Goal: Information Seeking & Learning: Learn about a topic

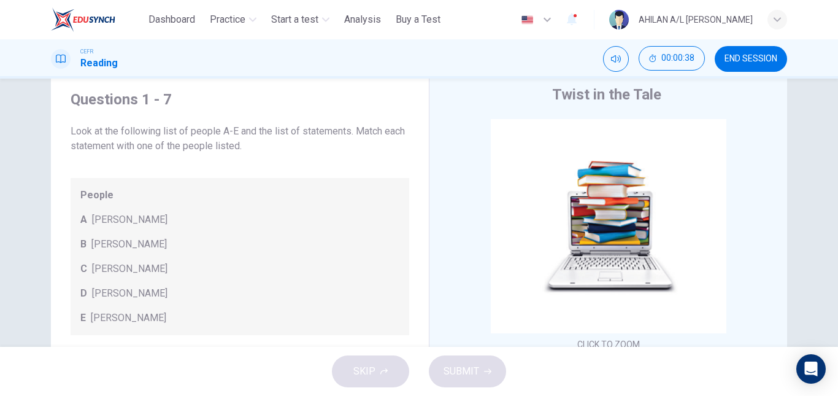
scroll to position [41, 0]
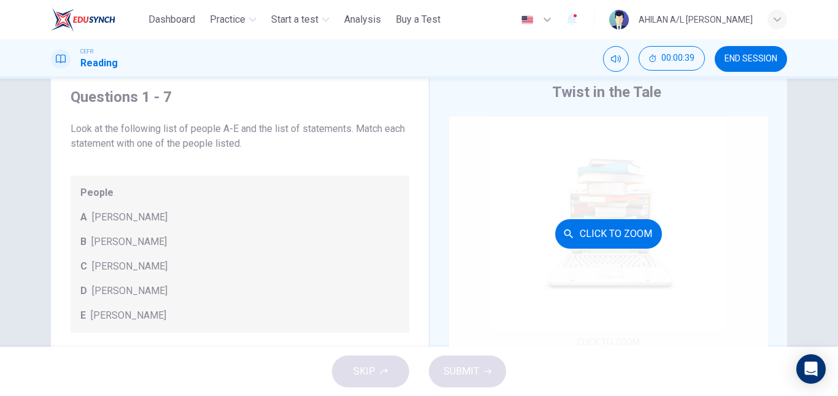
click at [622, 250] on div "Click to Zoom" at bounding box center [608, 234] width 319 height 234
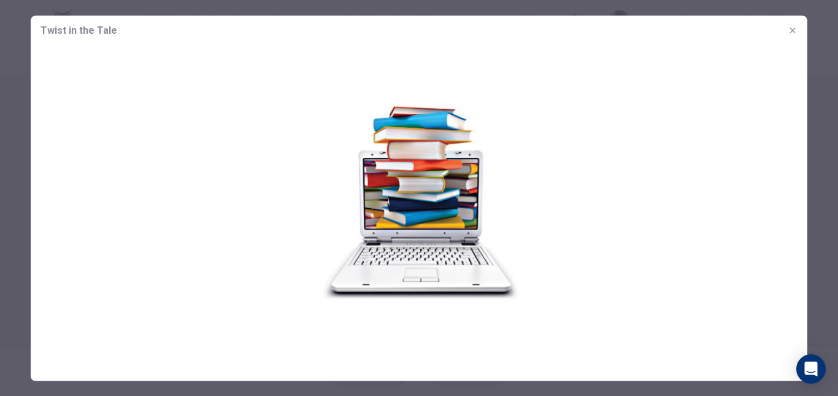
click at [825, 199] on div at bounding box center [419, 198] width 838 height 396
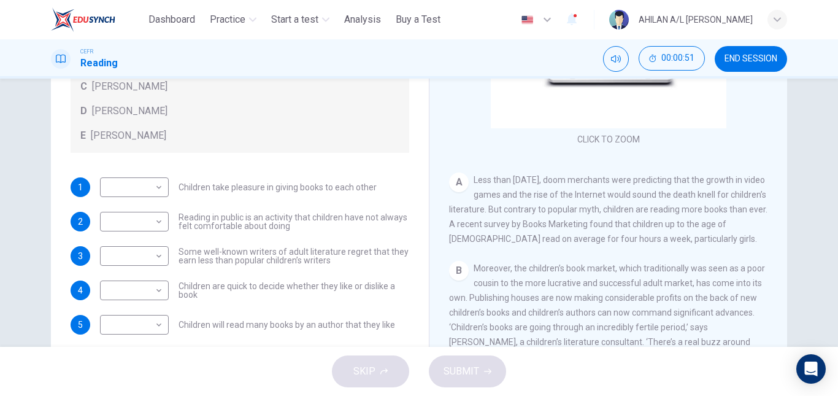
scroll to position [0, 0]
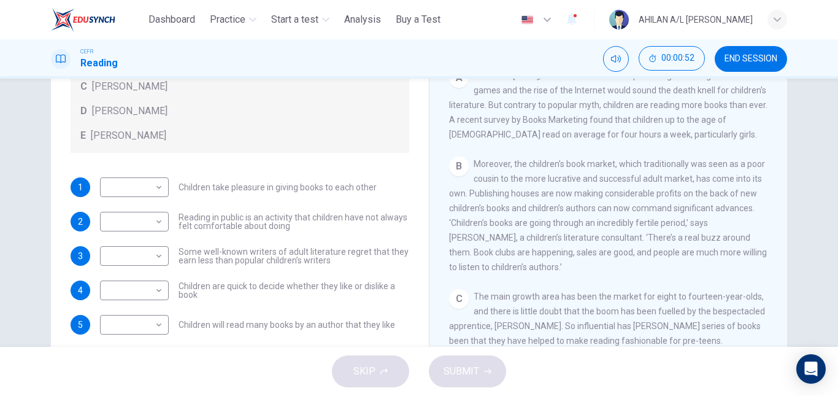
click at [596, 213] on span "Moreover, the children’s book market, which traditionally was seen as a poor co…" at bounding box center [608, 215] width 318 height 113
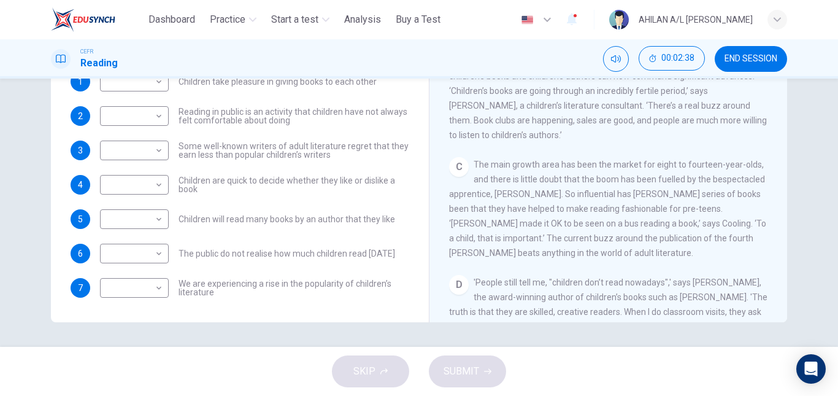
scroll to position [245, 0]
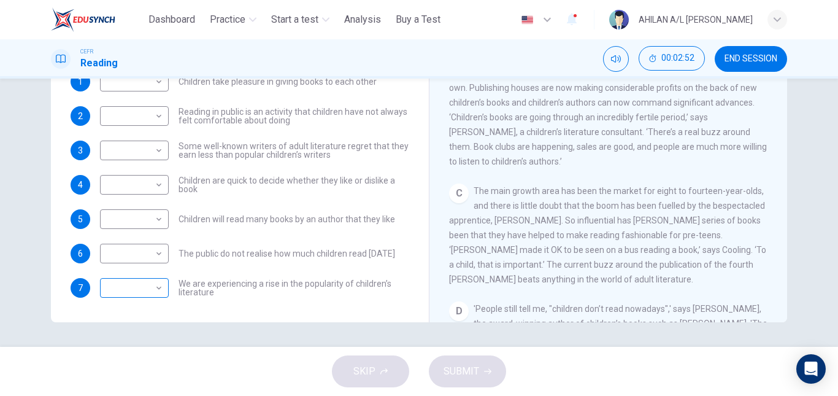
click at [163, 290] on div "​ ​" at bounding box center [134, 288] width 69 height 20
click at [155, 287] on body "This site uses cookies, as explained in our Privacy Policy . If you agree to th…" at bounding box center [419, 198] width 838 height 396
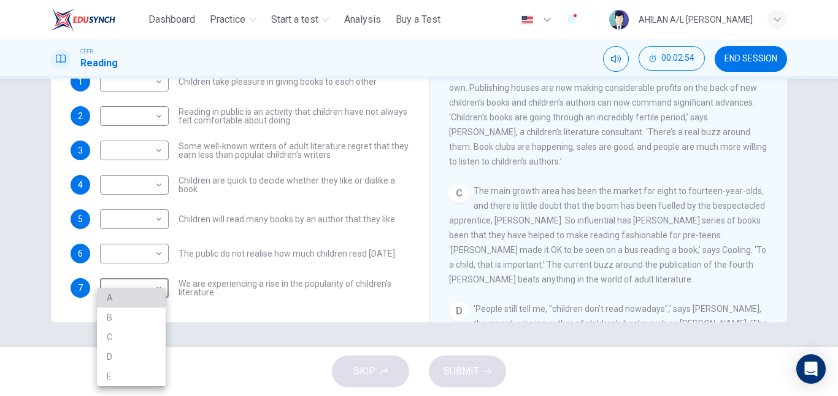
click at [152, 293] on li "A" at bounding box center [131, 298] width 69 height 20
type input "*"
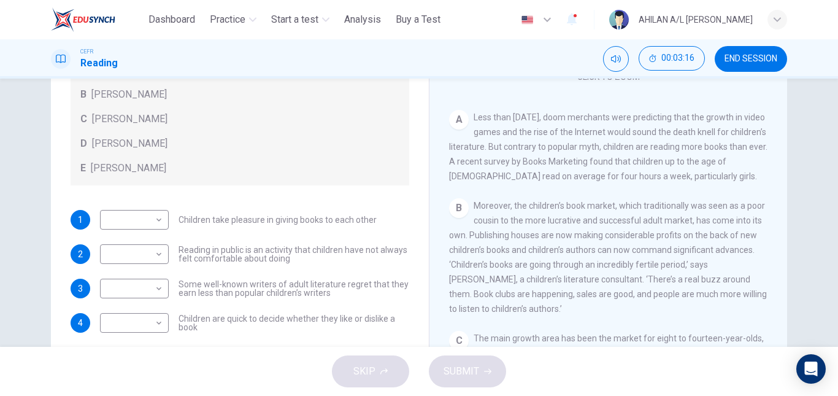
scroll to position [145, 0]
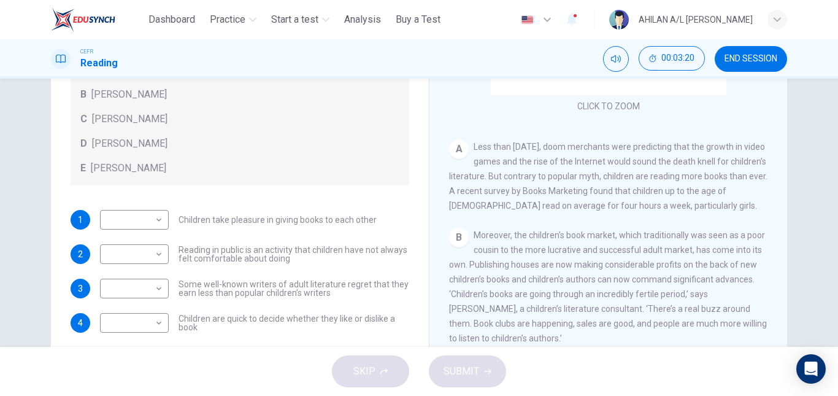
click at [566, 226] on div "CLICK TO ZOOM Click to Zoom A Less than three years ago, doom merchants were pr…" at bounding box center [616, 212] width 335 height 373
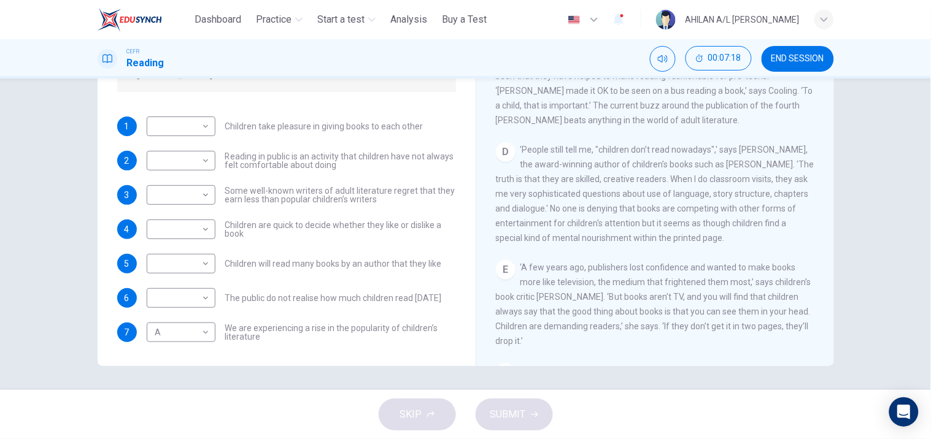
scroll to position [489, 0]
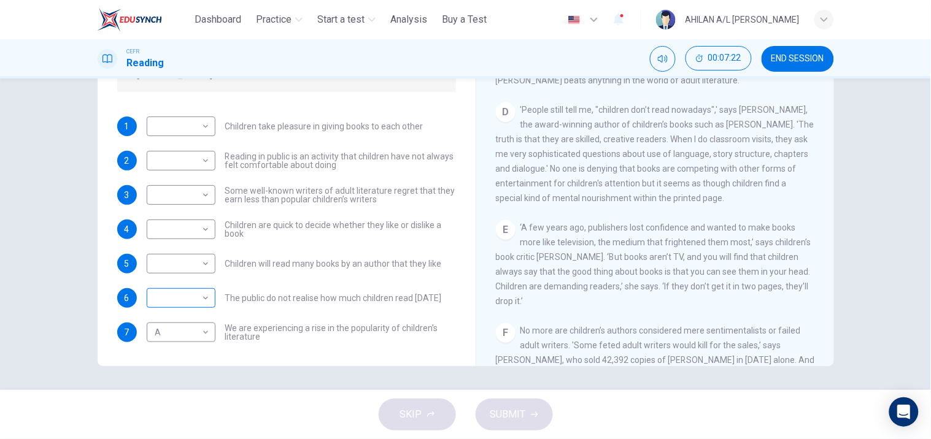
click at [185, 303] on body "This site uses cookies, as explained in our Privacy Policy . If you agree to th…" at bounding box center [465, 219] width 931 height 439
click at [178, 340] on li "B" at bounding box center [177, 337] width 69 height 20
type input "*"
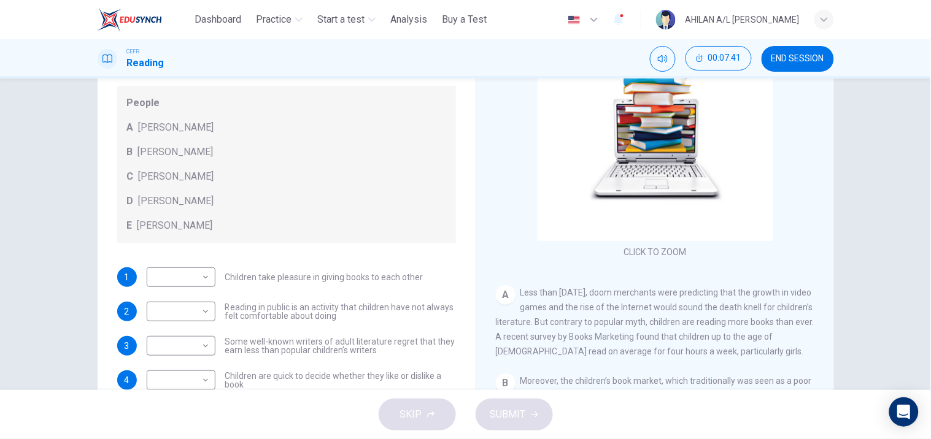
scroll to position [0, 0]
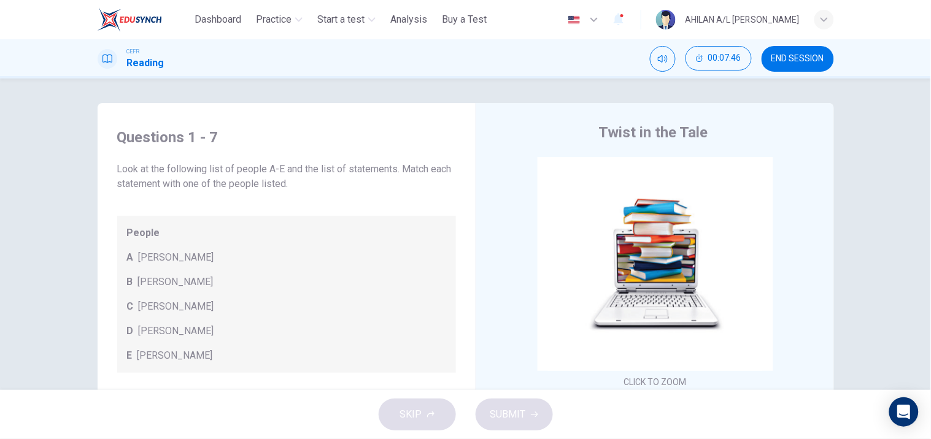
click at [819, 65] on button "END SESSION" at bounding box center [798, 59] width 72 height 26
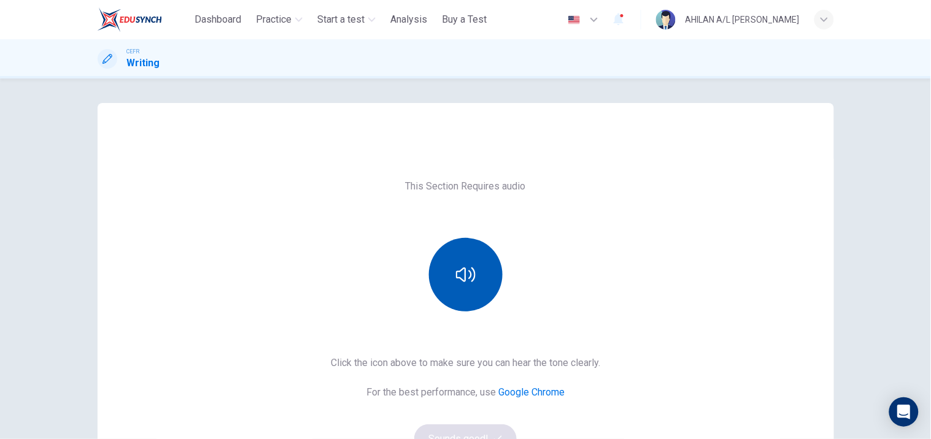
click at [450, 267] on button "button" at bounding box center [466, 275] width 74 height 74
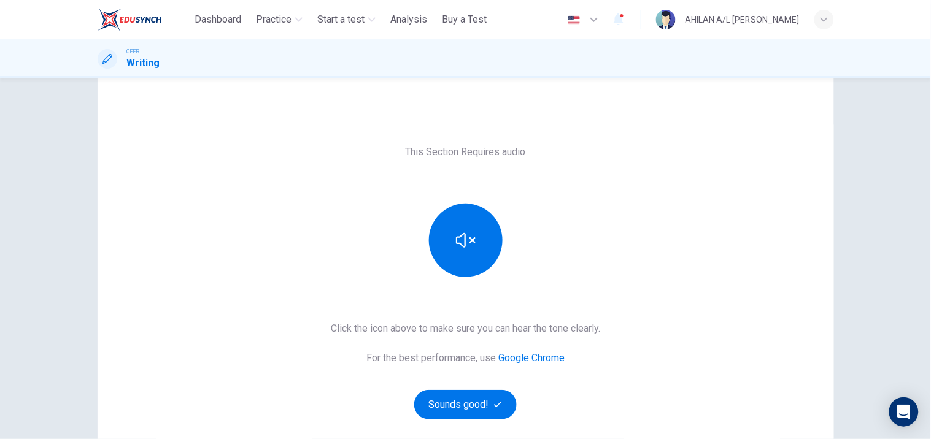
scroll to position [68, 0]
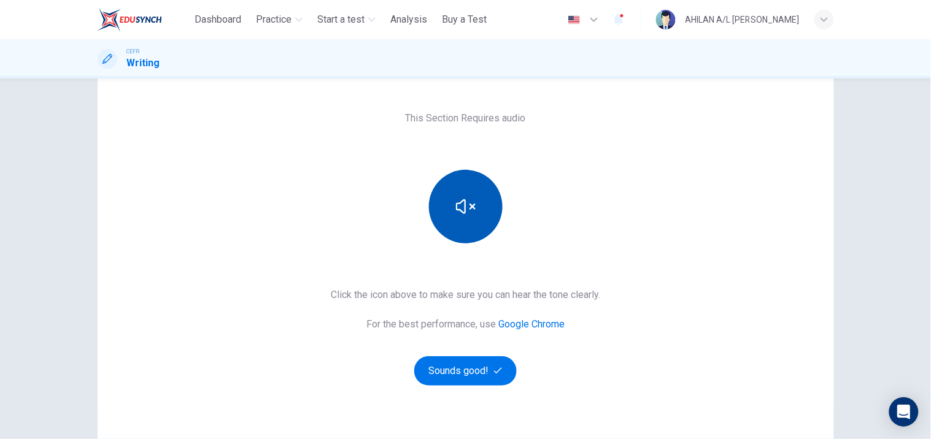
click at [485, 214] on button "button" at bounding box center [466, 207] width 74 height 74
click at [608, 170] on div "This Section Requires audio Click the icon above to make sure you can hear the …" at bounding box center [466, 249] width 736 height 324
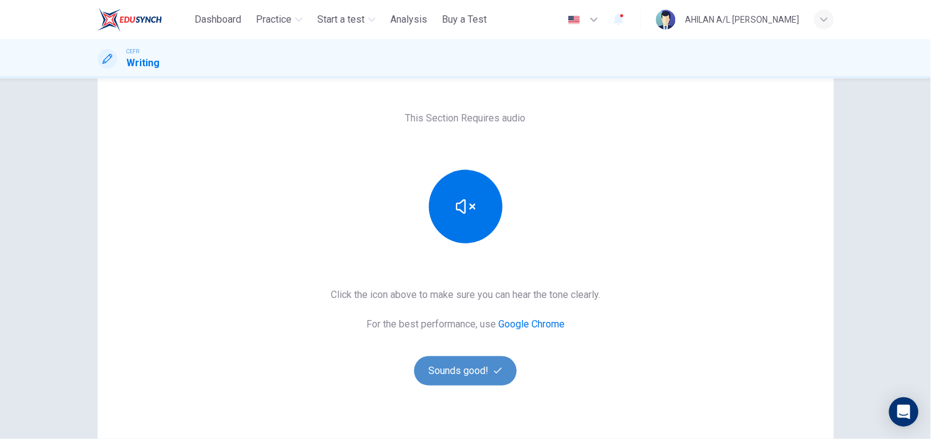
click at [474, 370] on button "Sounds good!" at bounding box center [465, 371] width 103 height 29
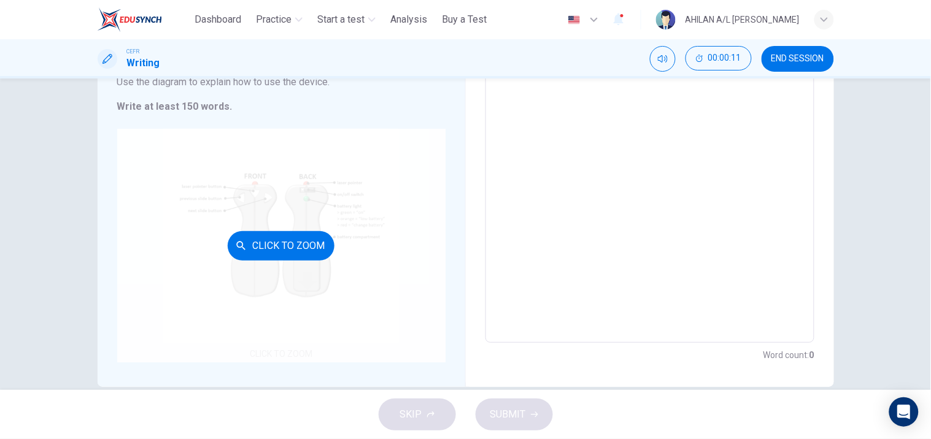
scroll to position [172, 0]
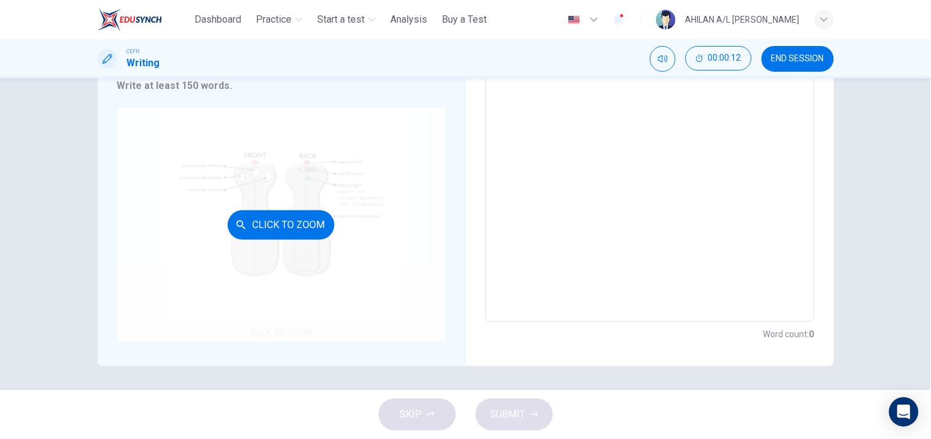
click at [290, 231] on button "Click to Zoom" at bounding box center [281, 225] width 107 height 29
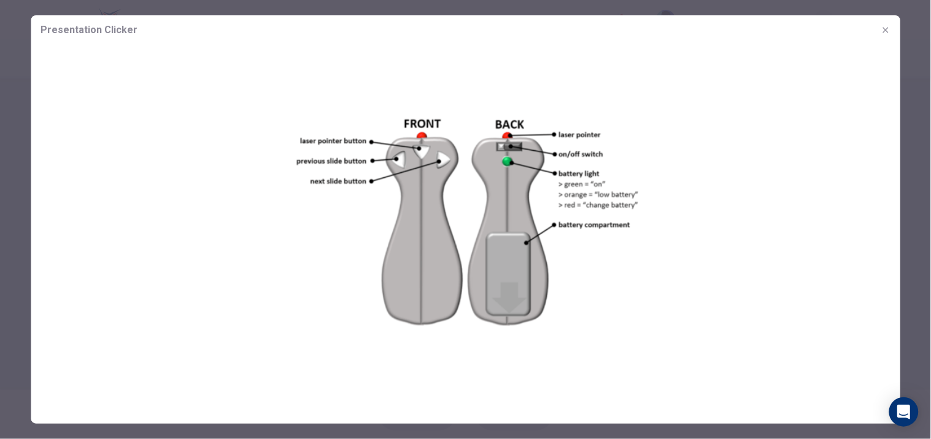
click at [916, 283] on div at bounding box center [465, 219] width 931 height 439
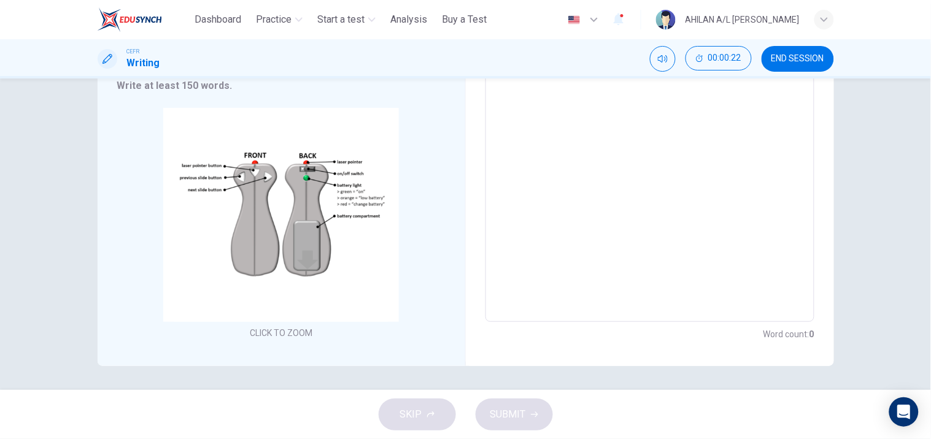
click at [571, 236] on textarea at bounding box center [650, 149] width 312 height 328
type textarea "*"
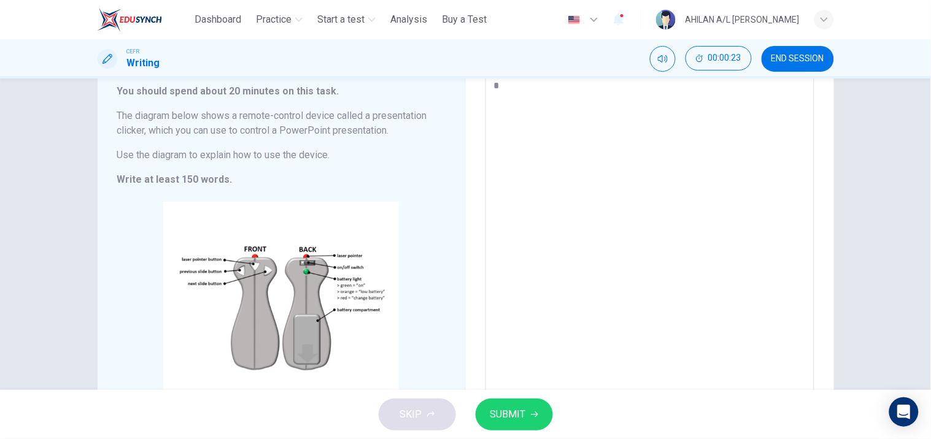
type textarea "**"
type textarea "*"
type textarea "*****"
type textarea "*"
type textarea "********"
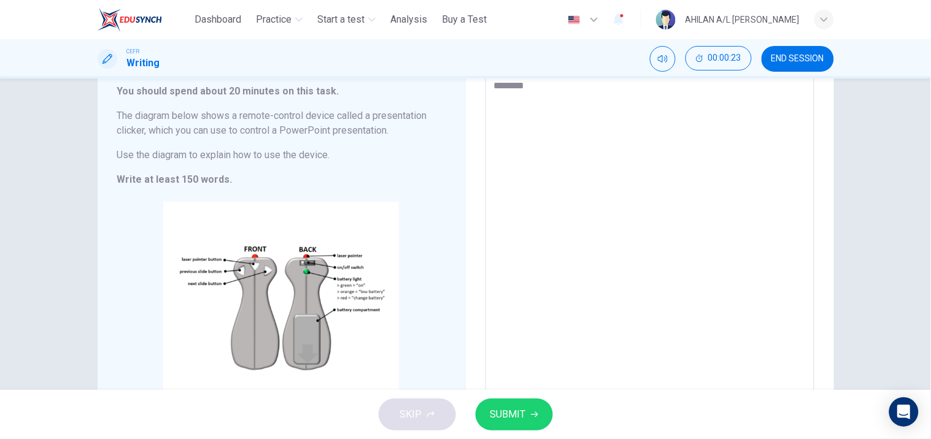
type textarea "*"
type textarea "********"
click at [524, 412] on span "SUBMIT" at bounding box center [508, 414] width 36 height 17
type textarea "*"
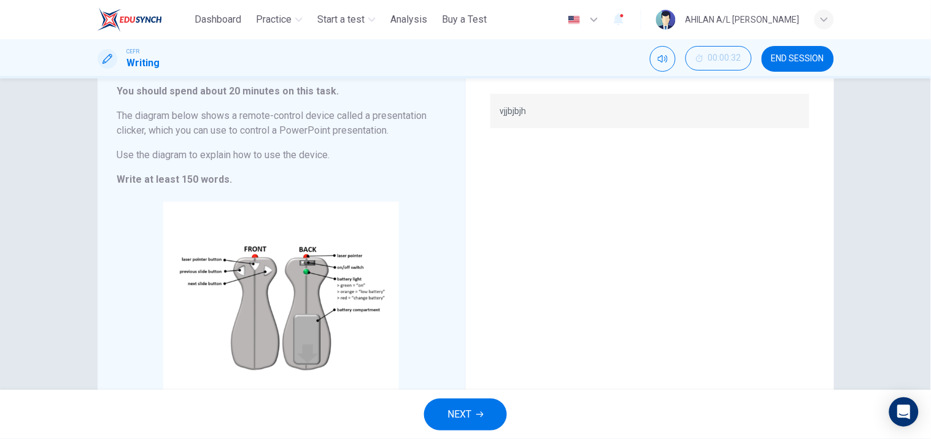
click at [485, 412] on button "NEXT" at bounding box center [465, 415] width 83 height 32
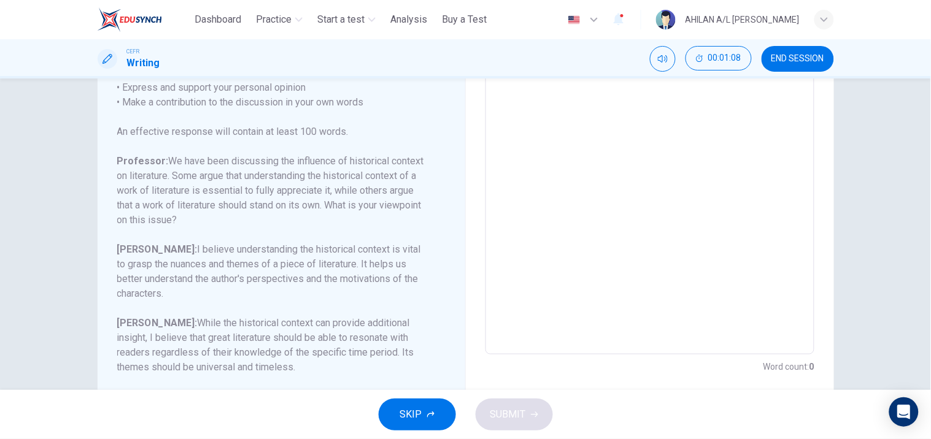
scroll to position [234, 0]
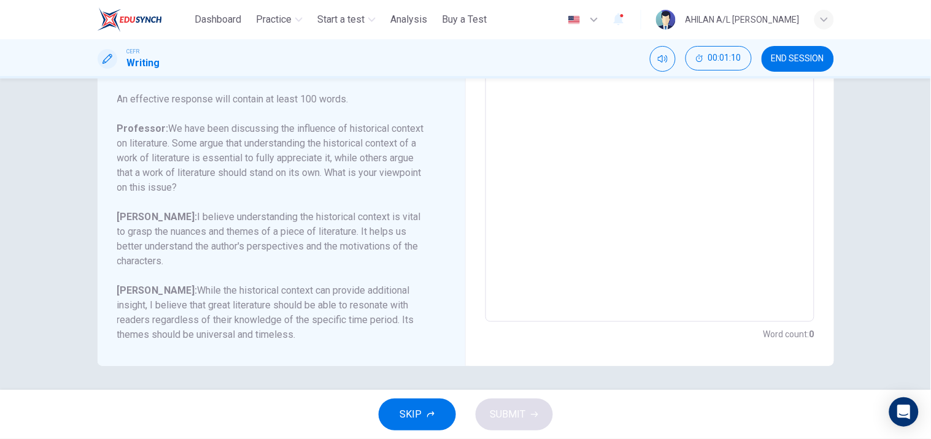
click at [425, 411] on button "SKIP" at bounding box center [417, 415] width 77 height 32
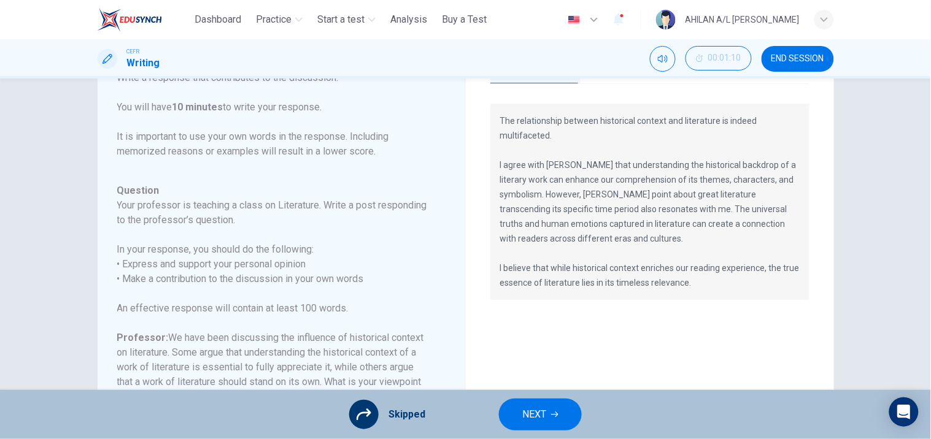
scroll to position [180, 0]
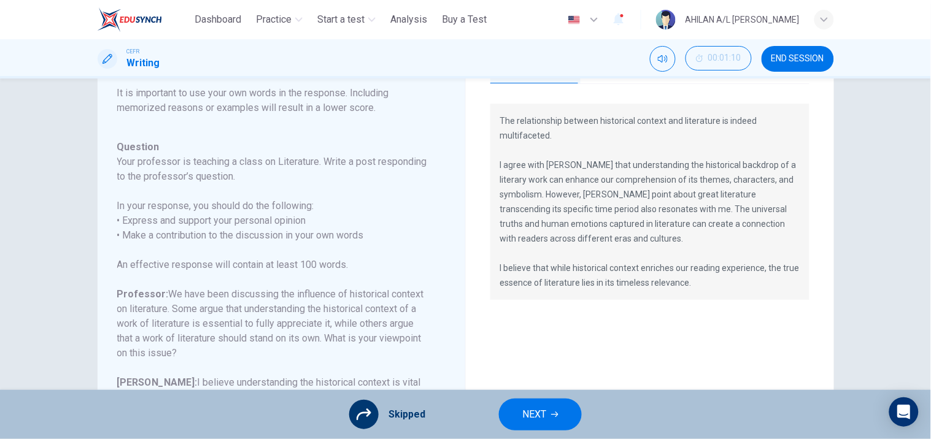
click at [527, 408] on span "NEXT" at bounding box center [534, 414] width 24 height 17
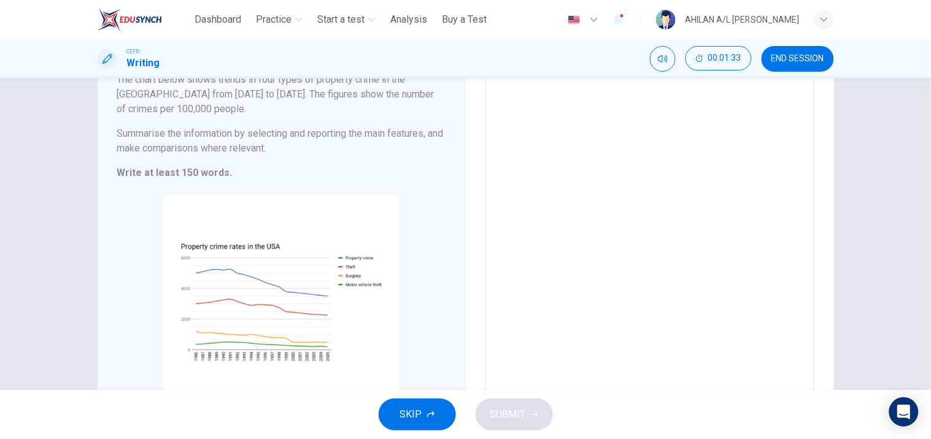
scroll to position [136, 0]
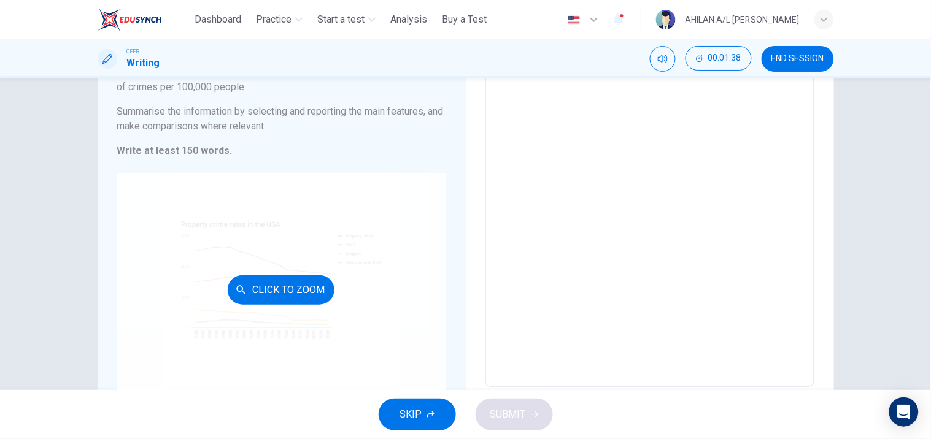
click at [267, 272] on div "Click to Zoom" at bounding box center [281, 290] width 328 height 234
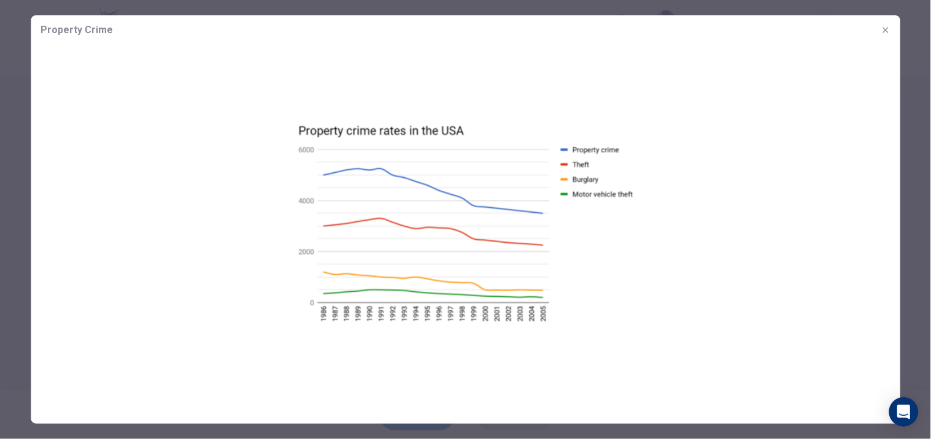
click at [1, 306] on div at bounding box center [465, 219] width 931 height 439
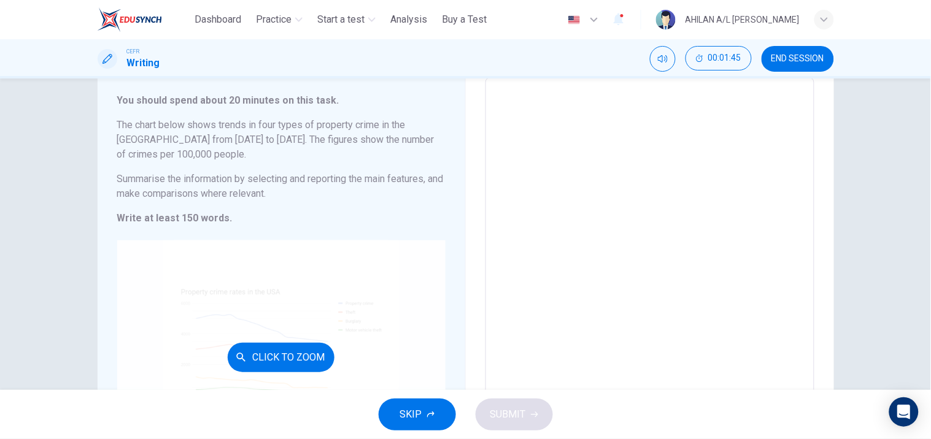
scroll to position [68, 0]
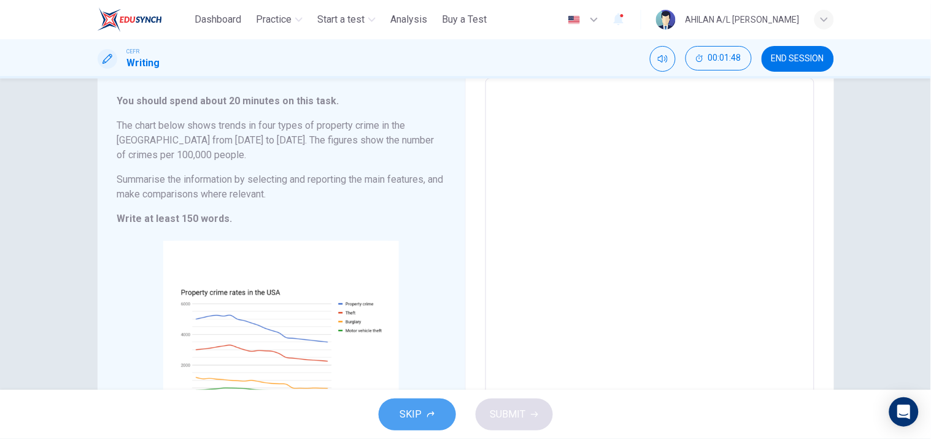
click at [441, 409] on button "SKIP" at bounding box center [417, 415] width 77 height 32
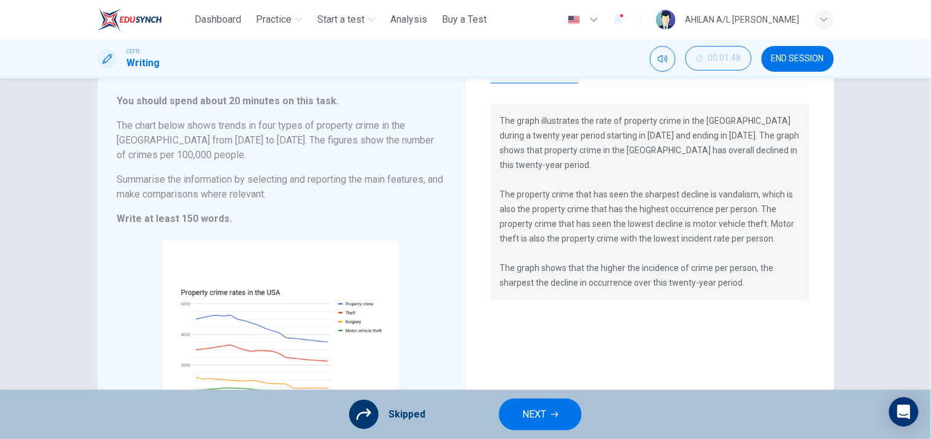
click at [527, 406] on span "NEXT" at bounding box center [534, 414] width 24 height 17
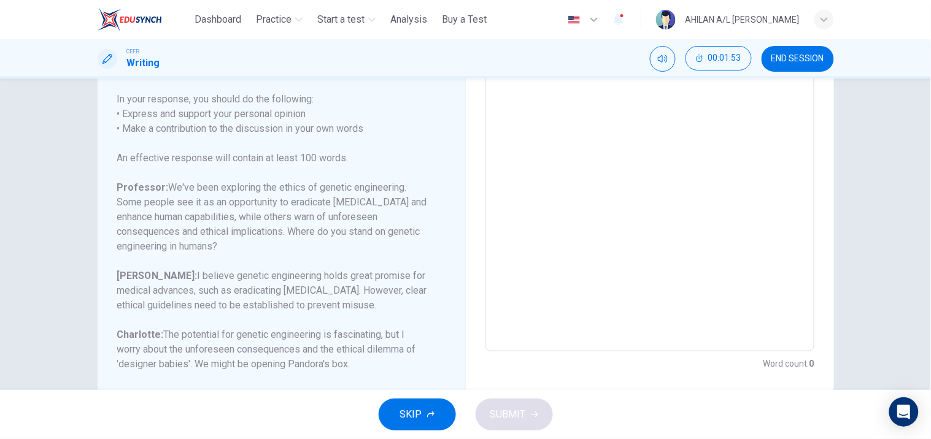
scroll to position [234, 0]
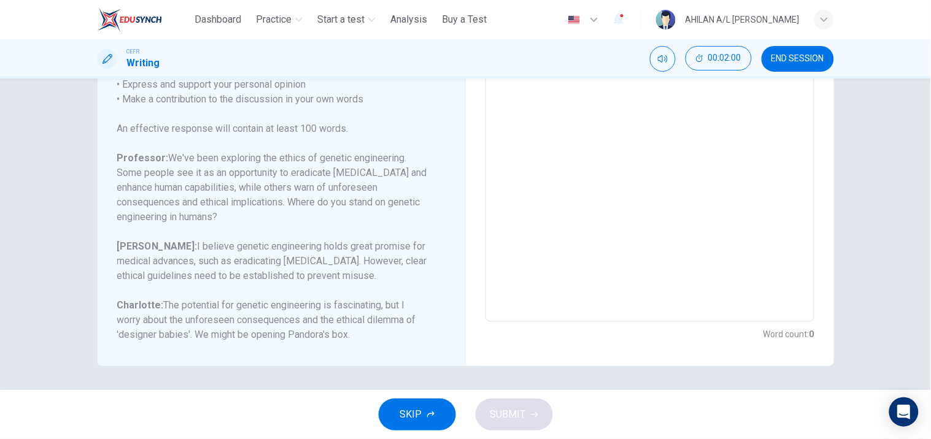
click at [401, 419] on span "SKIP" at bounding box center [411, 414] width 22 height 17
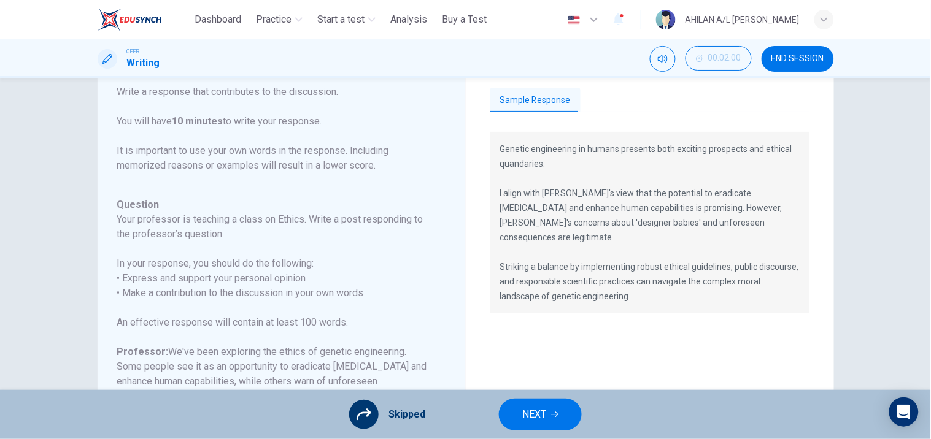
scroll to position [29, 0]
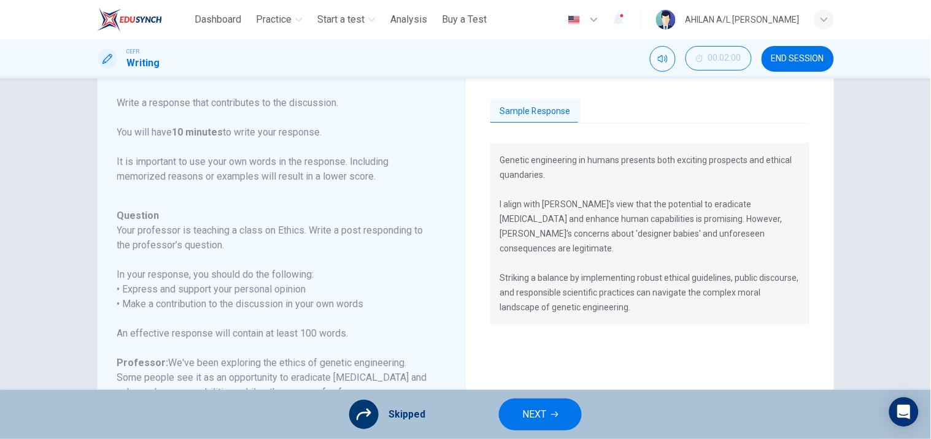
click at [546, 404] on button "NEXT" at bounding box center [540, 415] width 83 height 32
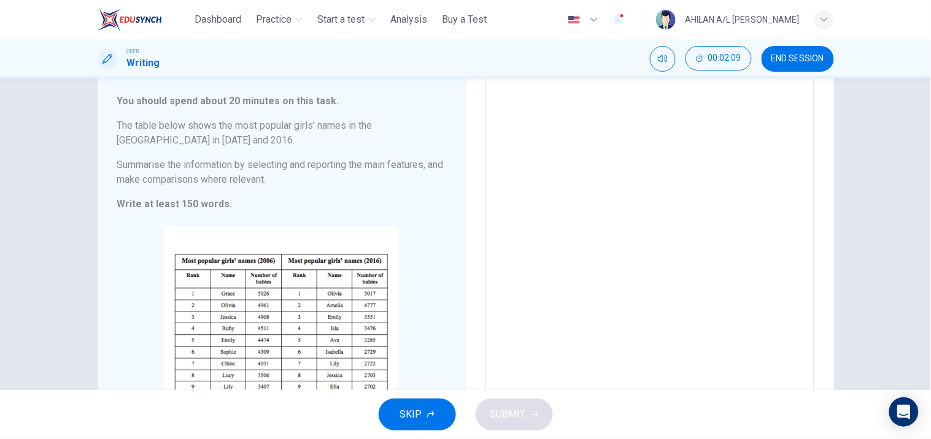
scroll to position [136, 0]
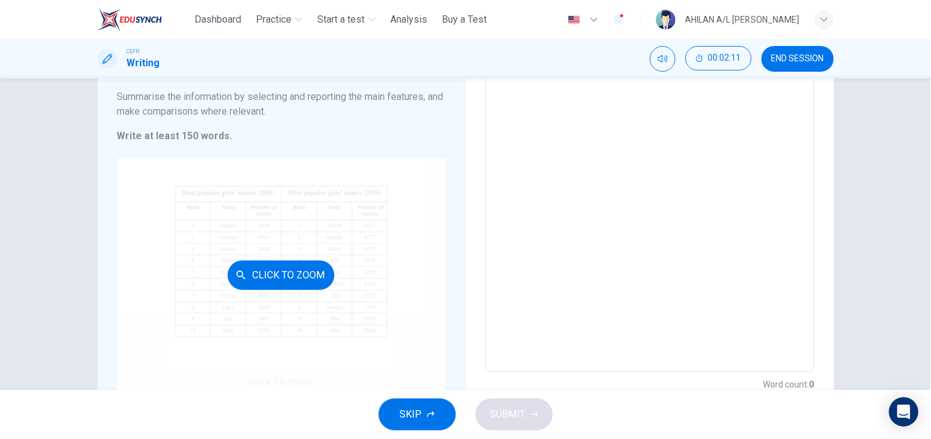
click at [354, 274] on div "Click to Zoom" at bounding box center [281, 275] width 328 height 234
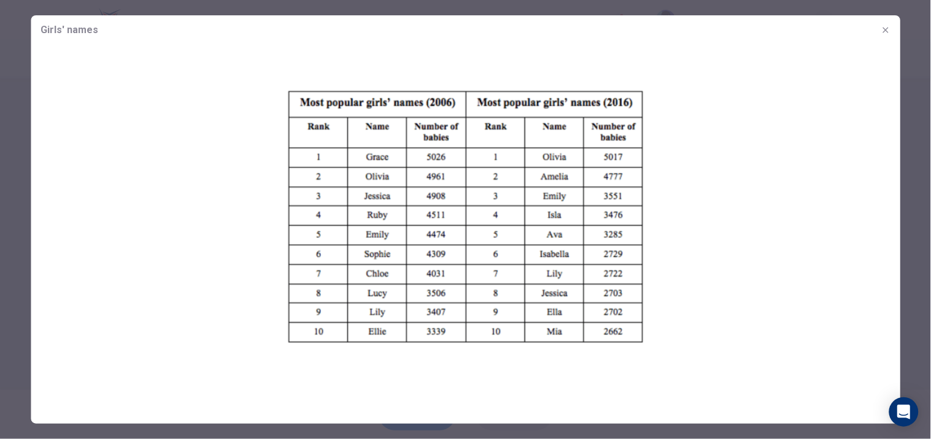
click at [918, 223] on div at bounding box center [465, 219] width 931 height 439
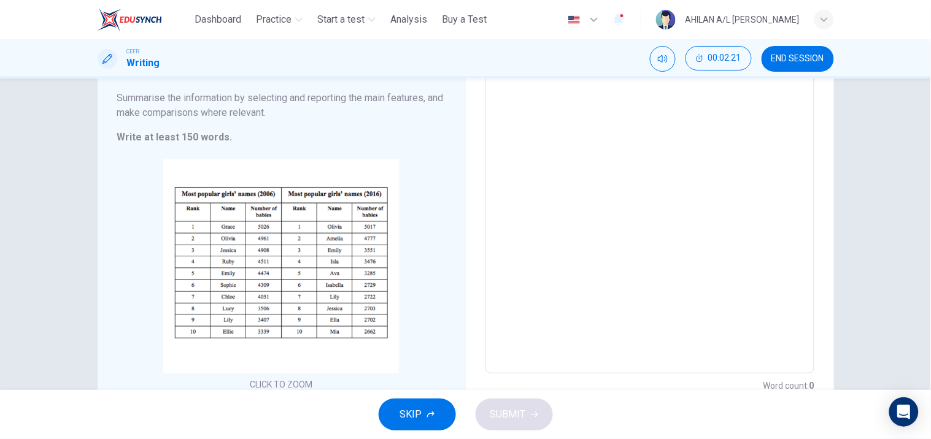
scroll to position [0, 0]
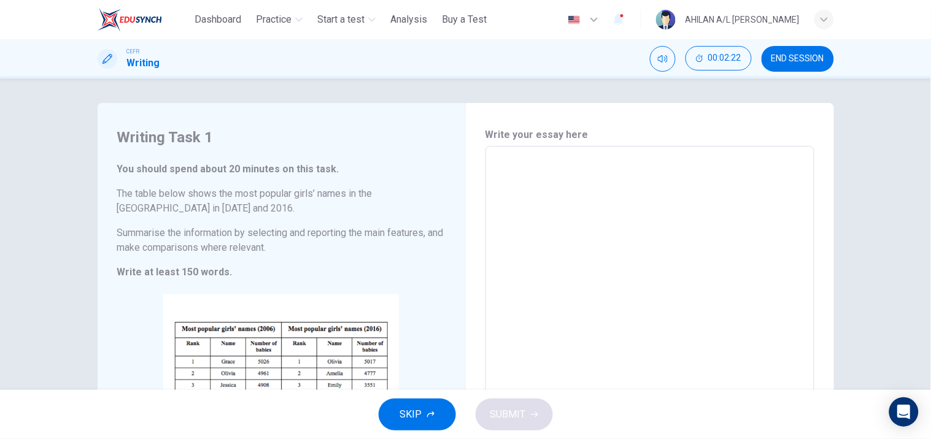
click at [427, 405] on button "SKIP" at bounding box center [417, 415] width 77 height 32
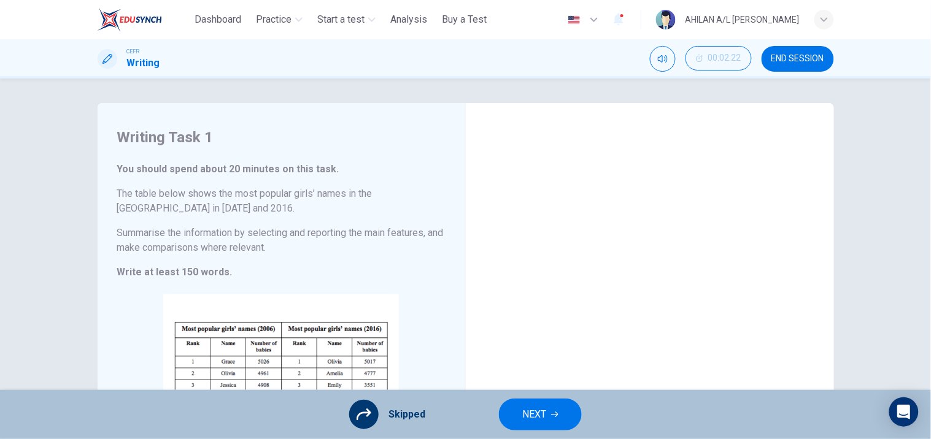
click at [526, 428] on button "NEXT" at bounding box center [540, 415] width 83 height 32
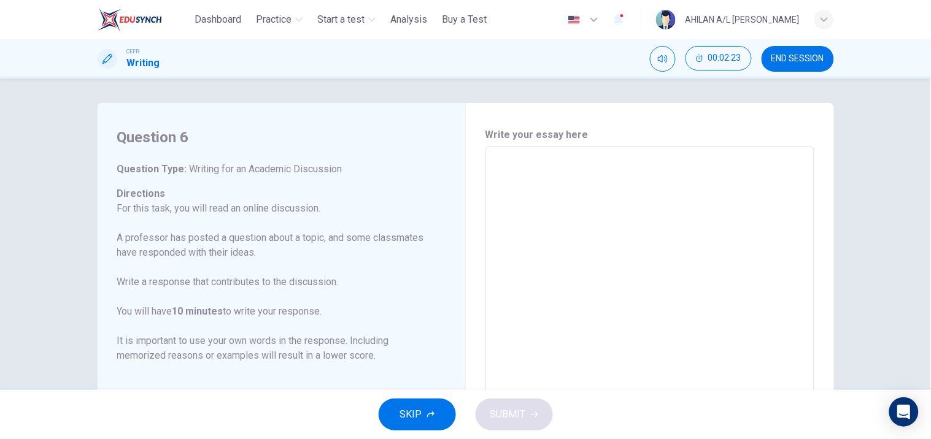
click at [417, 412] on span "SKIP" at bounding box center [411, 414] width 22 height 17
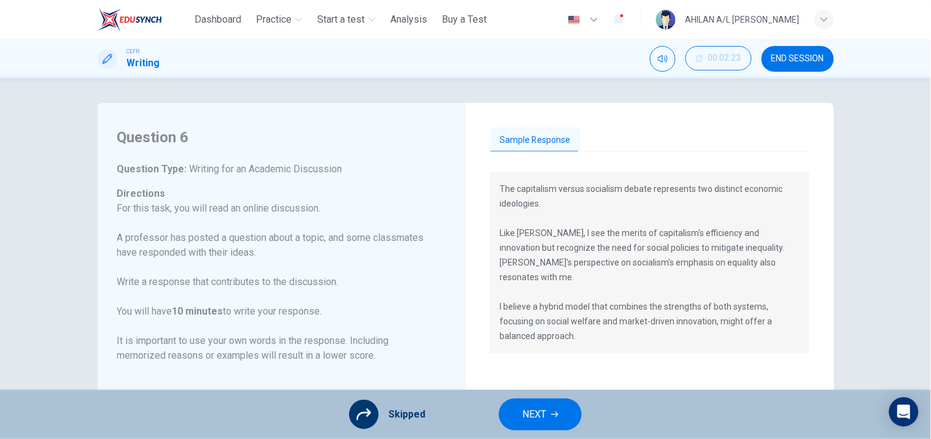
click at [543, 425] on button "NEXT" at bounding box center [540, 415] width 83 height 32
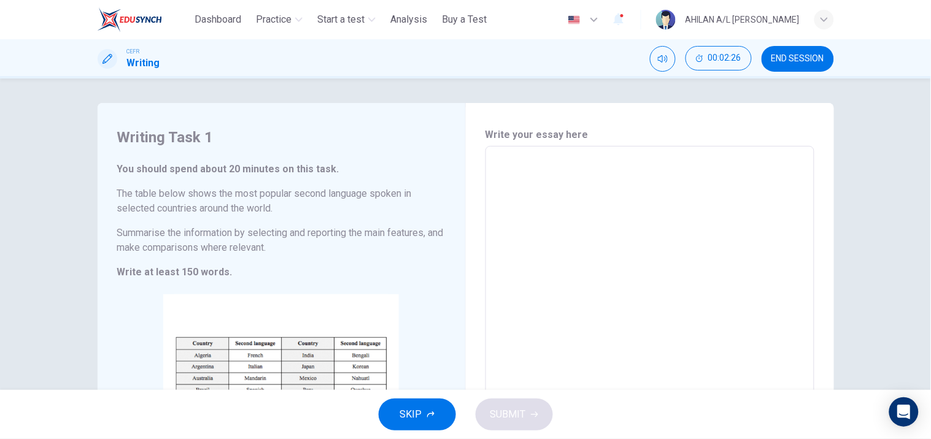
scroll to position [68, 0]
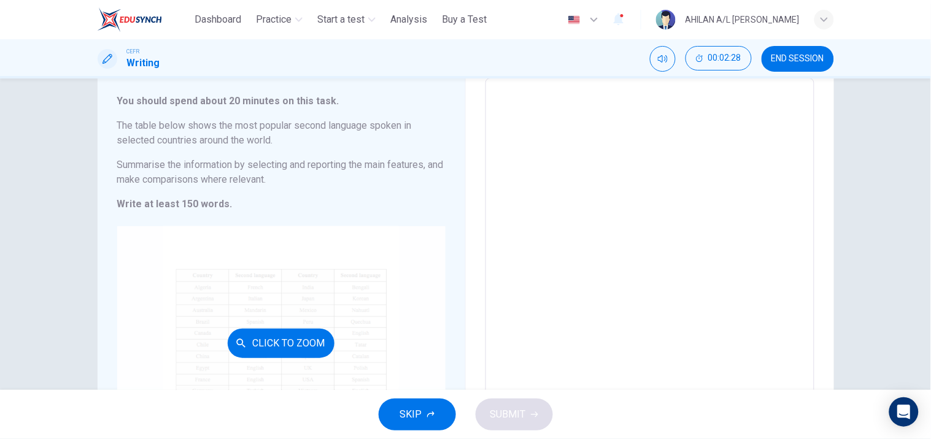
click at [371, 320] on div "Click to Zoom" at bounding box center [281, 343] width 328 height 234
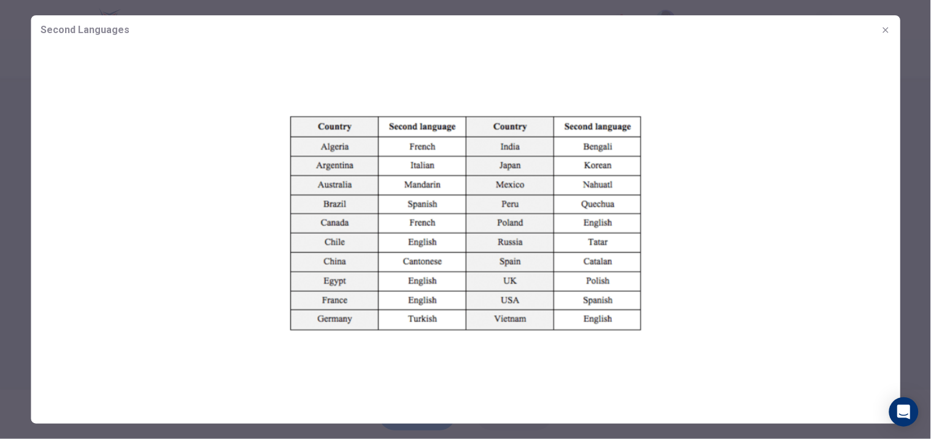
click at [924, 219] on div at bounding box center [465, 219] width 931 height 439
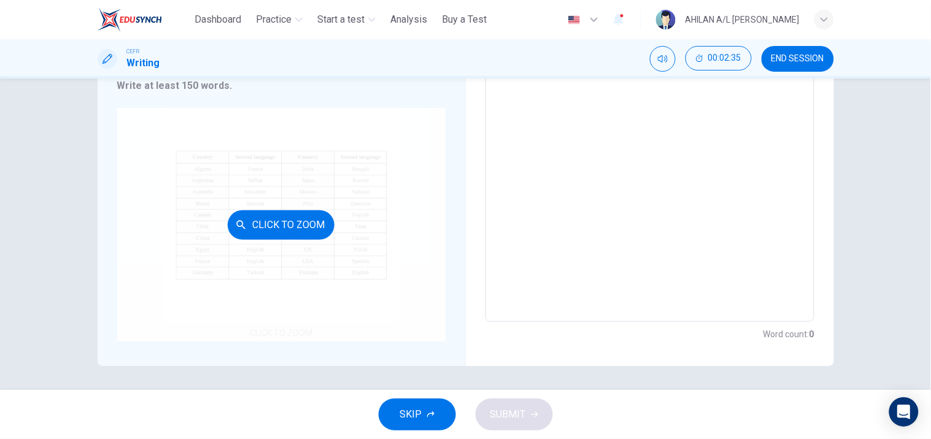
scroll to position [0, 0]
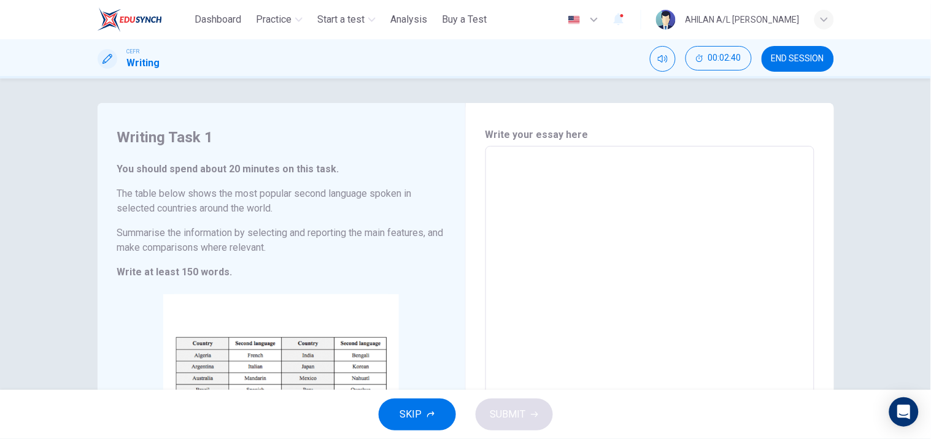
click at [418, 418] on span "SKIP" at bounding box center [411, 414] width 22 height 17
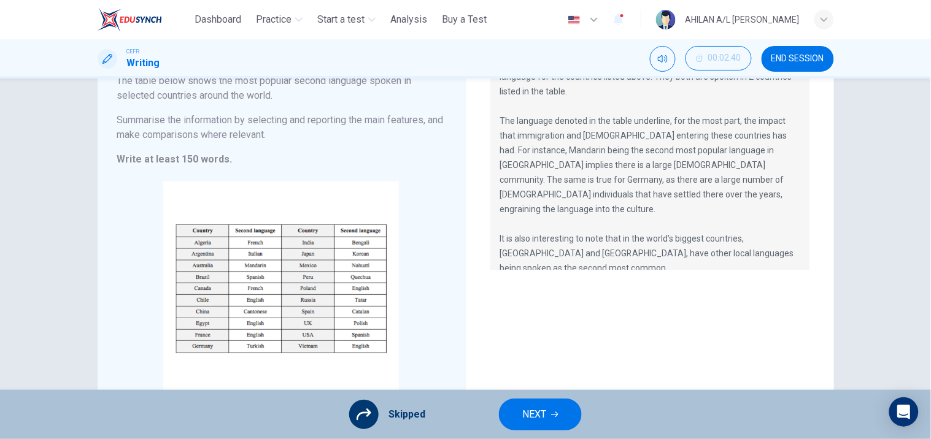
scroll to position [136, 0]
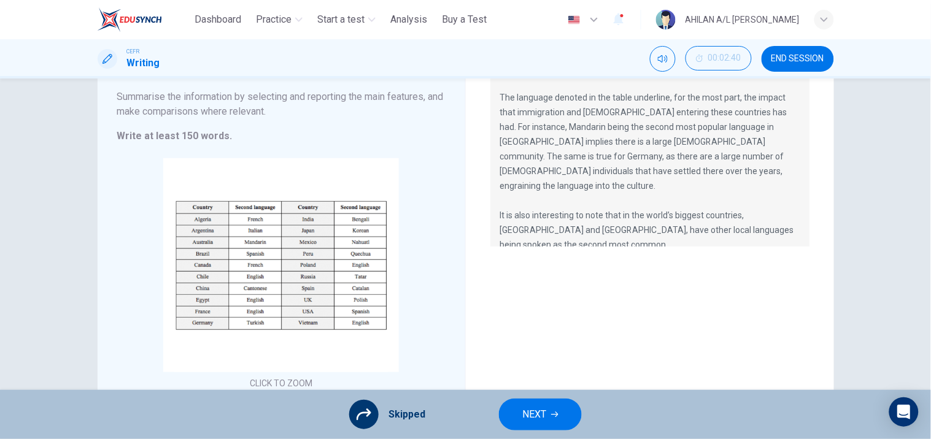
click at [542, 431] on button "NEXT" at bounding box center [540, 415] width 83 height 32
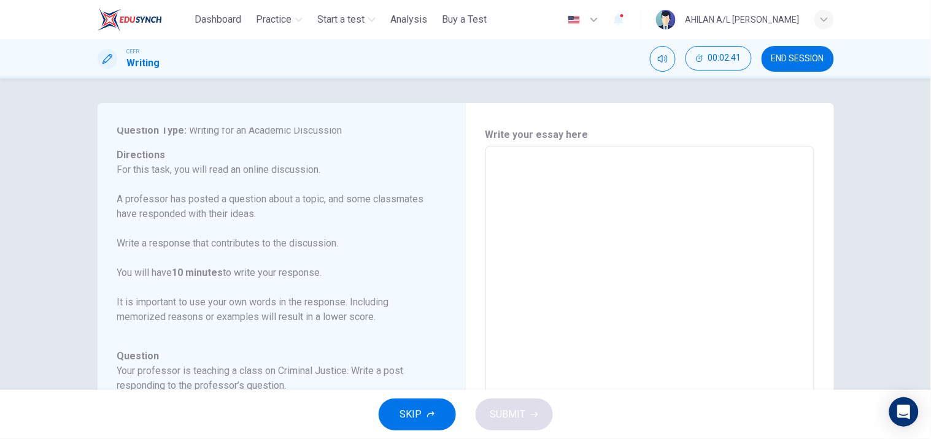
scroll to position [68, 0]
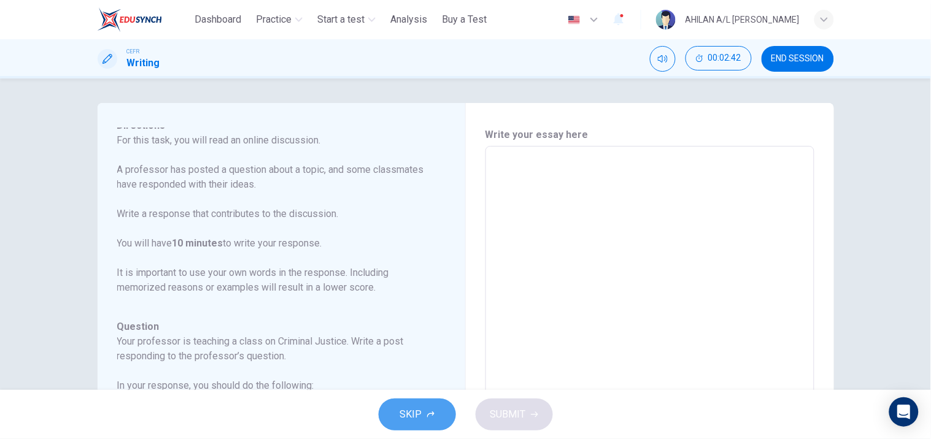
click at [427, 414] on icon "button" at bounding box center [430, 414] width 7 height 7
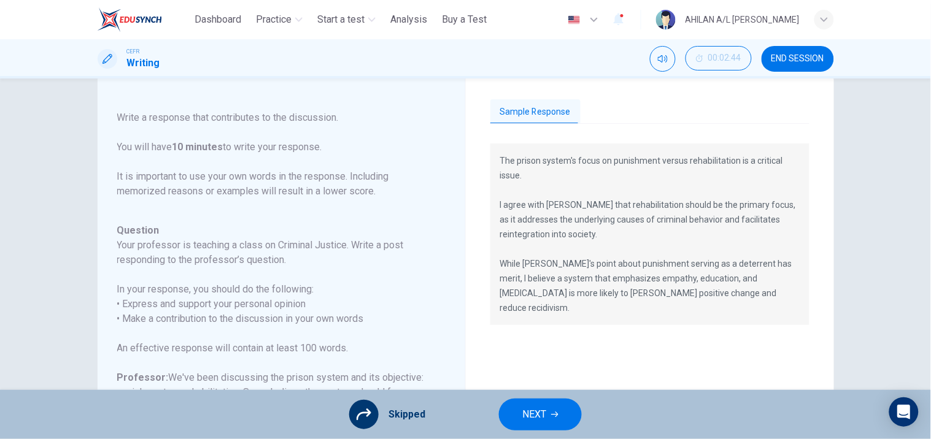
scroll to position [0, 0]
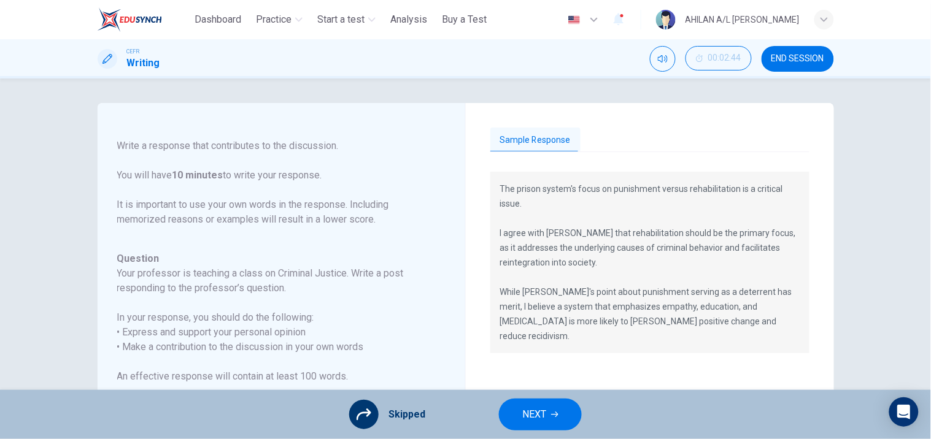
click at [571, 303] on p "The prison system's focus on punishment versus rehabilitation is a critical iss…" at bounding box center [650, 263] width 300 height 162
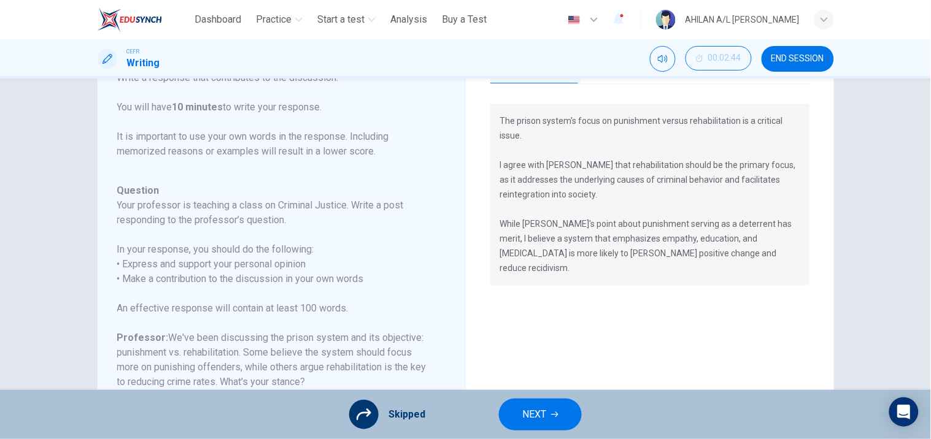
scroll to position [136, 0]
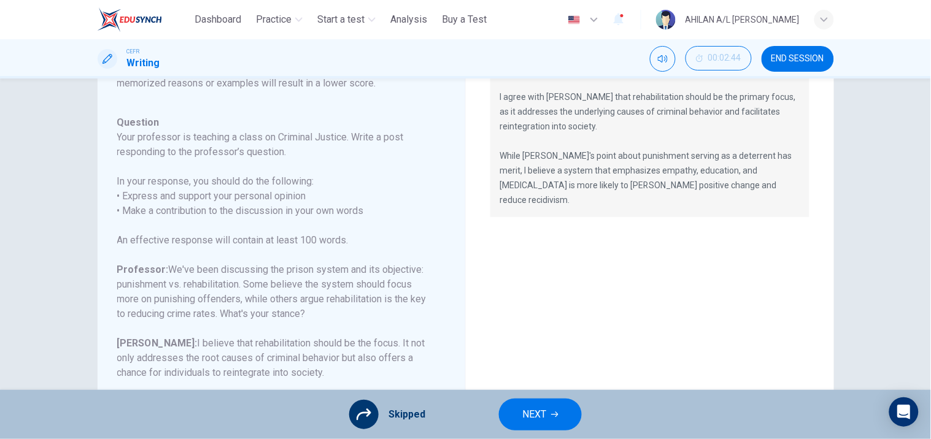
click at [540, 414] on span "NEXT" at bounding box center [534, 414] width 24 height 17
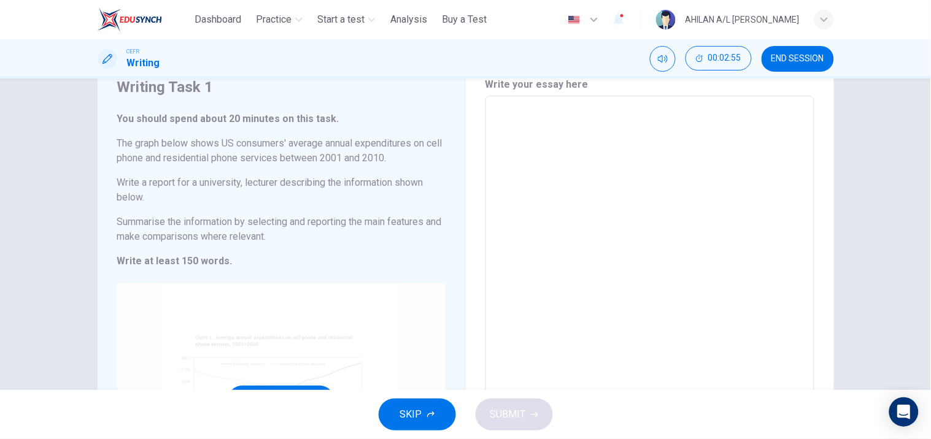
scroll to position [204, 0]
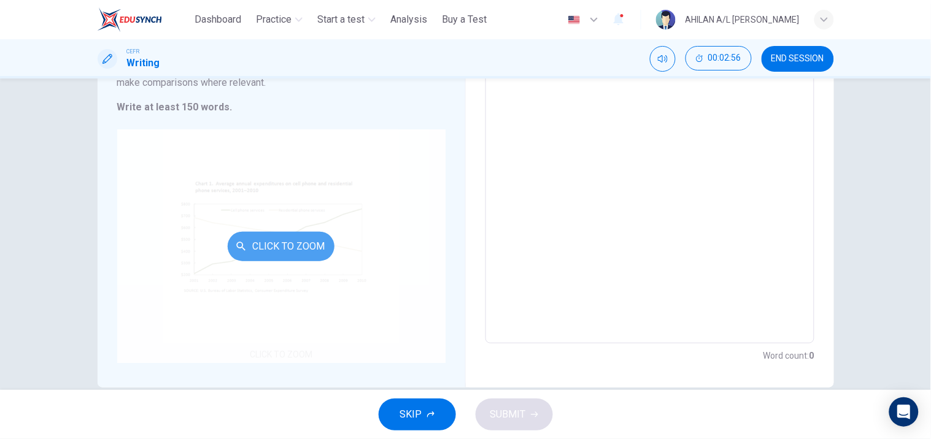
click at [281, 242] on button "Click to Zoom" at bounding box center [281, 246] width 107 height 29
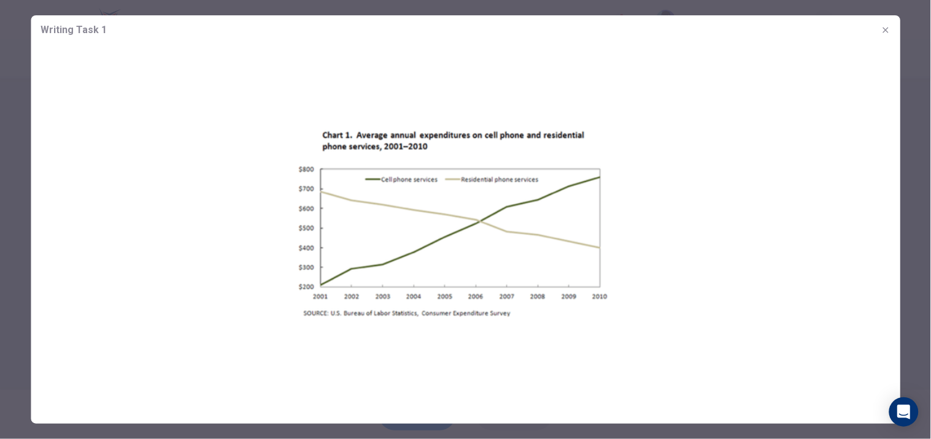
click at [915, 238] on div at bounding box center [465, 219] width 931 height 439
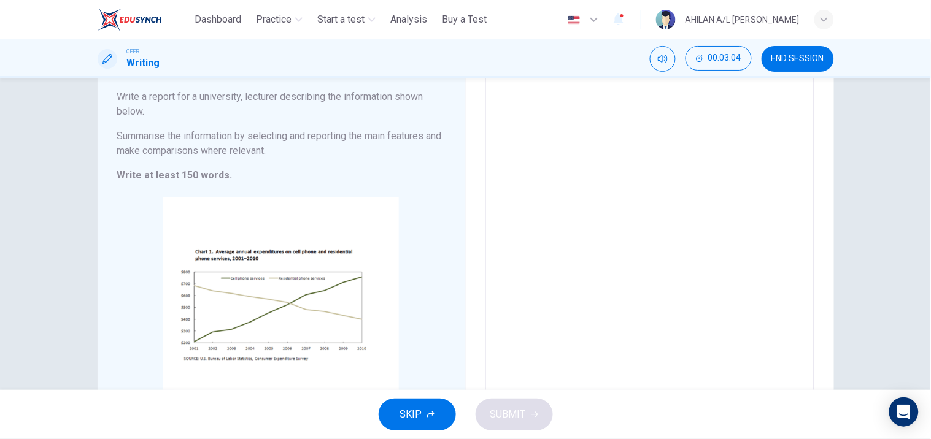
scroll to position [68, 0]
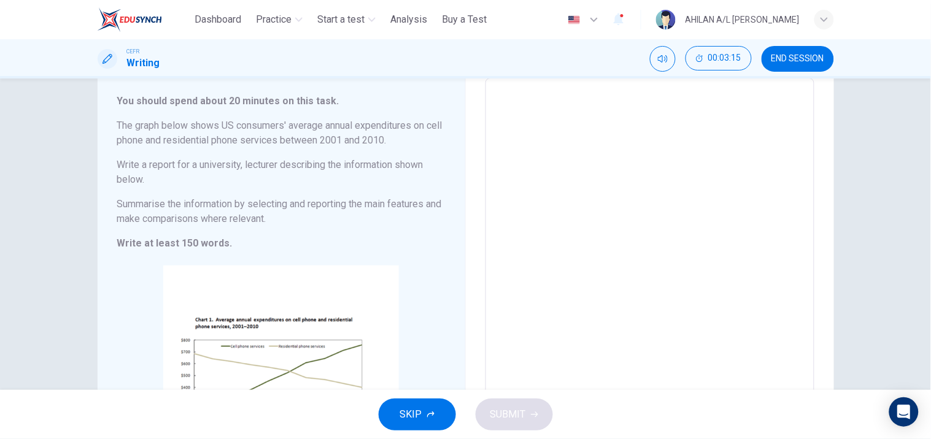
click at [414, 400] on button "SKIP" at bounding box center [417, 415] width 77 height 32
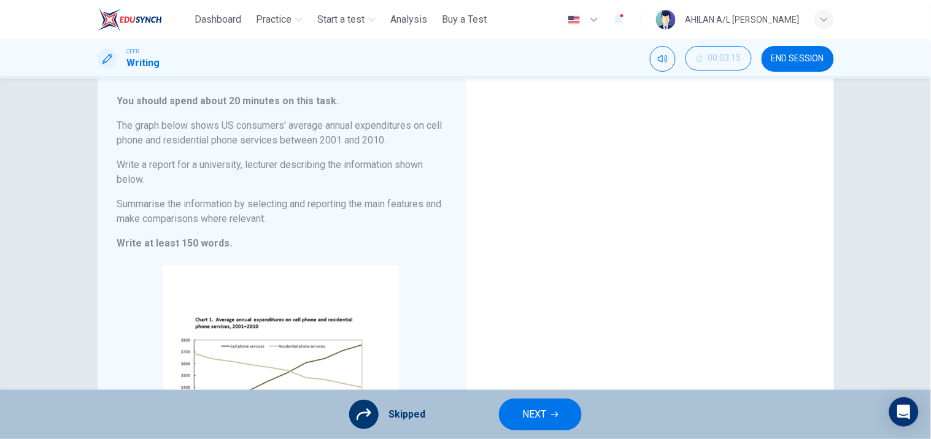
scroll to position [0, 0]
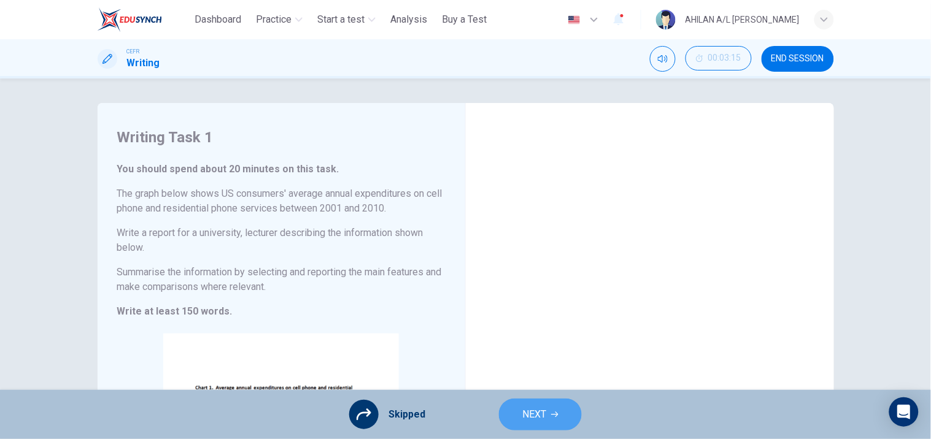
click at [535, 411] on span "NEXT" at bounding box center [534, 414] width 24 height 17
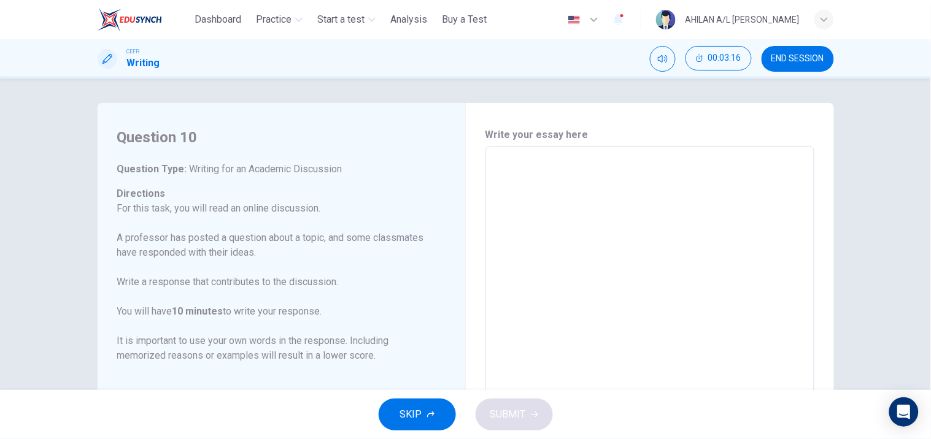
click at [441, 408] on button "SKIP" at bounding box center [417, 415] width 77 height 32
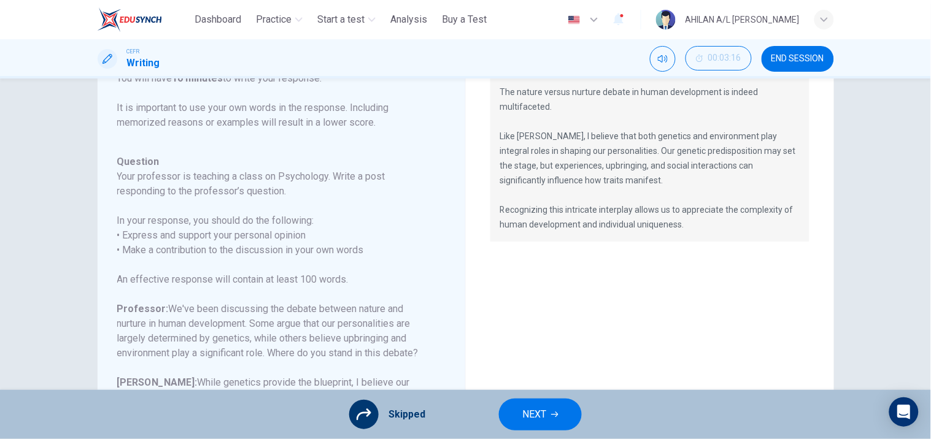
scroll to position [234, 0]
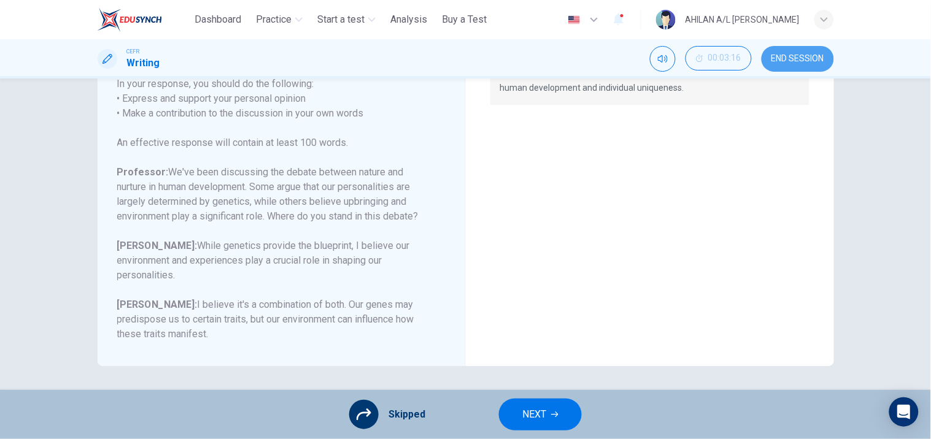
click at [778, 54] on span "END SESSION" at bounding box center [797, 59] width 53 height 10
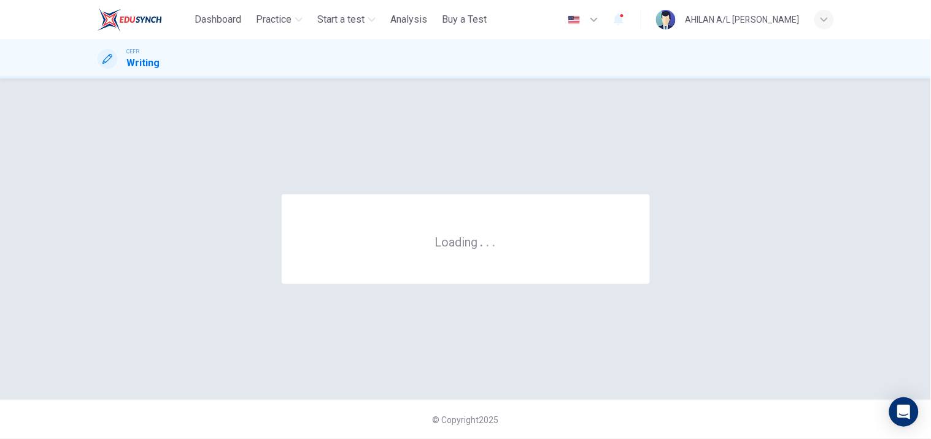
scroll to position [0, 0]
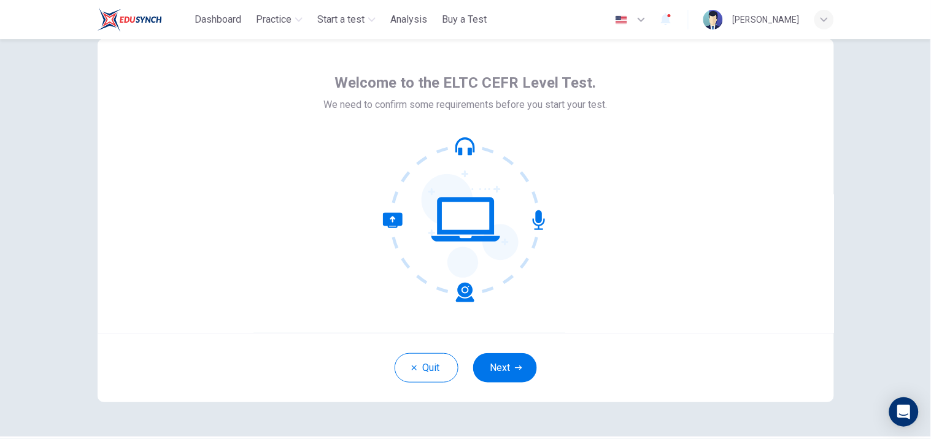
scroll to position [3, 0]
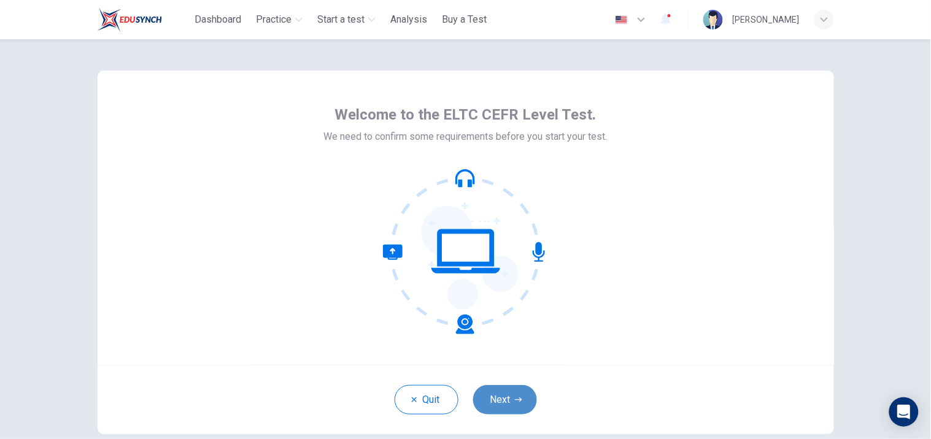
click at [501, 395] on button "Next" at bounding box center [505, 399] width 64 height 29
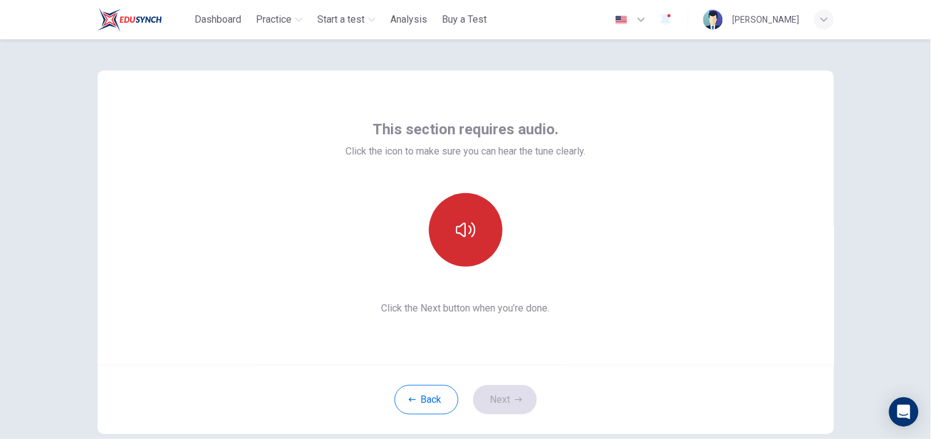
click at [474, 253] on button "button" at bounding box center [466, 230] width 74 height 74
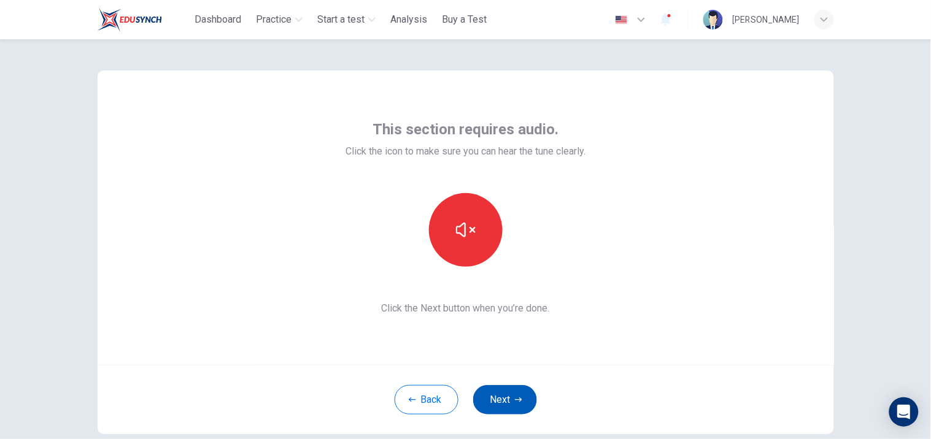
click at [502, 397] on button "Next" at bounding box center [505, 399] width 64 height 29
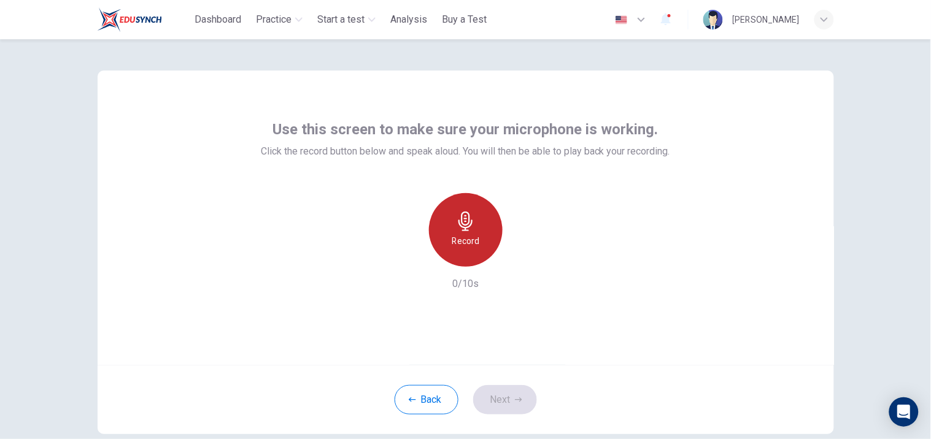
click at [456, 244] on h6 "Record" at bounding box center [466, 241] width 28 height 15
click at [457, 244] on h6 "Stop" at bounding box center [466, 241] width 18 height 15
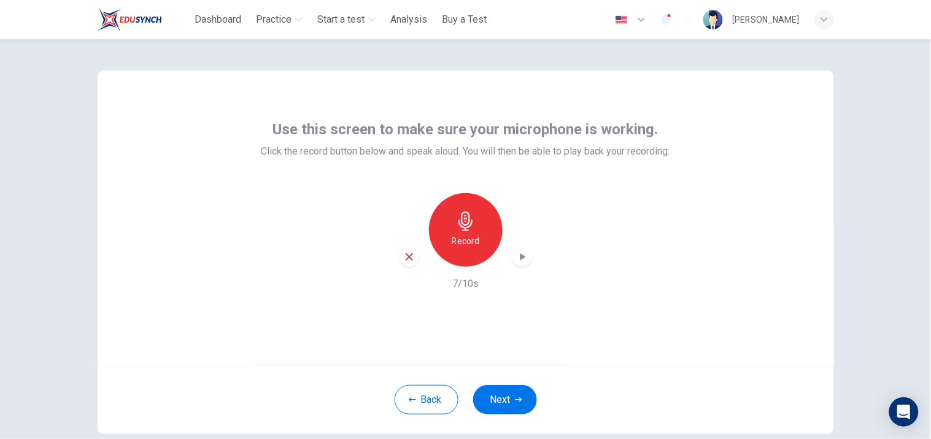
click at [523, 253] on icon "button" at bounding box center [522, 257] width 12 height 12
click at [404, 256] on icon "button" at bounding box center [409, 257] width 11 height 11
click at [453, 242] on h6 "Record" at bounding box center [466, 241] width 28 height 15
click at [457, 242] on h6 "Stop" at bounding box center [466, 241] width 18 height 15
click at [520, 255] on icon "button" at bounding box center [523, 256] width 6 height 7
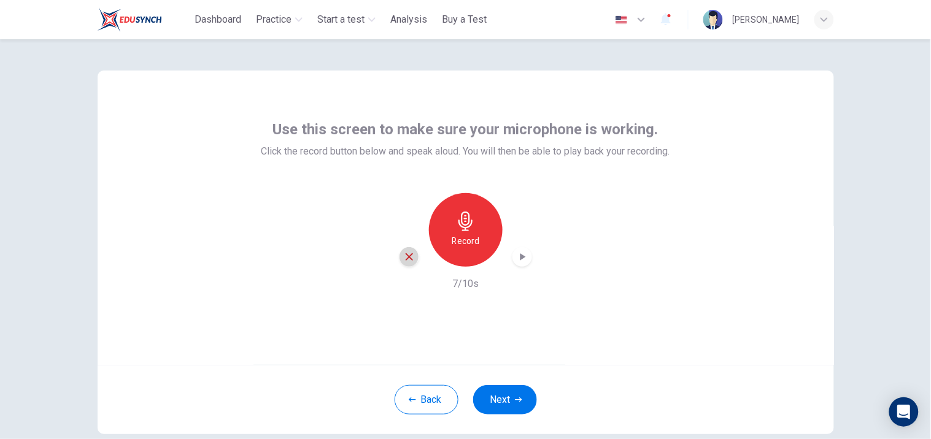
click at [404, 259] on icon "button" at bounding box center [409, 257] width 11 height 11
click at [508, 394] on button "Next" at bounding box center [505, 399] width 64 height 29
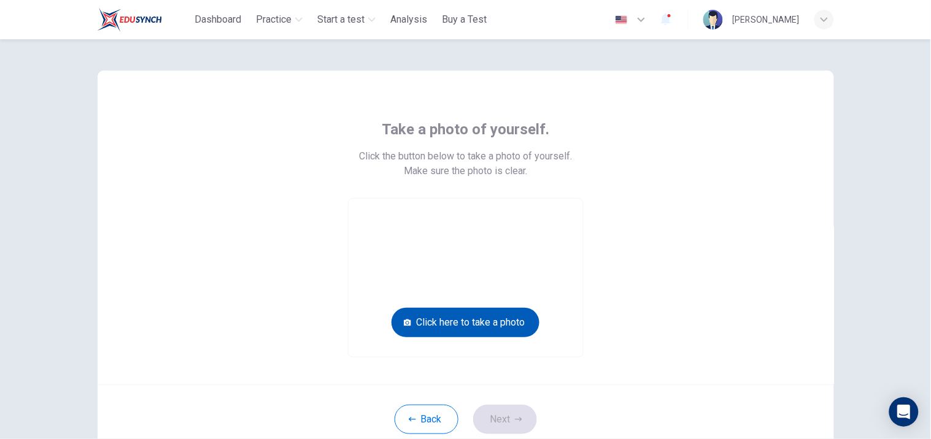
click at [468, 325] on button "Click here to take a photo" at bounding box center [466, 322] width 148 height 29
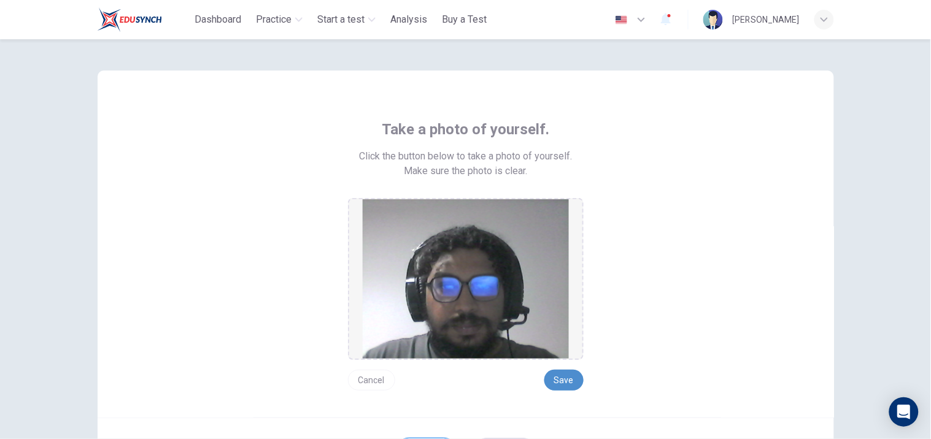
click at [562, 381] on button "Save" at bounding box center [563, 380] width 39 height 21
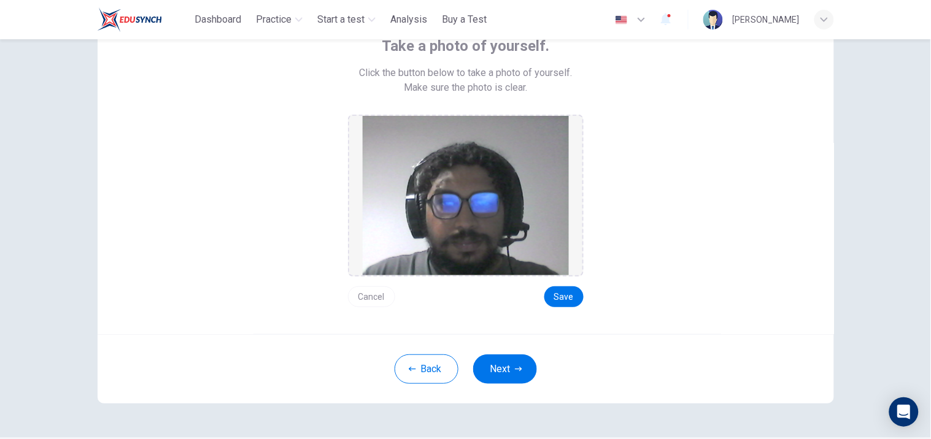
scroll to position [55, 0]
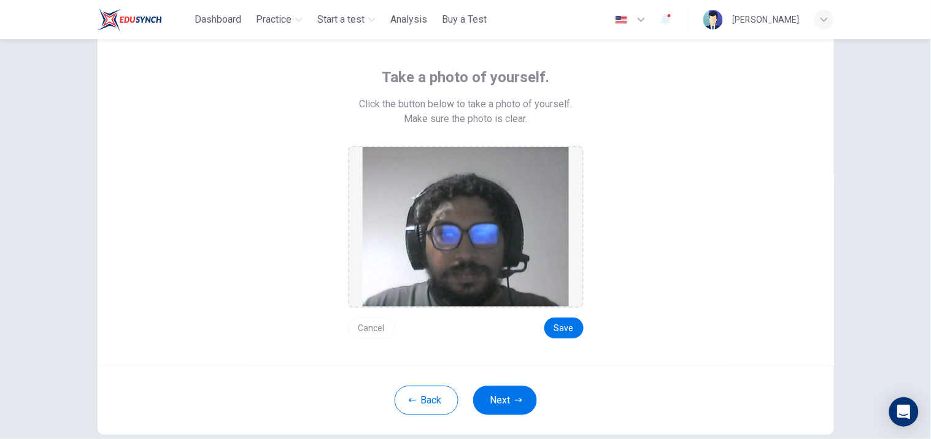
click at [536, 328] on div "Cancel Save" at bounding box center [466, 323] width 236 height 31
click at [560, 328] on button "Save" at bounding box center [563, 328] width 39 height 21
click at [508, 417] on div "Back Next" at bounding box center [466, 400] width 736 height 69
click at [516, 404] on button "Next" at bounding box center [505, 400] width 64 height 29
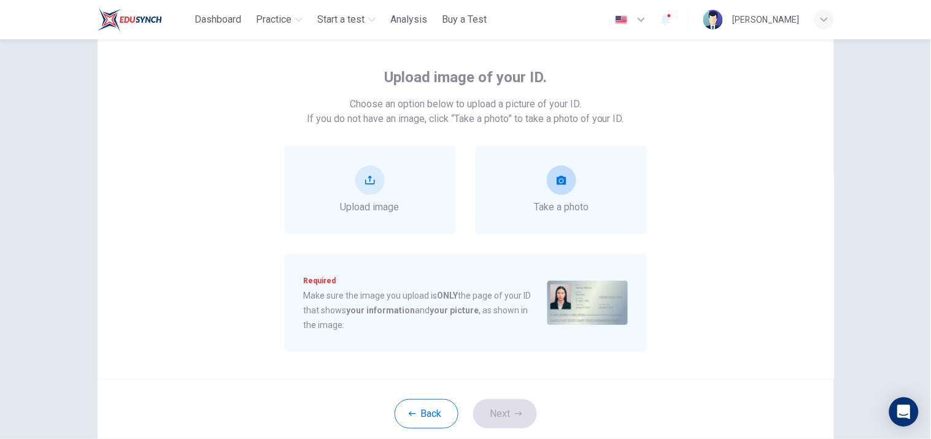
click at [566, 191] on button "take photo" at bounding box center [561, 180] width 29 height 29
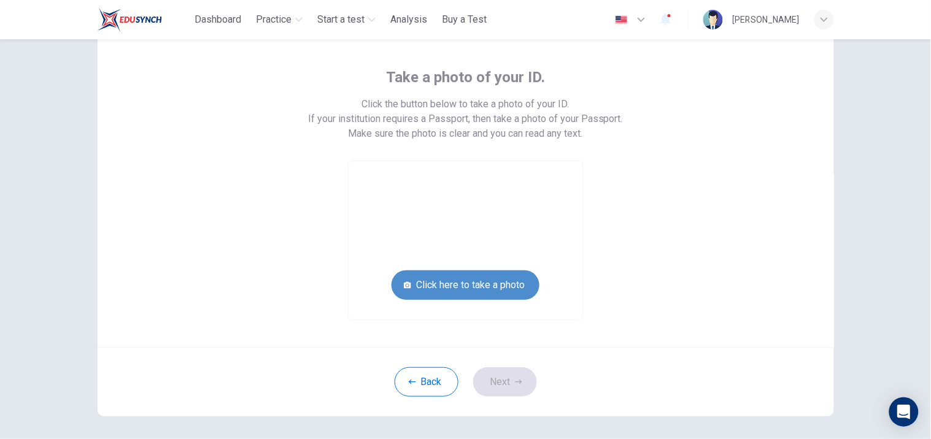
click at [511, 281] on button "Click here to take a photo" at bounding box center [466, 285] width 148 height 29
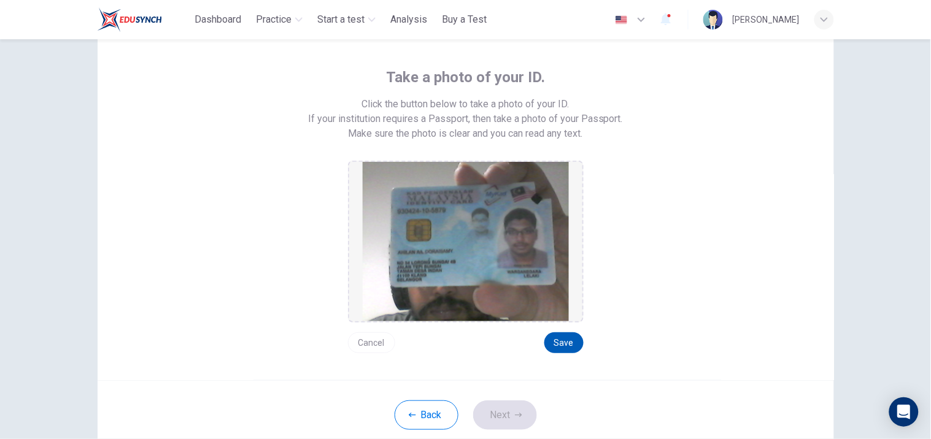
click at [565, 344] on button "Save" at bounding box center [563, 343] width 39 height 21
click at [508, 412] on button "Next" at bounding box center [505, 415] width 64 height 29
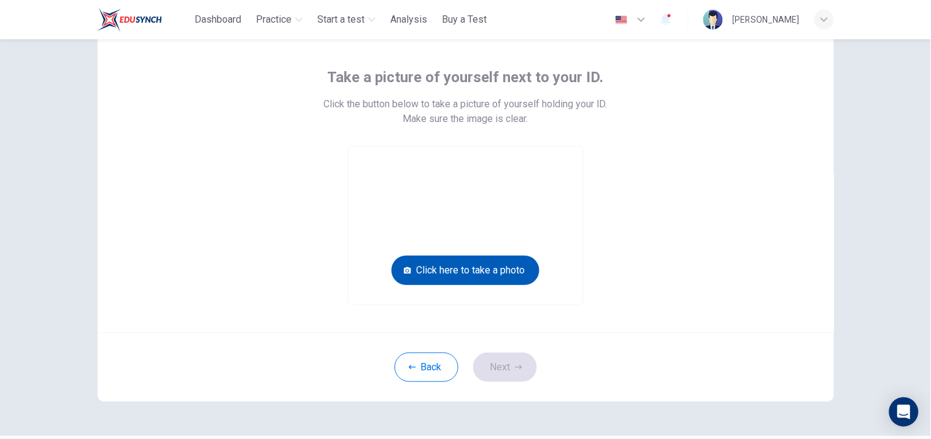
click at [459, 261] on button "Click here to take a photo" at bounding box center [466, 270] width 148 height 29
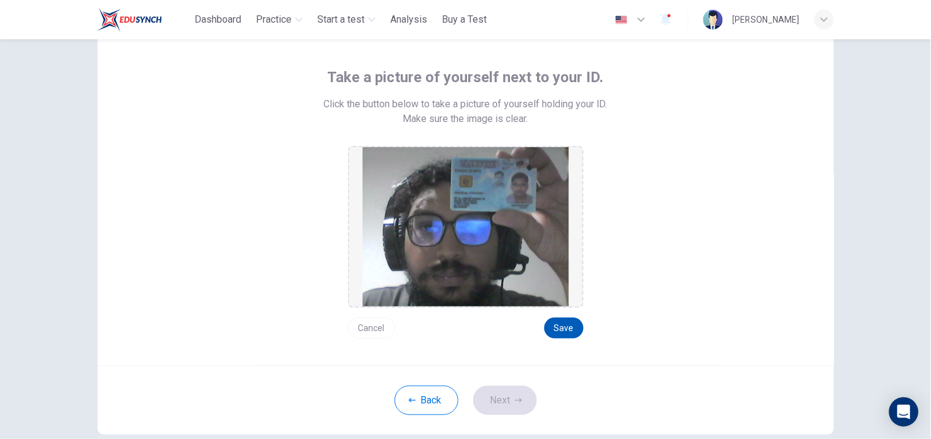
click at [562, 318] on button "Save" at bounding box center [563, 328] width 39 height 21
click at [506, 399] on button "Next" at bounding box center [505, 400] width 64 height 29
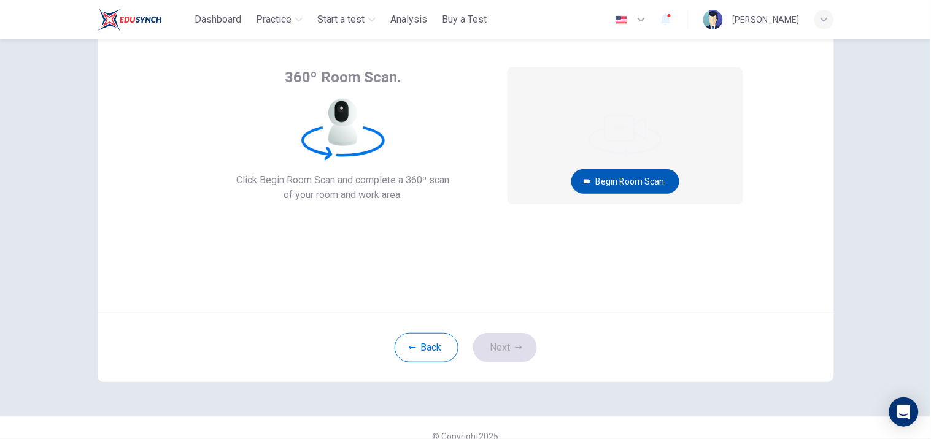
click at [617, 176] on button "Begin Room Scan" at bounding box center [625, 181] width 108 height 25
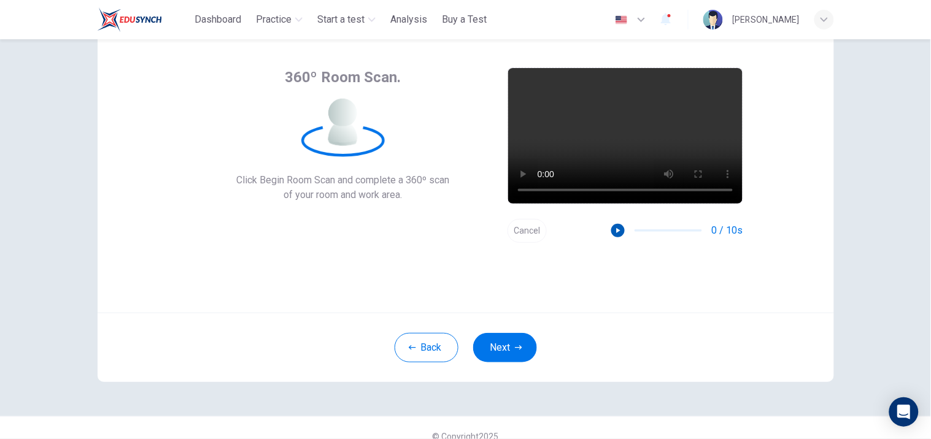
click at [614, 230] on icon "button" at bounding box center [618, 230] width 9 height 9
click at [506, 346] on button "Next" at bounding box center [505, 347] width 64 height 29
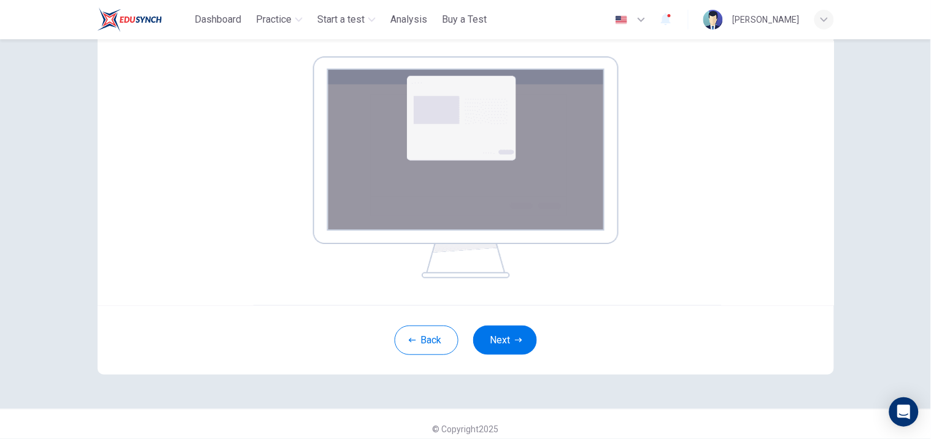
scroll to position [191, 0]
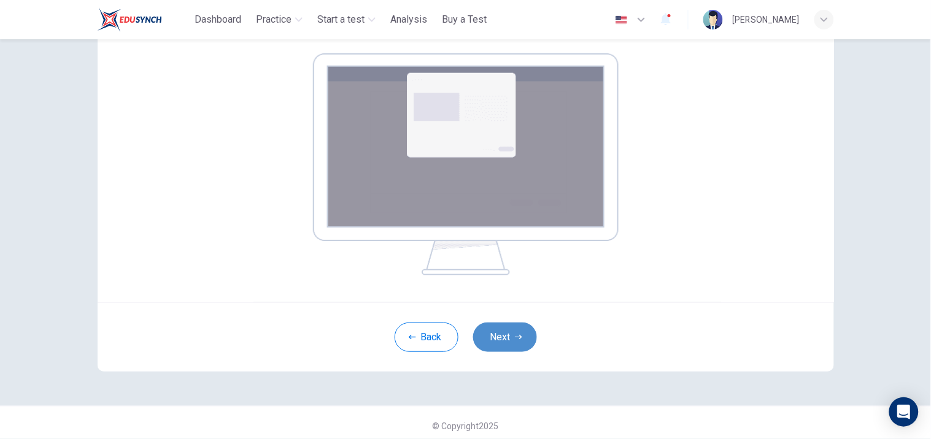
click at [480, 339] on button "Next" at bounding box center [505, 337] width 64 height 29
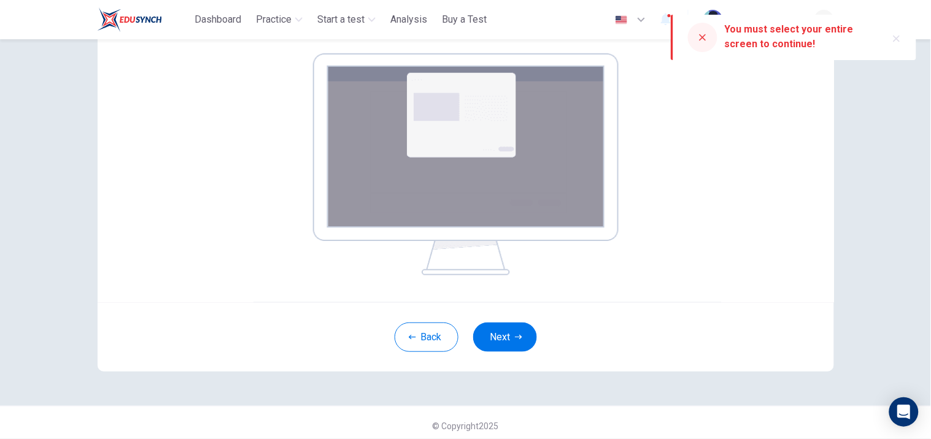
click at [709, 40] on div at bounding box center [702, 37] width 29 height 29
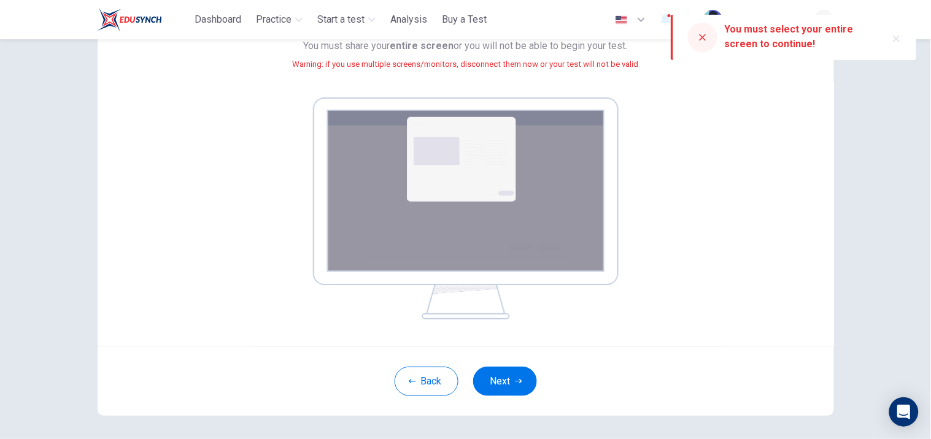
scroll to position [123, 0]
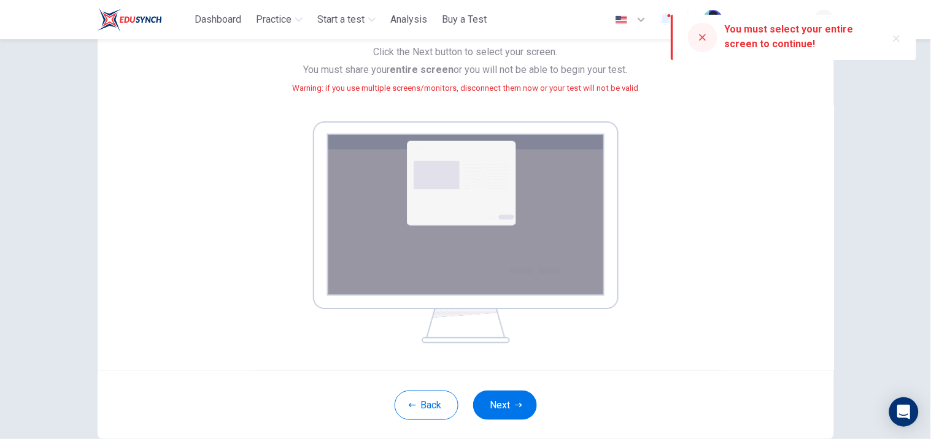
click at [901, 41] on icon "button" at bounding box center [897, 39] width 10 height 10
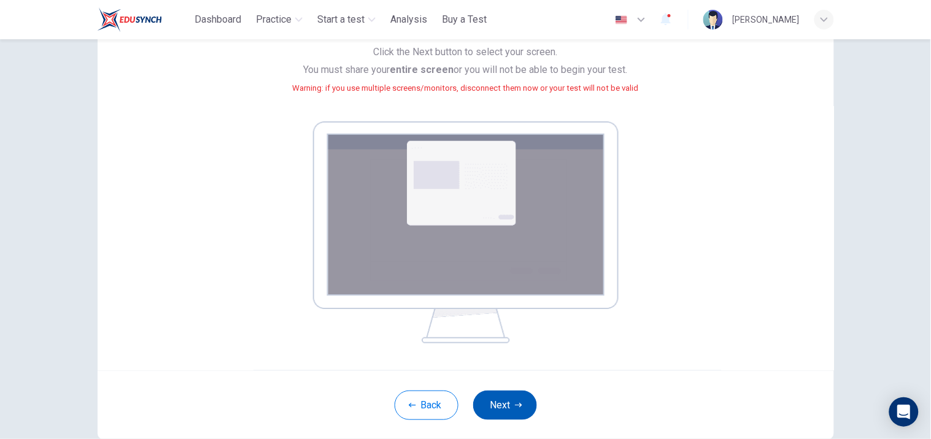
click at [520, 406] on button "Next" at bounding box center [505, 405] width 64 height 29
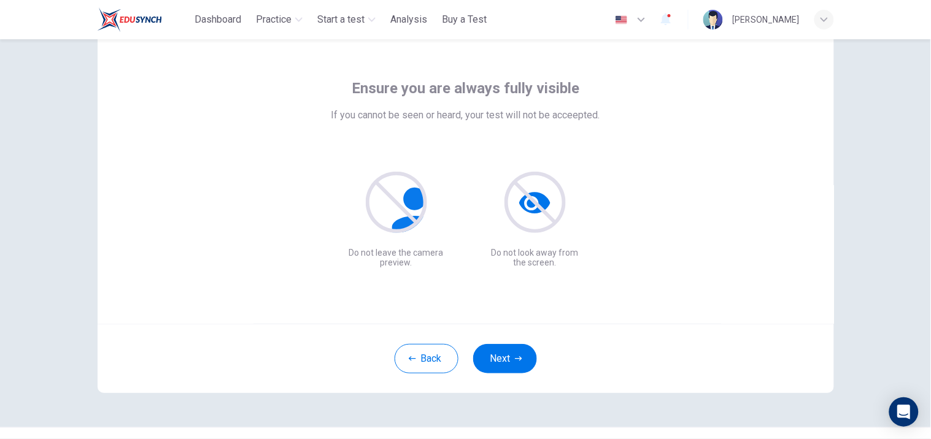
scroll to position [68, 0]
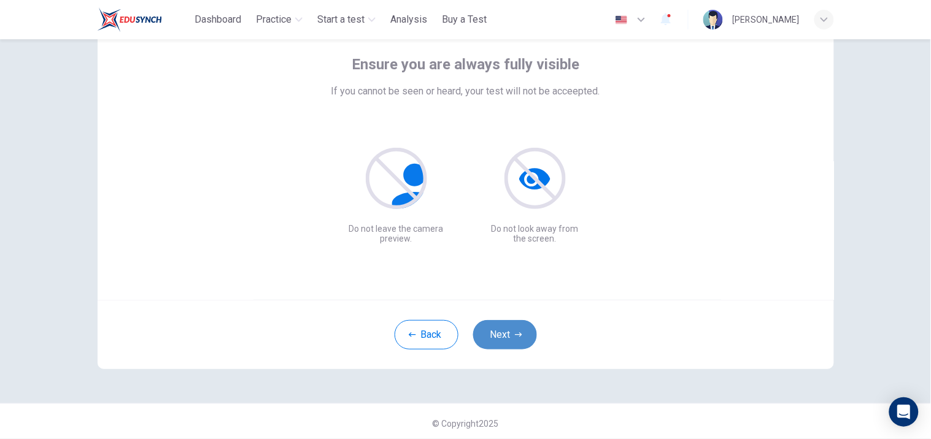
click at [516, 334] on icon "button" at bounding box center [518, 334] width 7 height 7
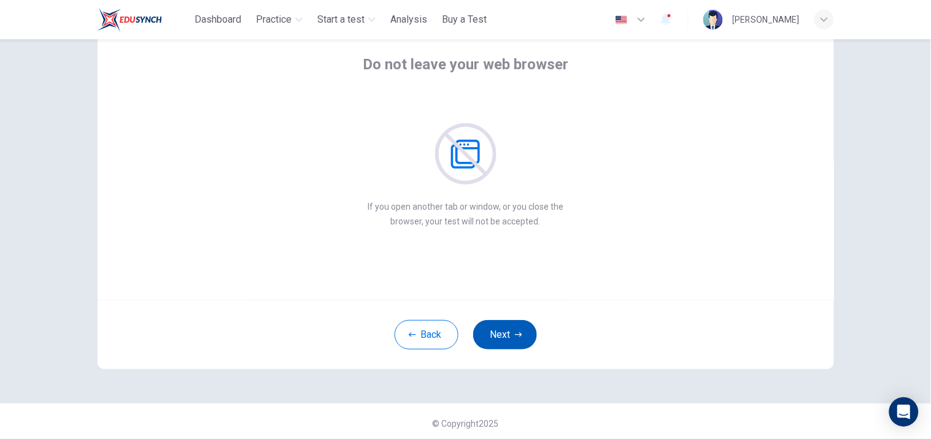
click at [516, 334] on icon "button" at bounding box center [518, 334] width 7 height 7
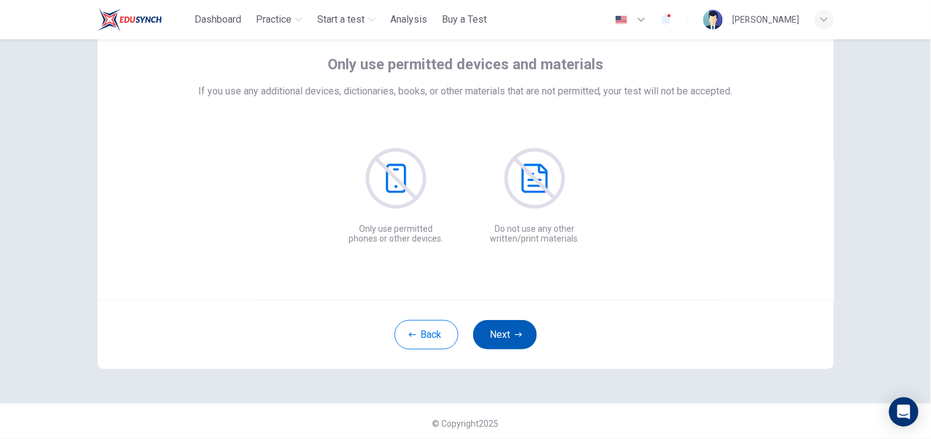
click at [493, 331] on button "Next" at bounding box center [505, 334] width 64 height 29
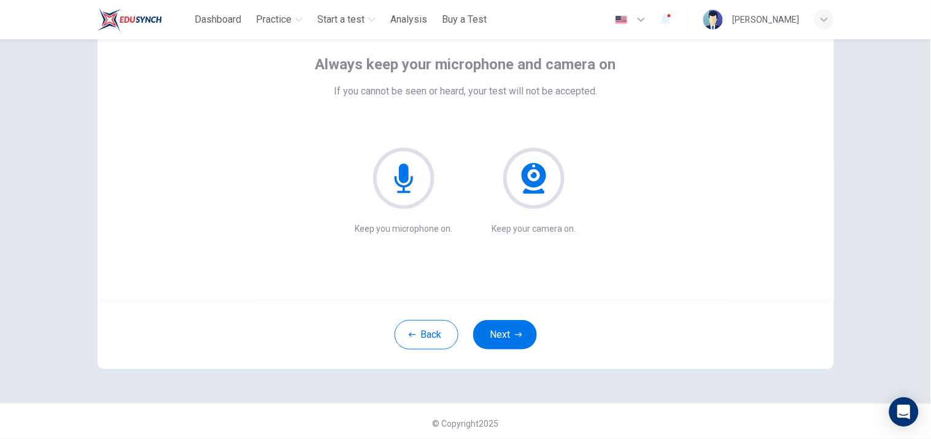
click at [405, 187] on icon at bounding box center [403, 178] width 61 height 61
click at [415, 167] on icon at bounding box center [403, 178] width 61 height 61
click at [540, 169] on icon at bounding box center [534, 175] width 25 height 25
click at [515, 333] on icon "button" at bounding box center [518, 334] width 7 height 7
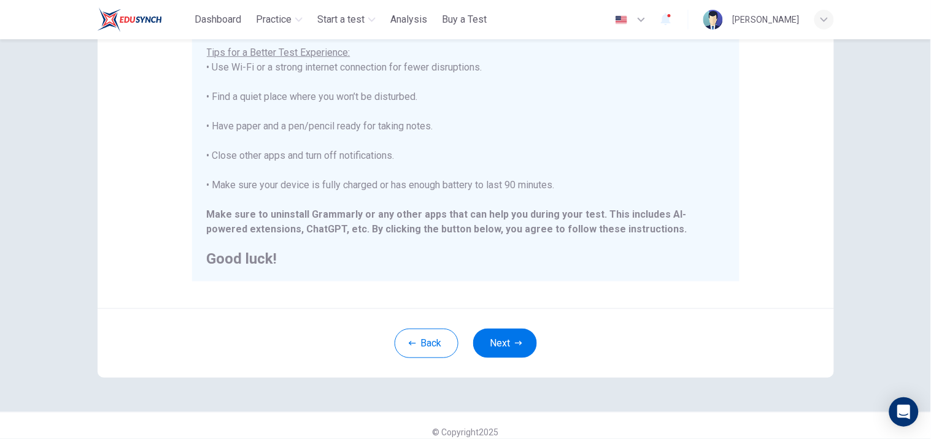
scroll to position [242, 0]
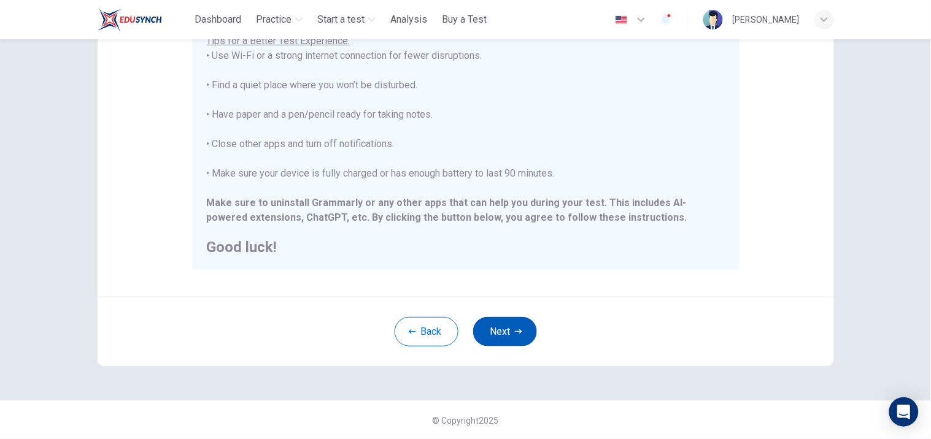
click at [515, 328] on icon "button" at bounding box center [518, 331] width 7 height 7
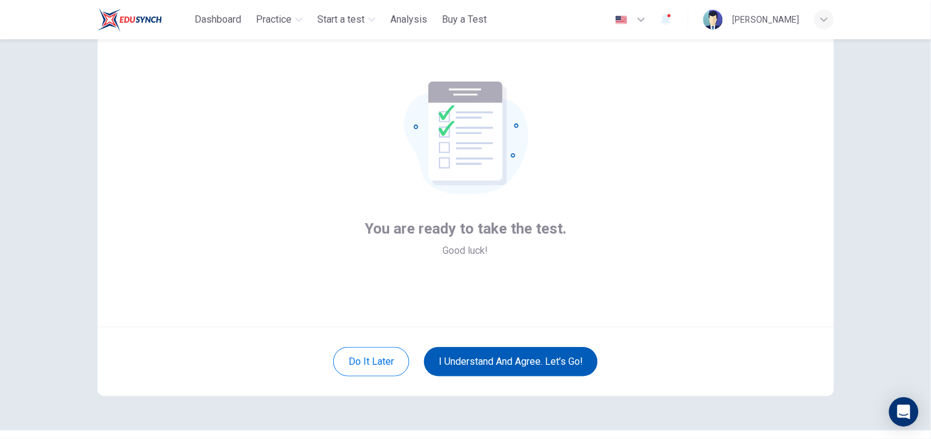
scroll to position [3, 0]
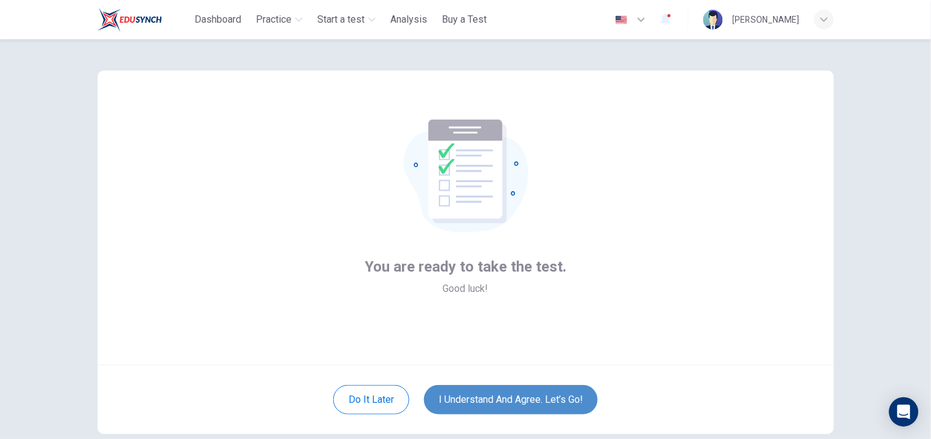
click at [570, 398] on button "I understand and agree. Let’s go!" at bounding box center [511, 399] width 174 height 29
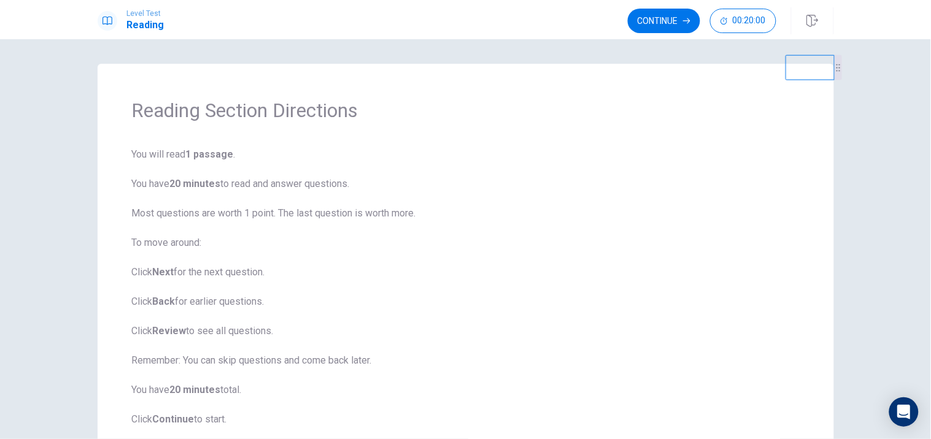
drag, startPoint x: 795, startPoint y: 88, endPoint x: 831, endPoint y: 53, distance: 49.5
click at [831, 55] on video at bounding box center [810, 67] width 49 height 25
drag, startPoint x: 829, startPoint y: 83, endPoint x: 916, endPoint y: 18, distance: 108.3
click at [916, 18] on div "Level Test Reading Continue 00:20:00 00:20:00 Continue Reading Section Directio…" at bounding box center [465, 219] width 931 height 439
click at [660, 17] on button "Continue" at bounding box center [664, 21] width 72 height 25
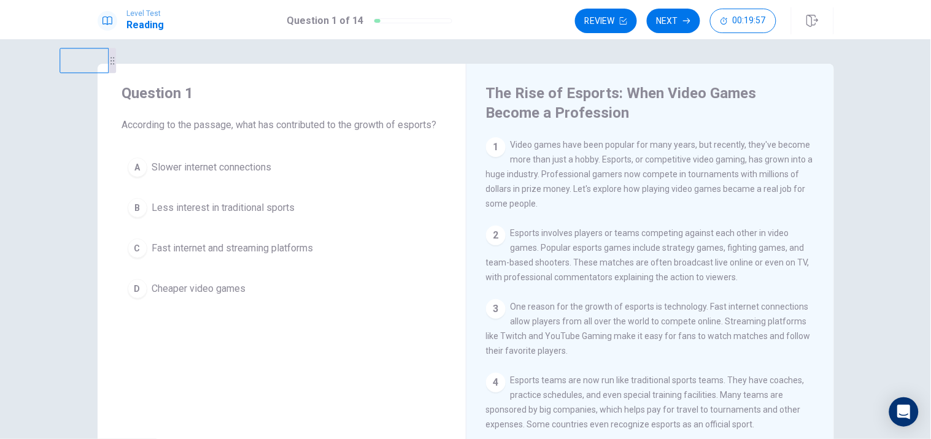
drag, startPoint x: 788, startPoint y: 92, endPoint x: 0, endPoint y: 47, distance: 789.3
click at [0, 47] on div "Question 1 According to the passage, what has contributed to the growth of espo…" at bounding box center [465, 239] width 931 height 400
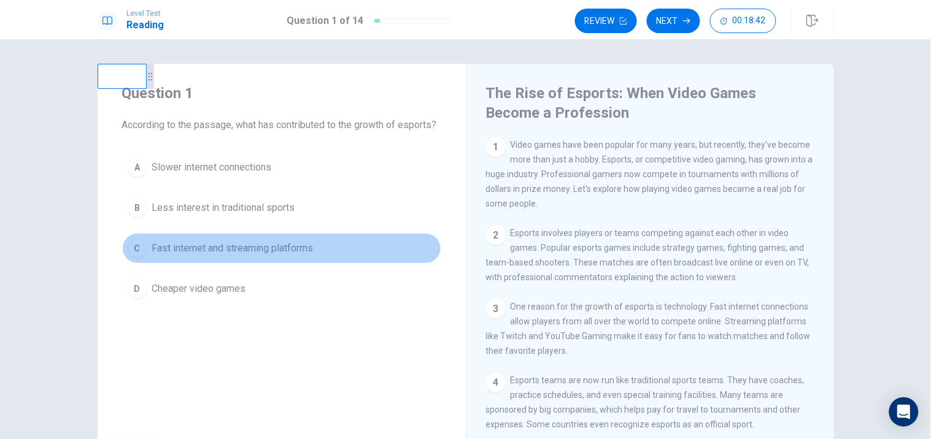
click at [194, 256] on span "Fast internet and streaming platforms" at bounding box center [232, 248] width 161 height 15
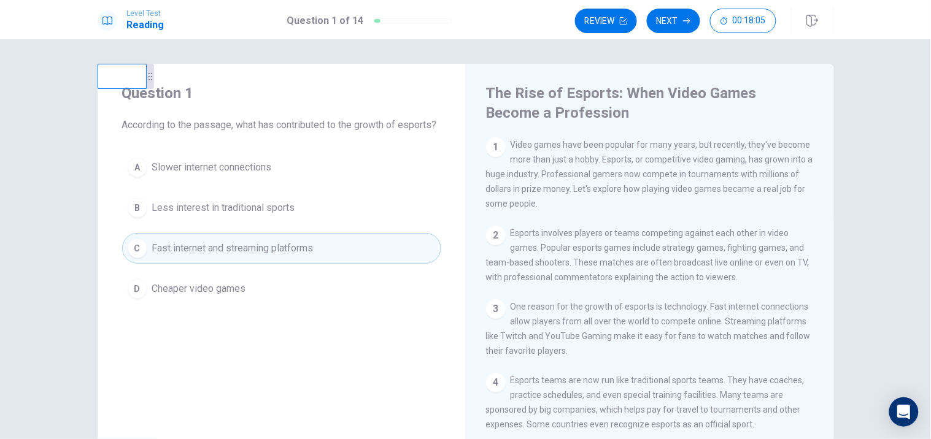
click at [206, 256] on span "Fast internet and streaming platforms" at bounding box center [232, 248] width 161 height 15
click at [673, 20] on button "Next" at bounding box center [673, 21] width 53 height 25
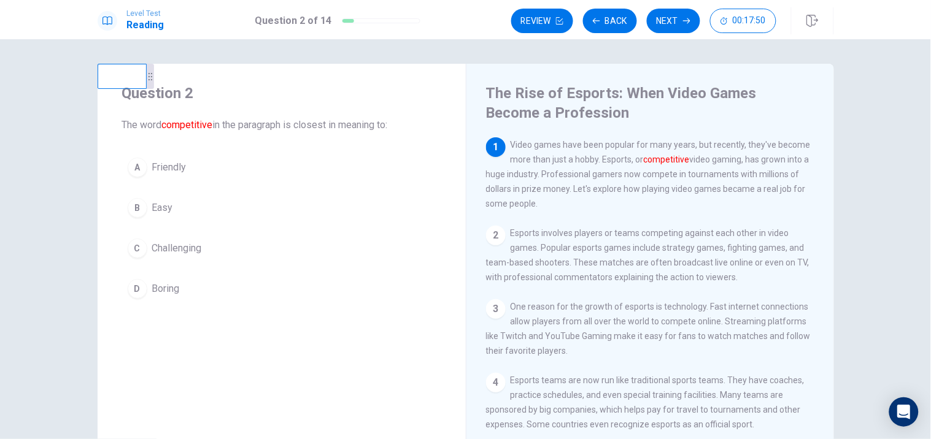
click at [133, 246] on div "C" at bounding box center [138, 249] width 20 height 20
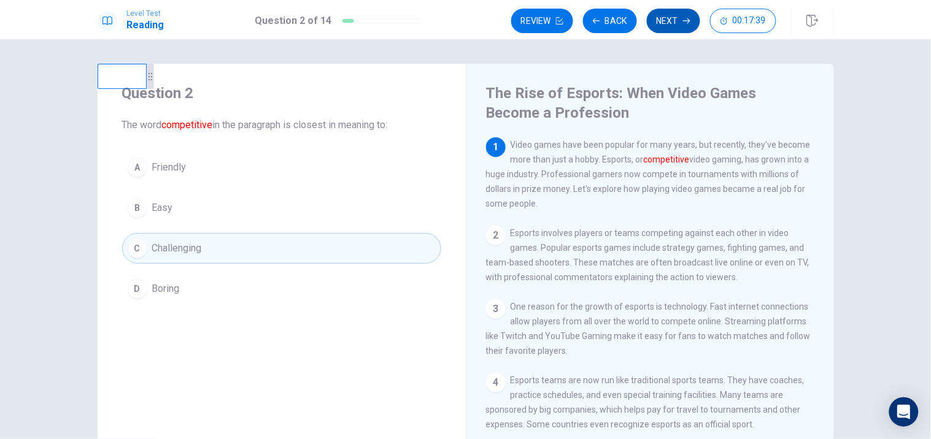
click at [667, 26] on button "Next" at bounding box center [673, 21] width 53 height 25
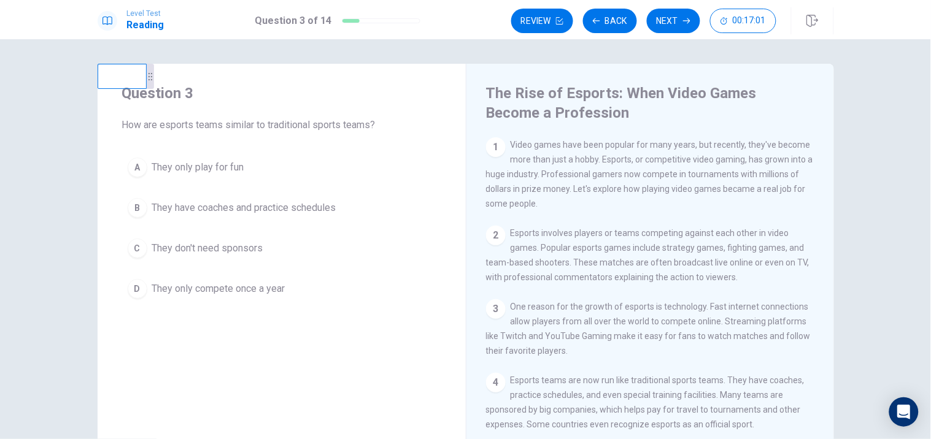
click at [197, 161] on span "They only play for fun" at bounding box center [198, 167] width 92 height 15
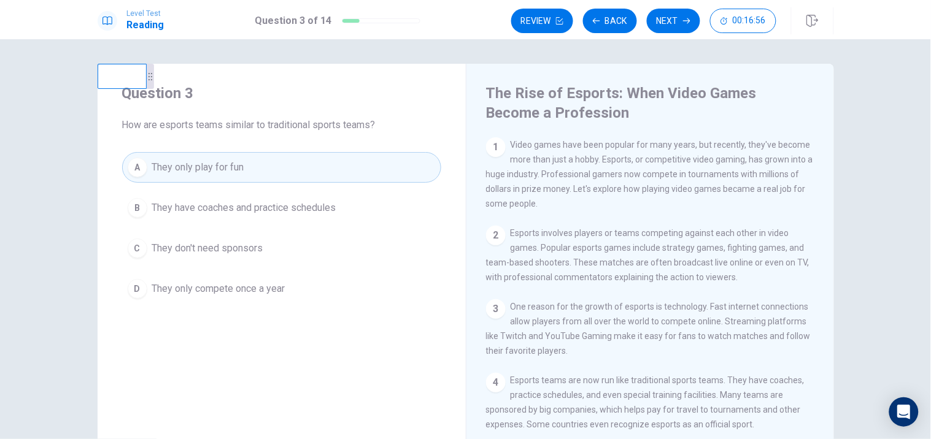
click at [303, 211] on span "They have coaches and practice schedules" at bounding box center [244, 208] width 184 height 15
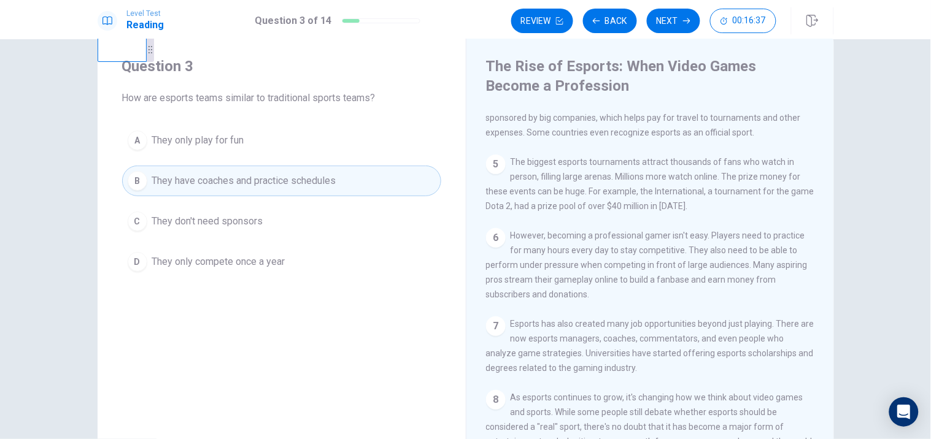
scroll to position [22, 0]
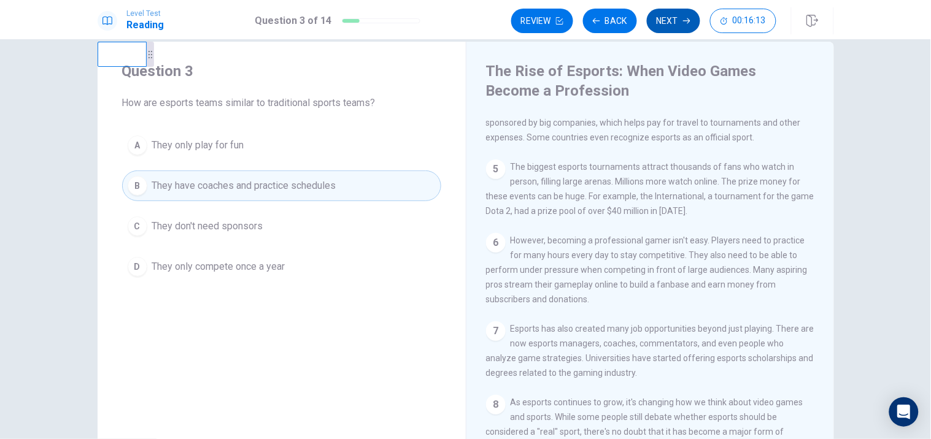
click at [671, 21] on button "Next" at bounding box center [673, 21] width 53 height 25
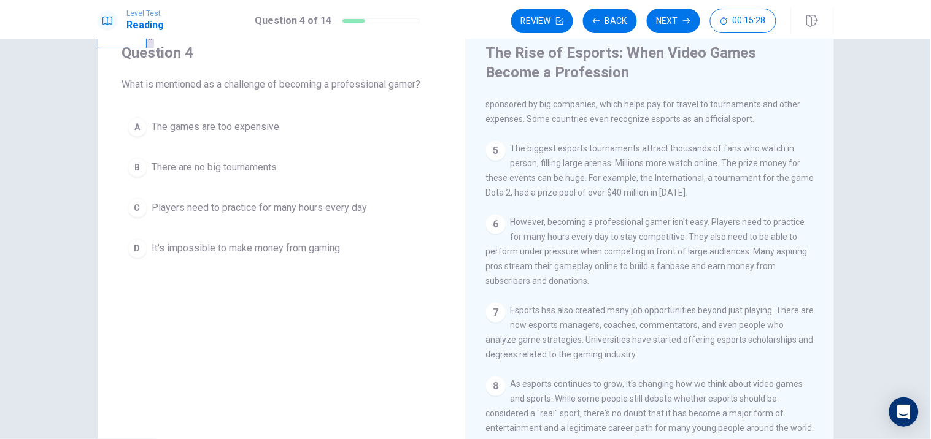
scroll to position [39, 0]
click at [213, 135] on span "The games are too expensive" at bounding box center [216, 129] width 128 height 15
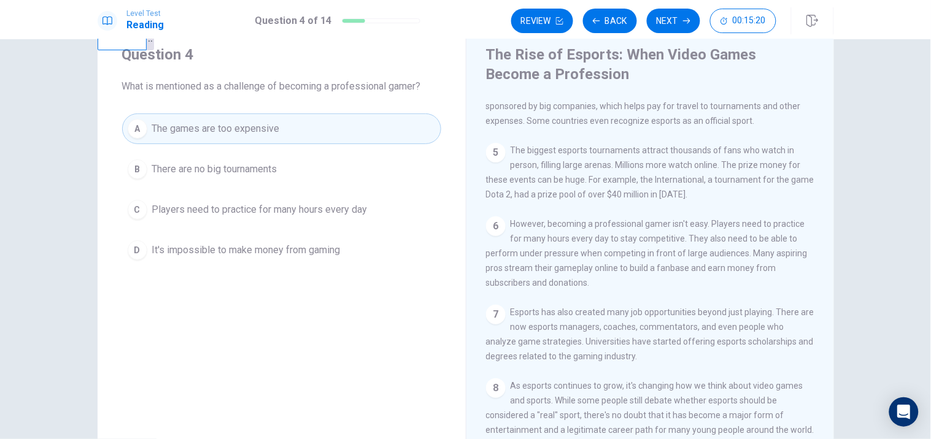
click at [198, 211] on span "Players need to practice for many hours every day" at bounding box center [259, 210] width 215 height 15
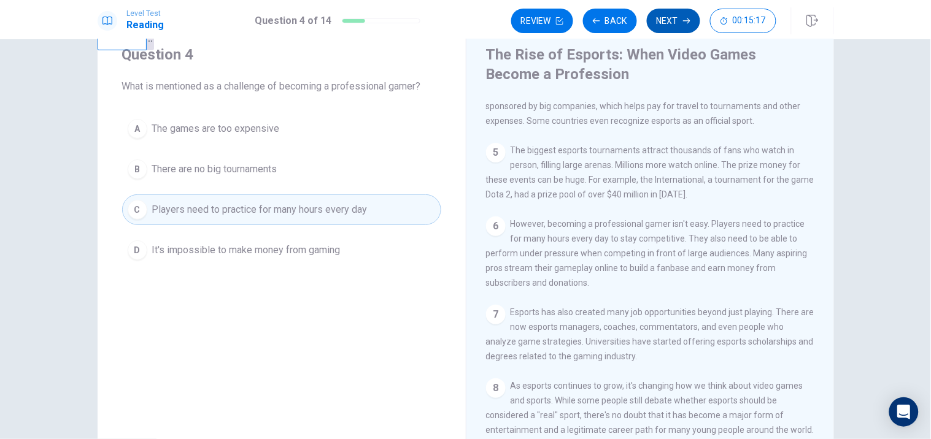
click at [664, 23] on button "Next" at bounding box center [673, 21] width 53 height 25
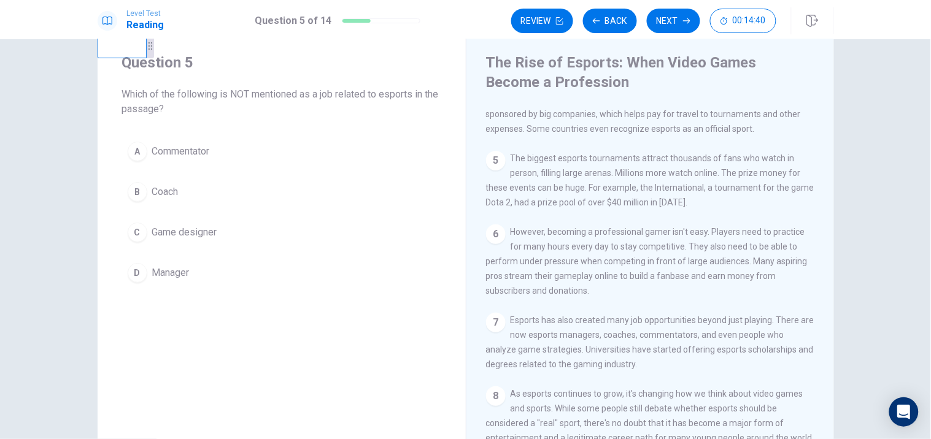
scroll to position [0, 0]
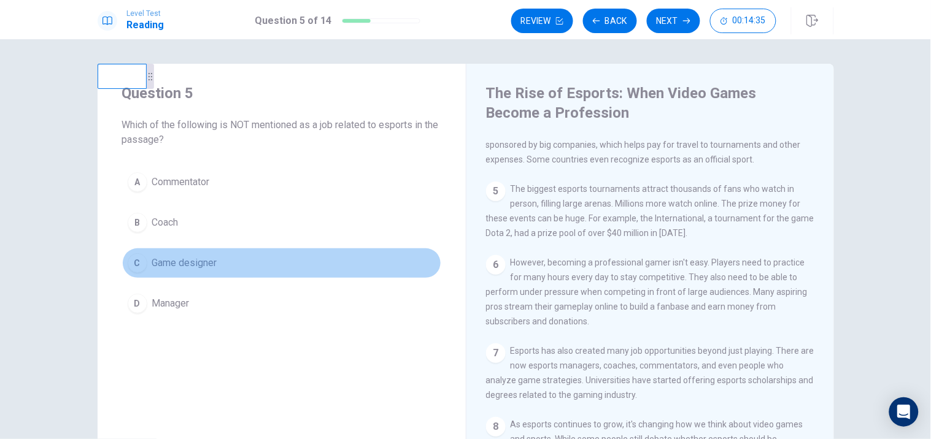
click at [162, 271] on span "Game designer" at bounding box center [184, 263] width 65 height 15
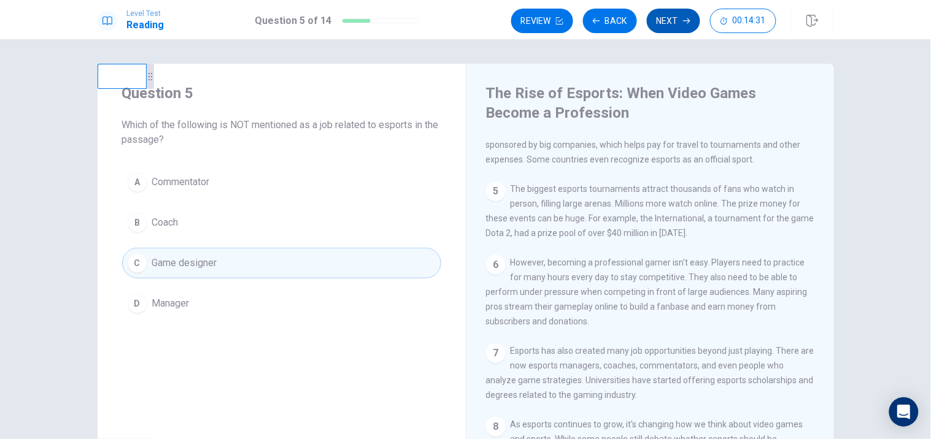
click at [679, 19] on button "Next" at bounding box center [673, 21] width 53 height 25
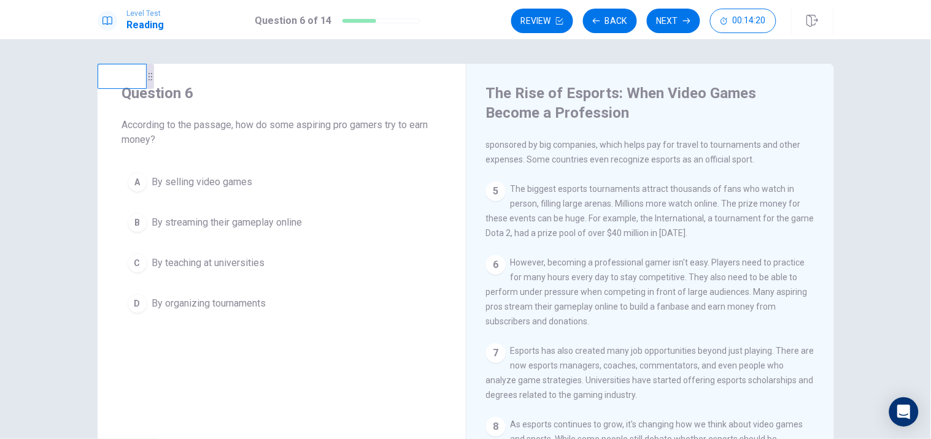
click at [233, 225] on span "By streaming their gameplay online" at bounding box center [227, 222] width 150 height 15
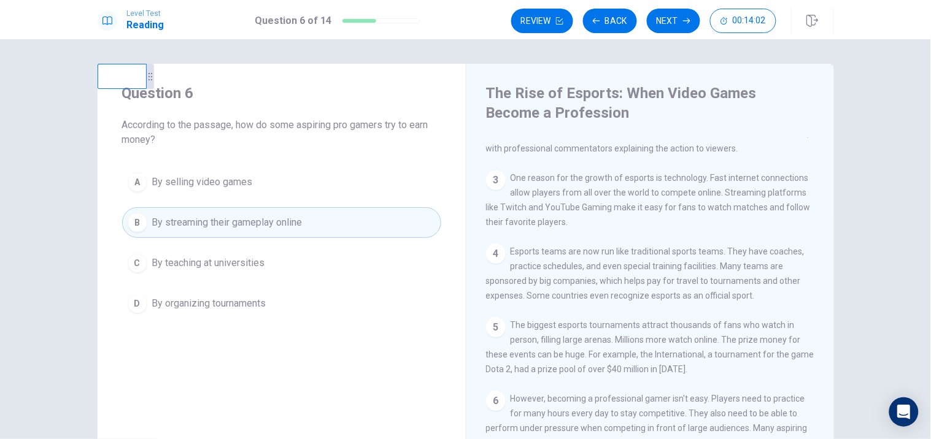
scroll to position [60, 0]
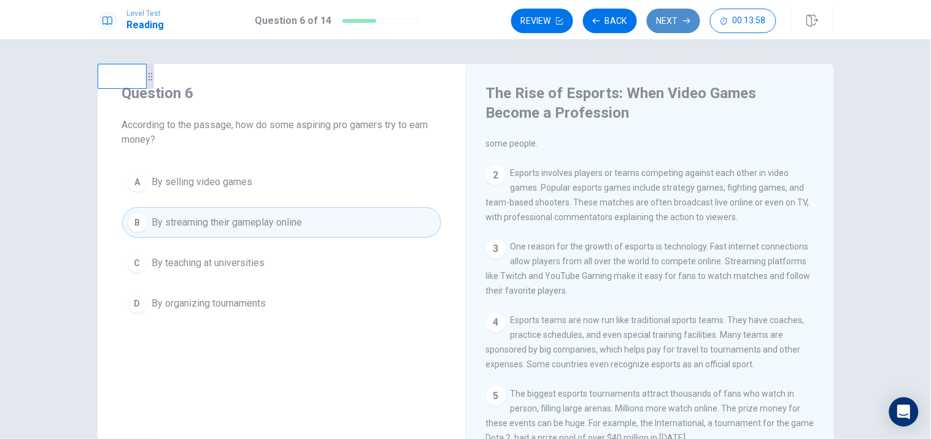
click at [691, 26] on button "Next" at bounding box center [673, 21] width 53 height 25
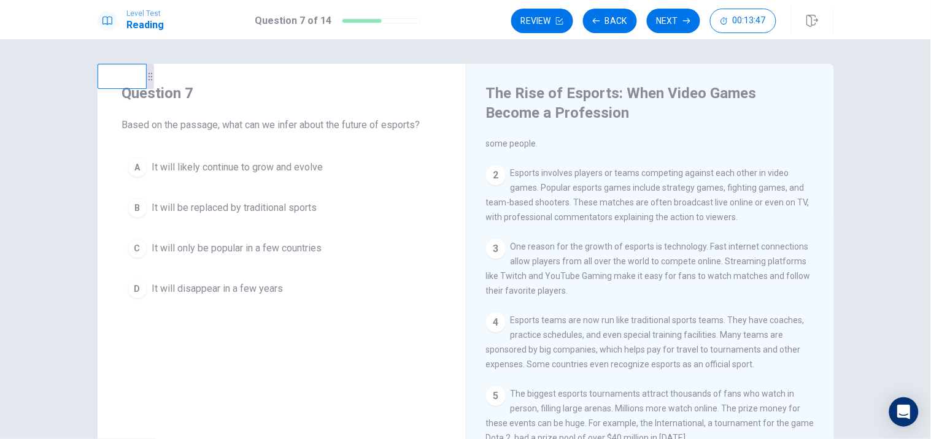
click at [227, 171] on span "It will likely continue to grow and evolve" at bounding box center [237, 167] width 171 height 15
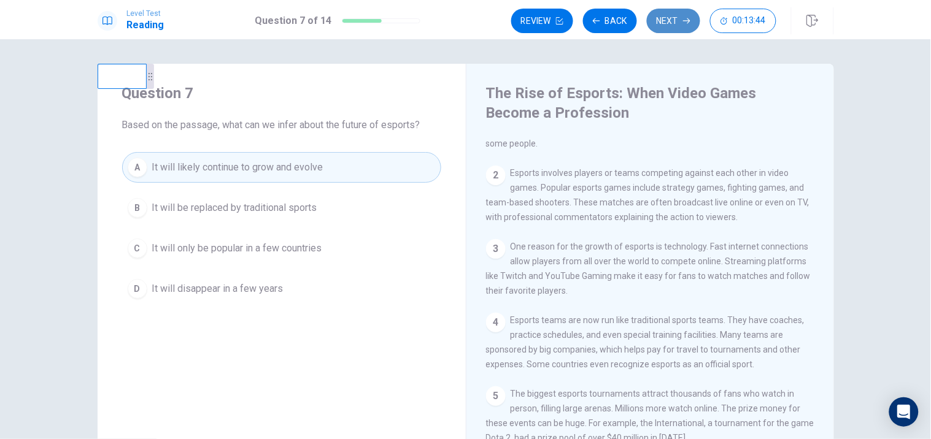
click at [683, 23] on icon "button" at bounding box center [686, 20] width 7 height 7
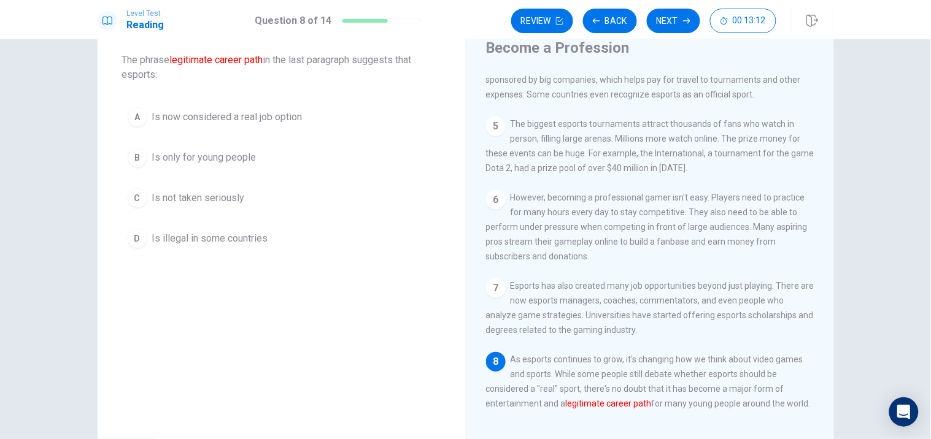
scroll to position [0, 0]
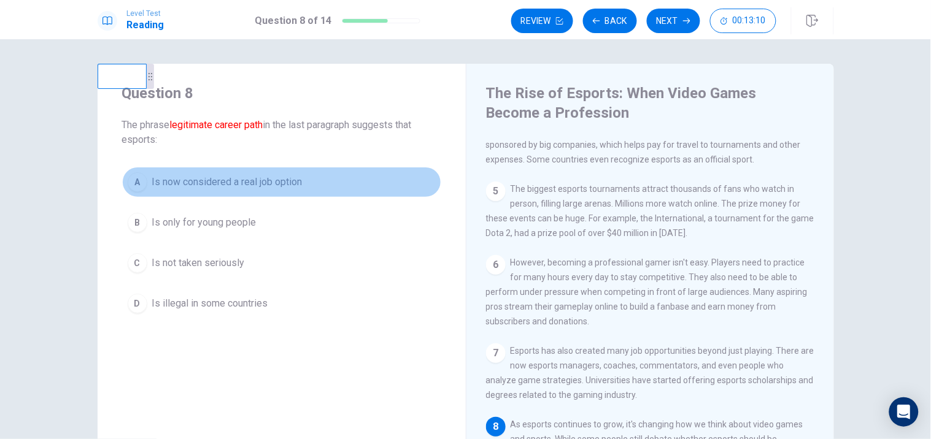
click at [281, 183] on span "Is now considered a real job option" at bounding box center [227, 182] width 150 height 15
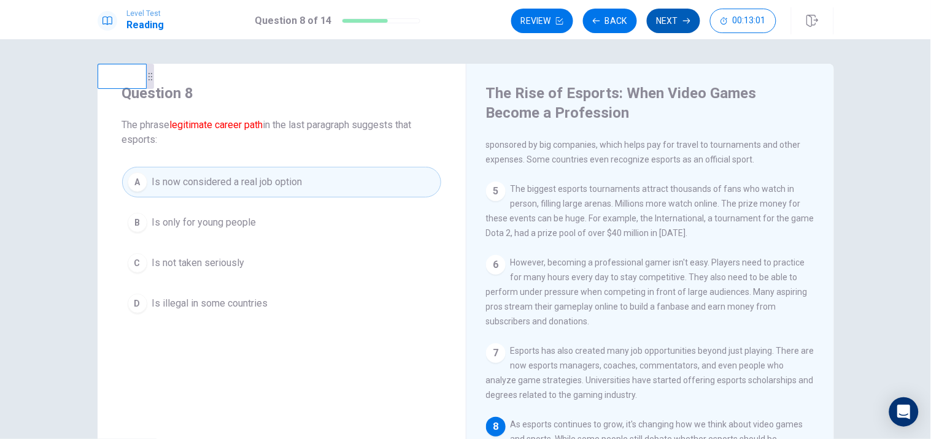
click at [679, 22] on button "Next" at bounding box center [673, 21] width 53 height 25
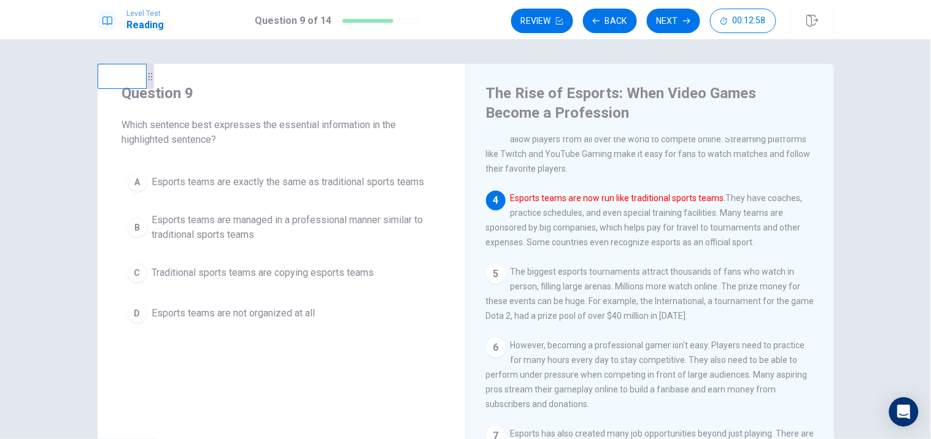
scroll to position [168, 0]
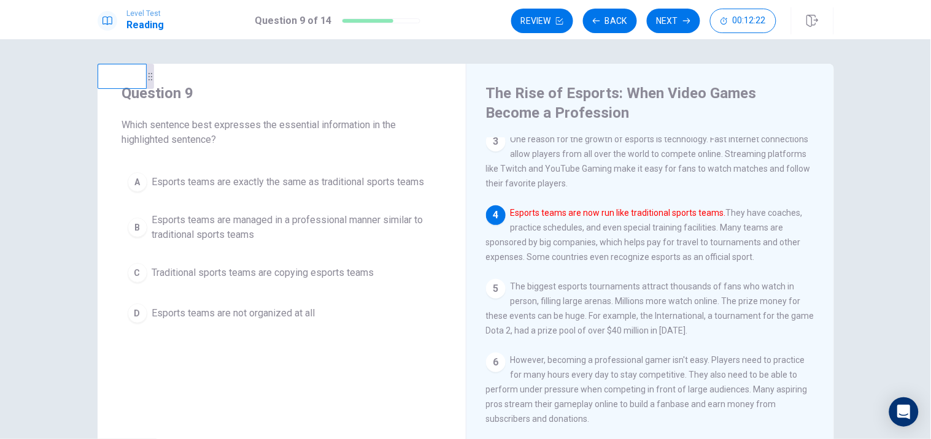
click at [172, 225] on span "Esports teams are managed in a professional manner similar to traditional sport…" at bounding box center [294, 227] width 284 height 29
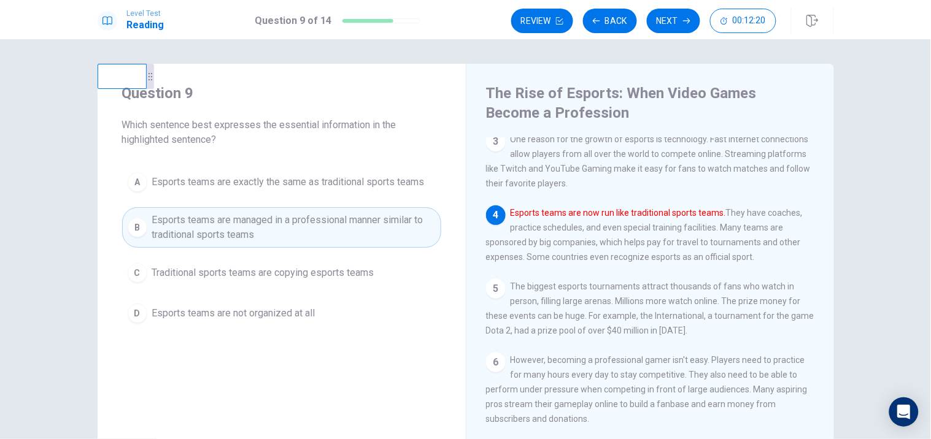
click at [680, 17] on button "Next" at bounding box center [673, 21] width 53 height 25
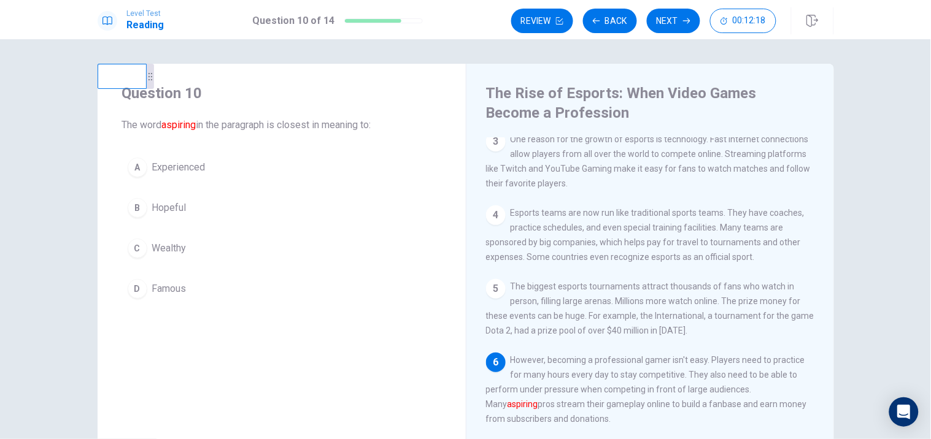
scroll to position [226, 0]
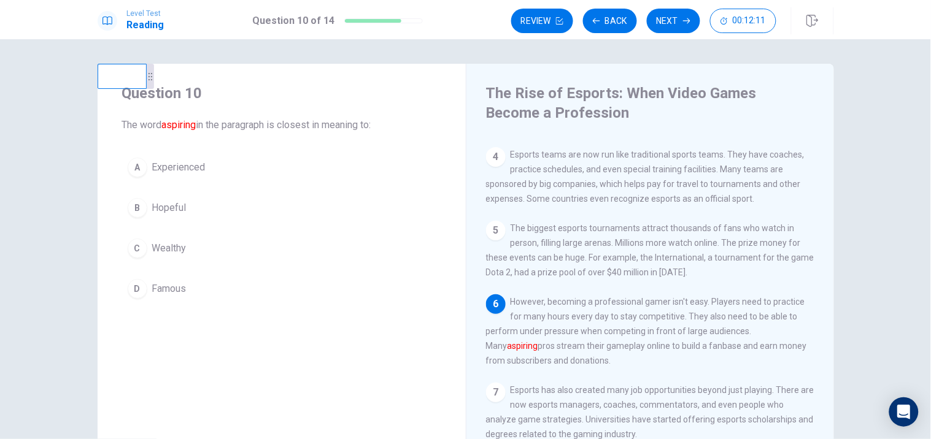
click at [183, 152] on button "A Experienced" at bounding box center [281, 167] width 319 height 31
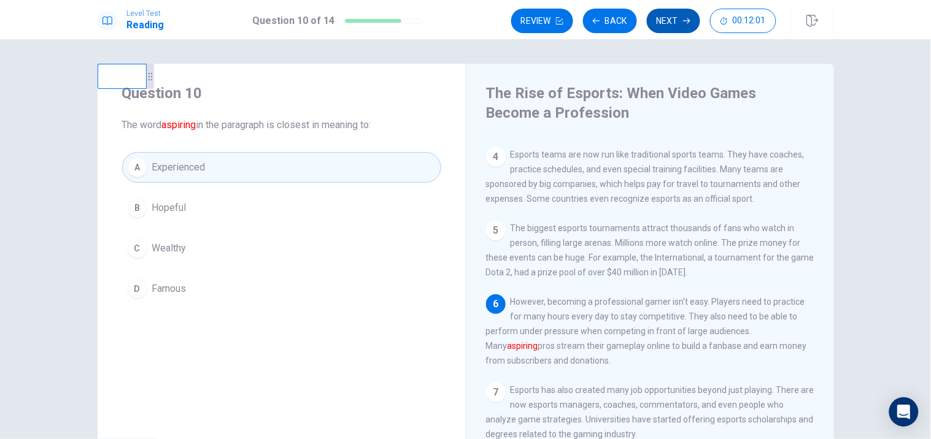
click at [677, 22] on button "Next" at bounding box center [673, 21] width 53 height 25
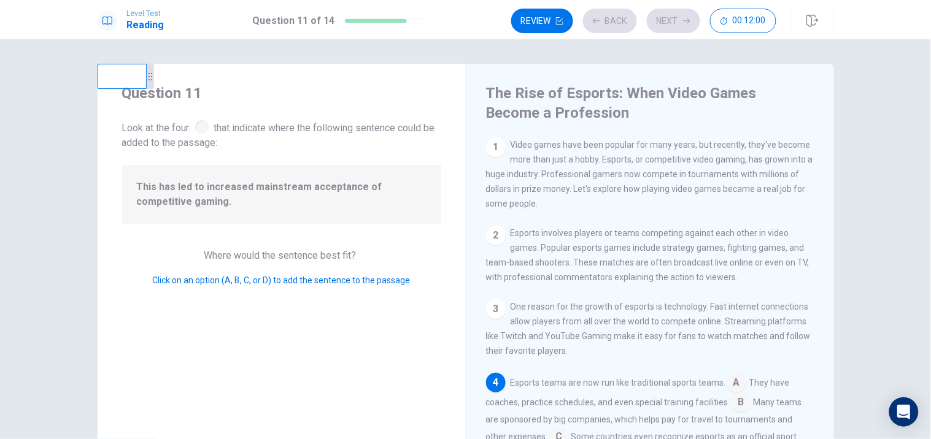
scroll to position [99, 0]
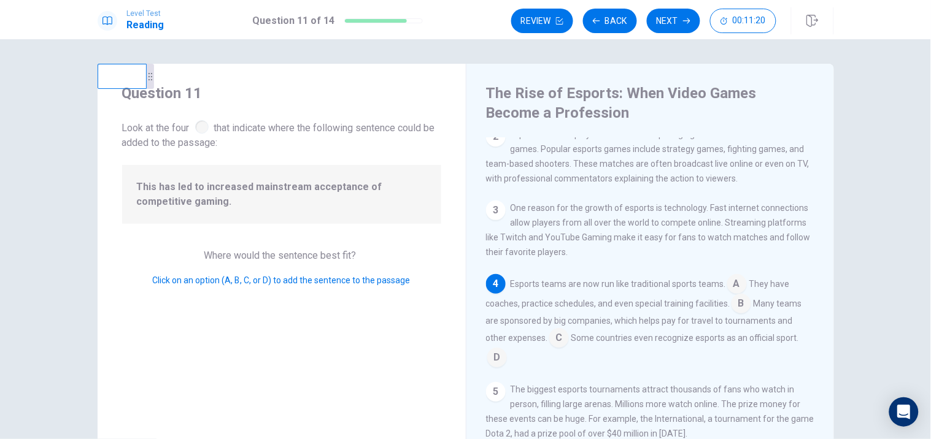
click at [728, 288] on input at bounding box center [737, 286] width 20 height 20
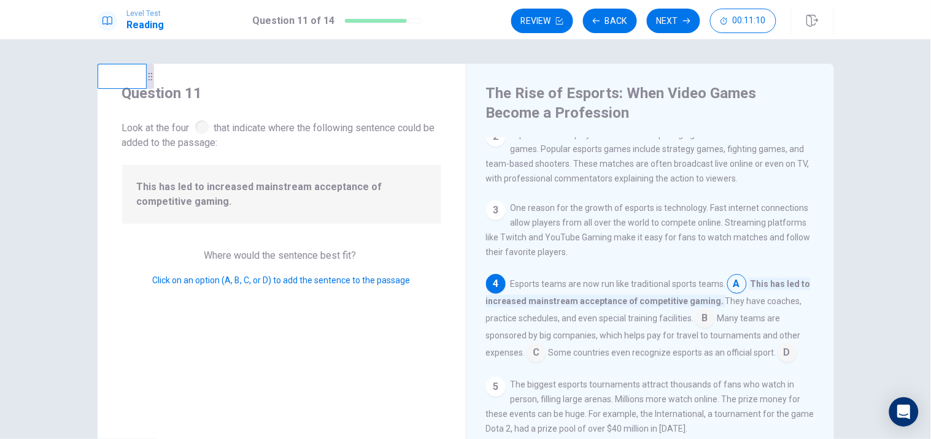
click at [708, 320] on input at bounding box center [705, 320] width 20 height 20
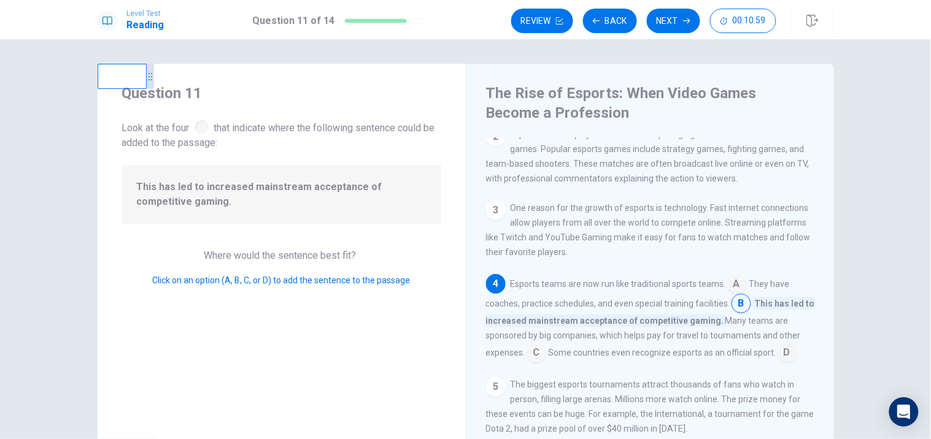
click at [535, 349] on input at bounding box center [537, 354] width 20 height 20
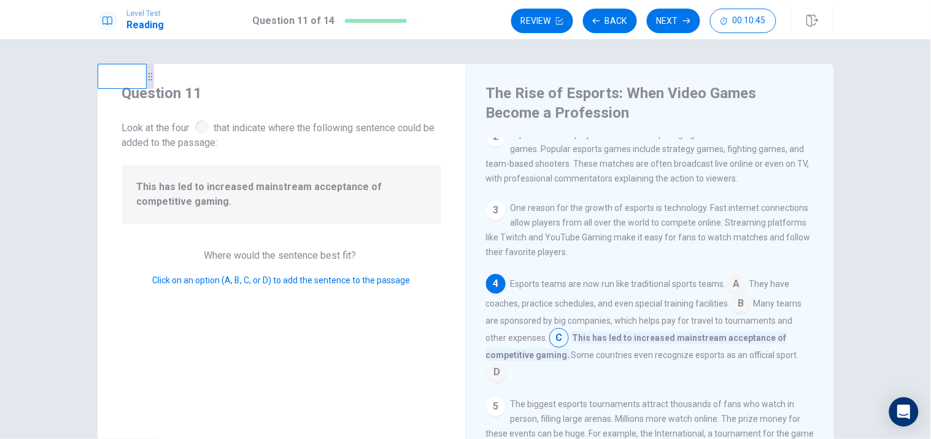
click at [732, 305] on input at bounding box center [742, 305] width 20 height 20
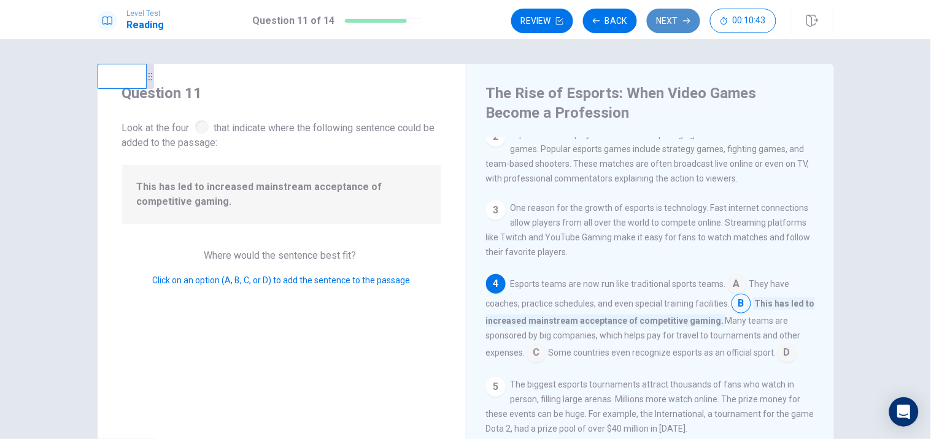
click at [681, 12] on button "Next" at bounding box center [673, 21] width 53 height 25
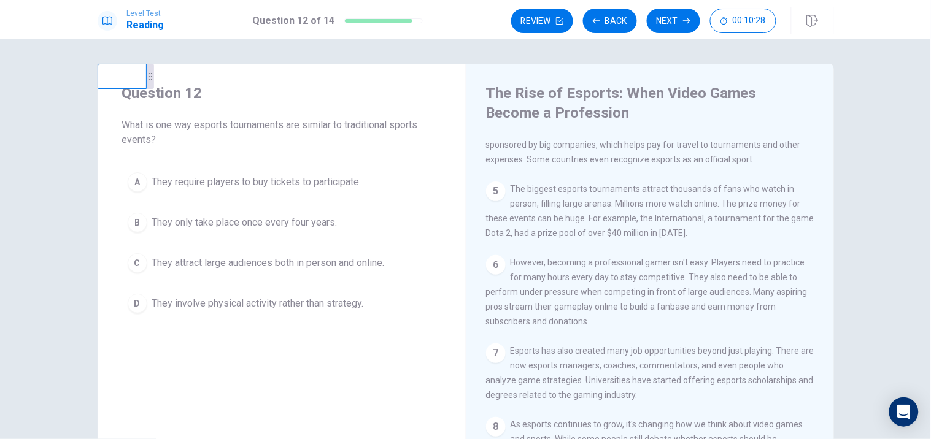
scroll to position [0, 0]
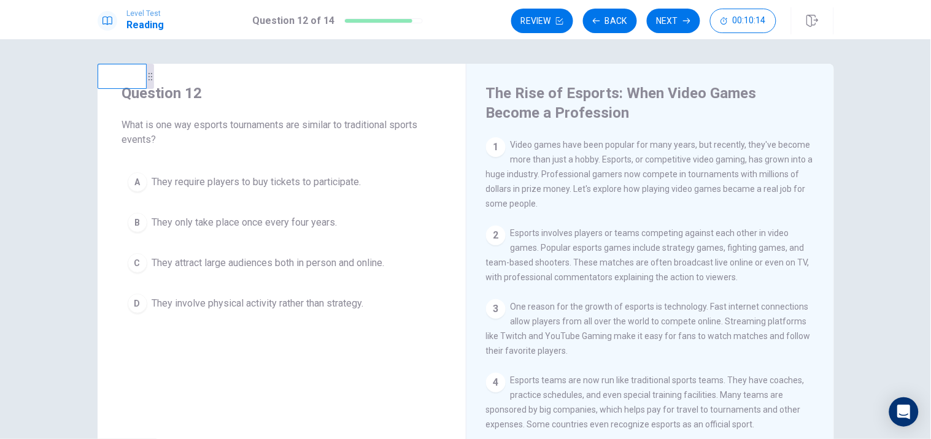
click at [325, 261] on span "They attract large audiences both in person and online." at bounding box center [268, 263] width 233 height 15
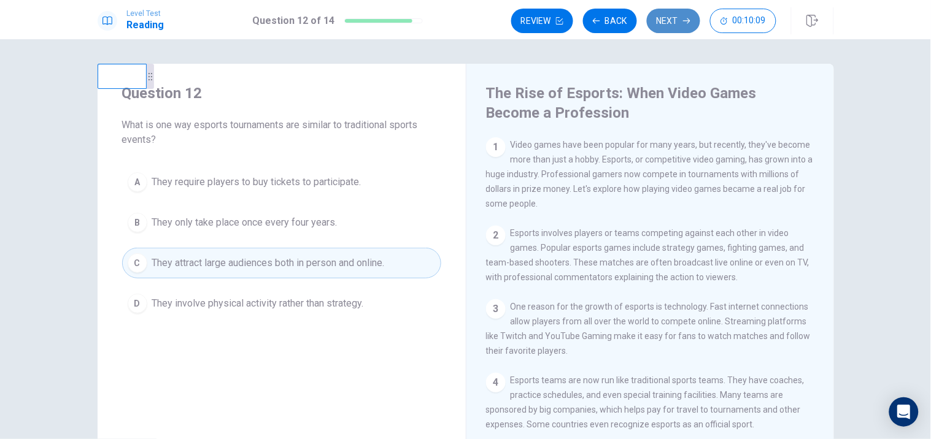
click at [667, 23] on button "Next" at bounding box center [673, 21] width 53 height 25
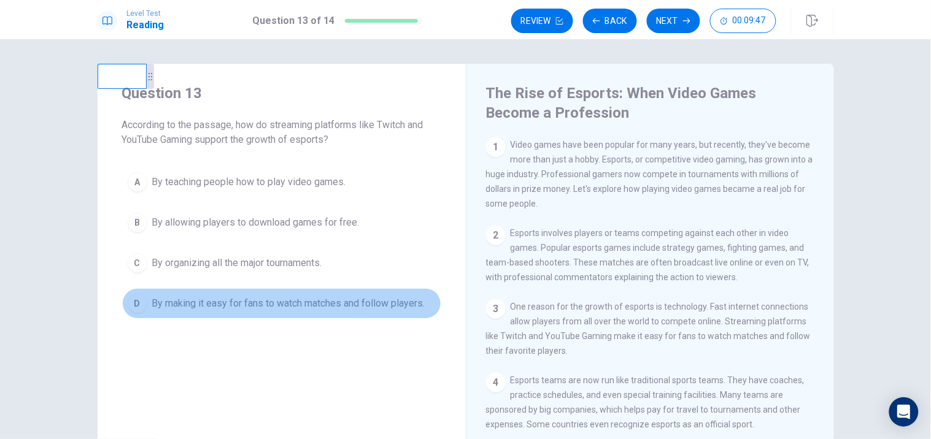
click at [385, 309] on span "By making it easy for fans to watch matches and follow players." at bounding box center [288, 303] width 273 height 15
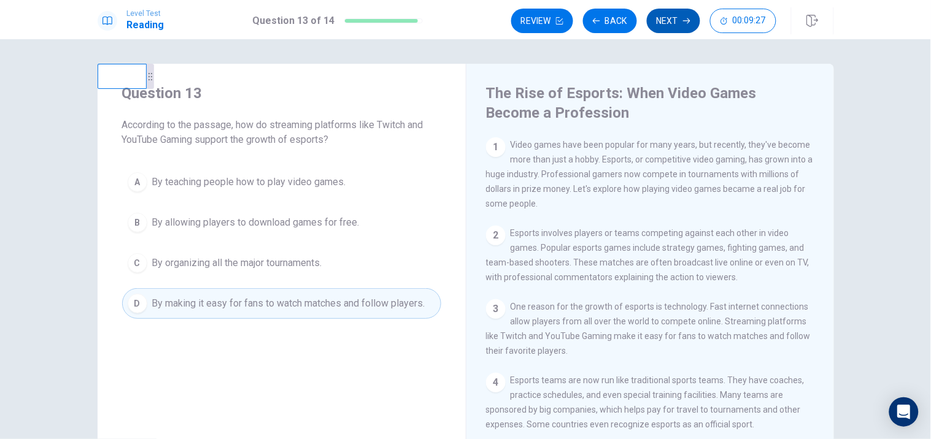
click at [664, 21] on button "Next" at bounding box center [673, 21] width 53 height 25
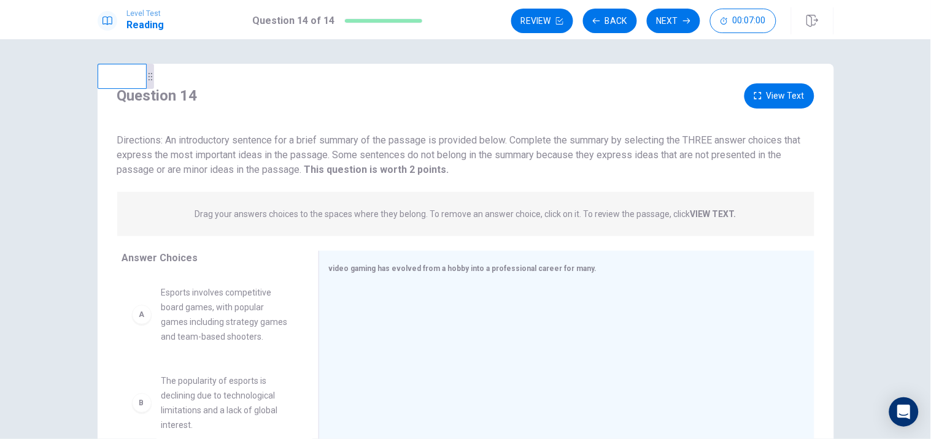
scroll to position [26, 0]
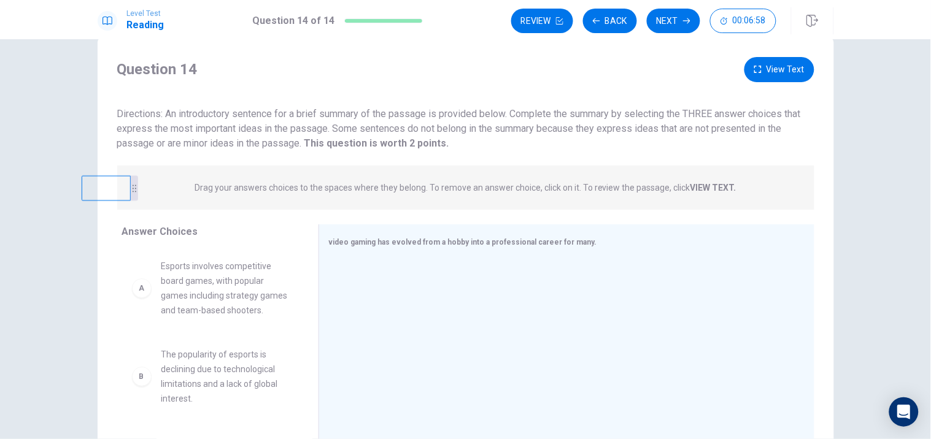
drag, startPoint x: 110, startPoint y: 75, endPoint x: 25, endPoint y: 401, distance: 336.9
click at [25, 401] on div "Question 14 View Text Directions: An introductory sentence for a brief summary …" at bounding box center [465, 239] width 931 height 400
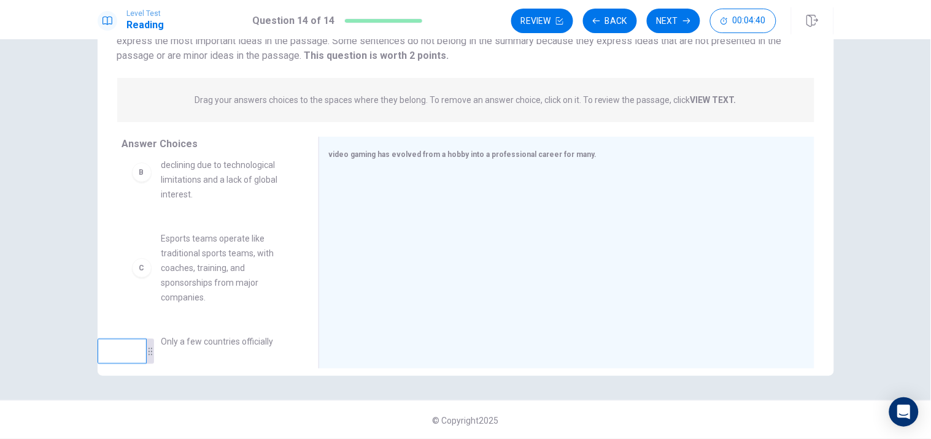
scroll to position [136, 0]
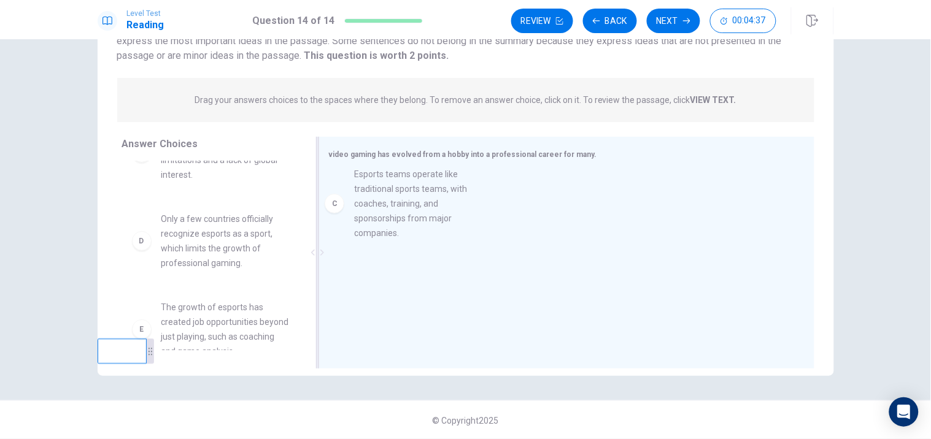
drag, startPoint x: 200, startPoint y: 258, endPoint x: 400, endPoint y: 200, distance: 207.8
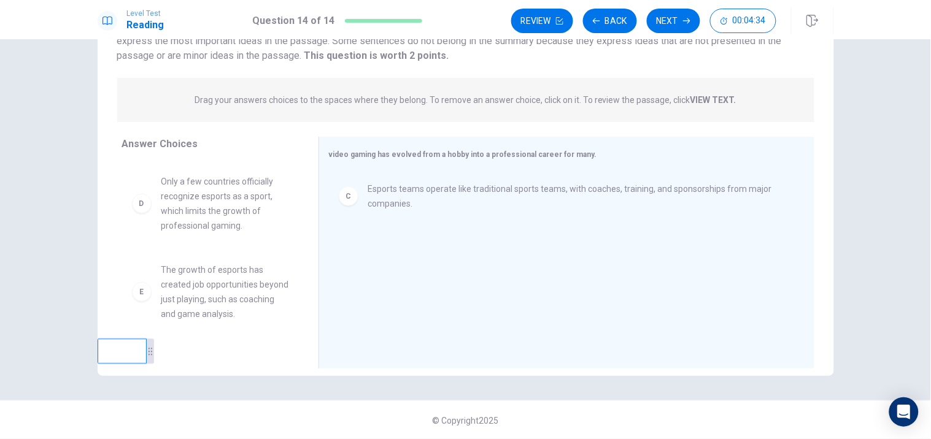
scroll to position [204, 0]
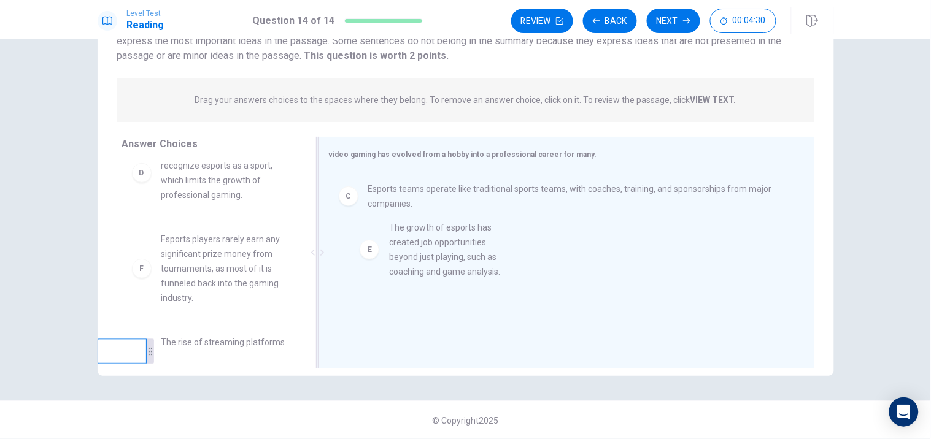
drag, startPoint x: 223, startPoint y: 277, endPoint x: 458, endPoint y: 252, distance: 236.4
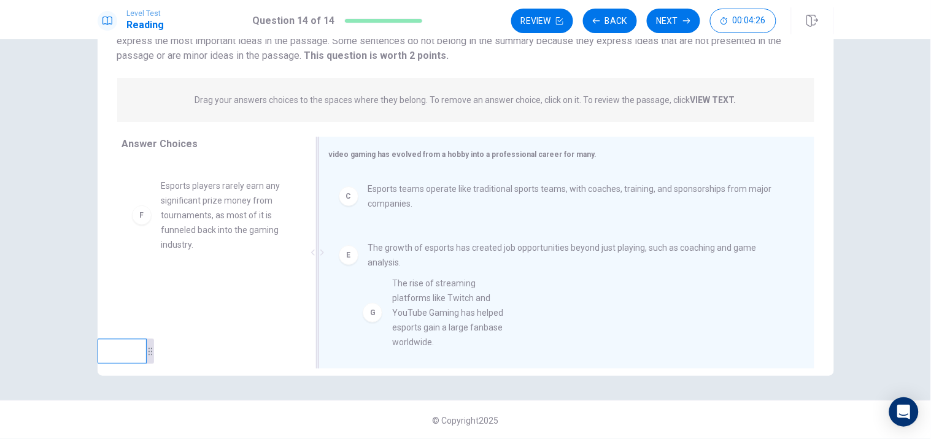
scroll to position [14, 0]
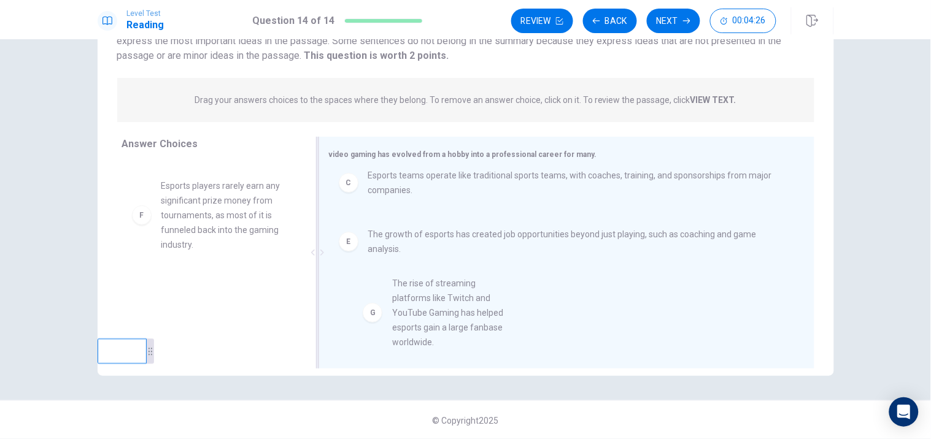
drag, startPoint x: 224, startPoint y: 309, endPoint x: 462, endPoint y: 304, distance: 237.6
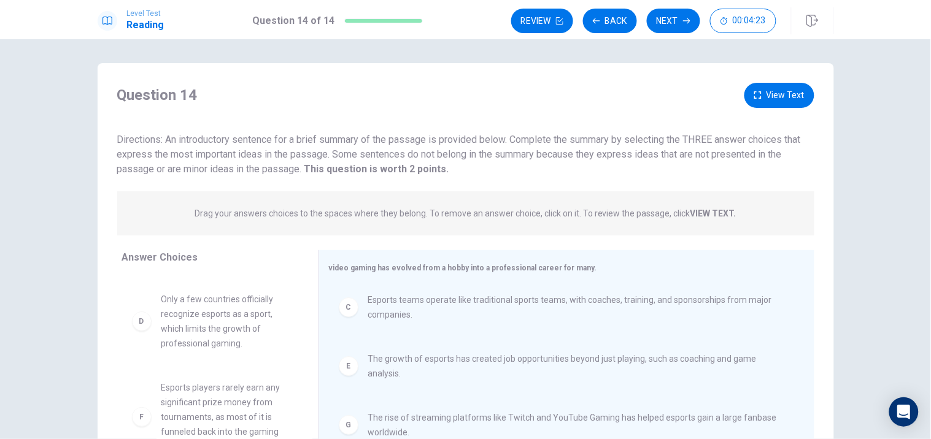
scroll to position [0, 0]
click at [665, 25] on button "Next" at bounding box center [673, 21] width 53 height 25
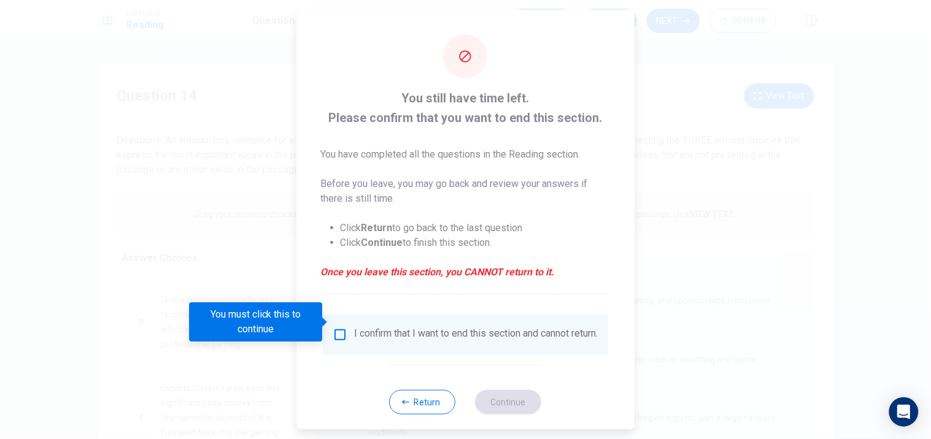
scroll to position [19, 0]
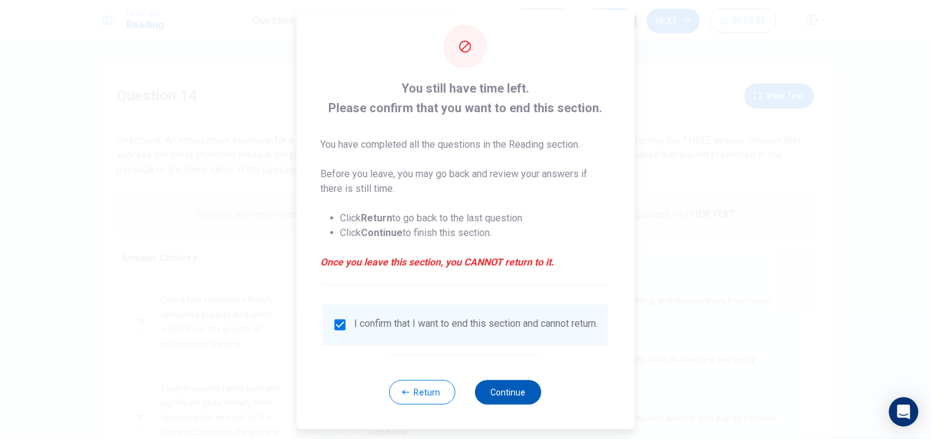
click at [492, 393] on button "Continue" at bounding box center [509, 393] width 66 height 25
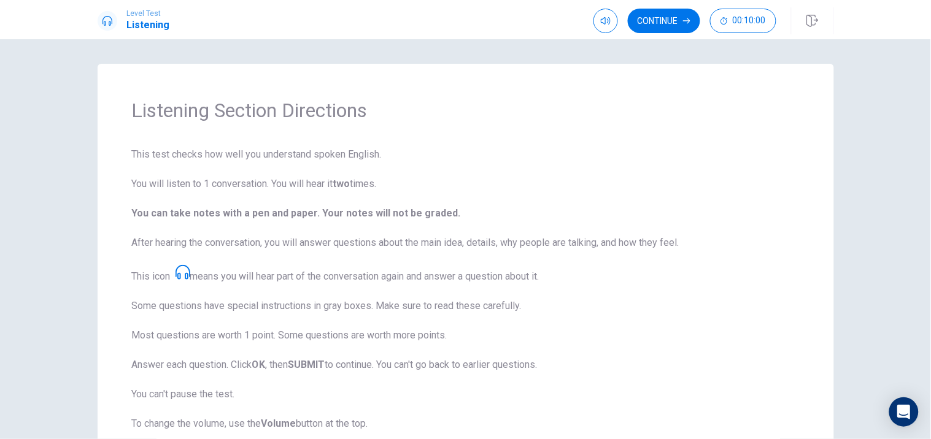
scroll to position [68, 0]
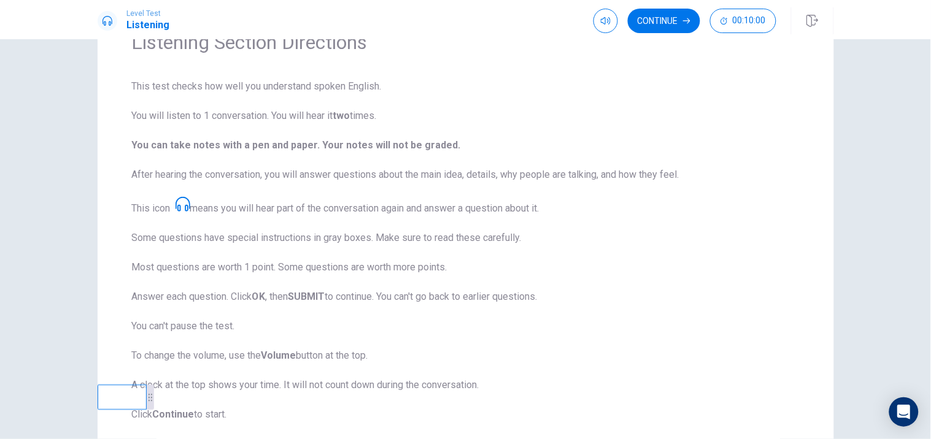
drag, startPoint x: 117, startPoint y: 412, endPoint x: 75, endPoint y: 120, distance: 294.5
click at [78, 128] on div "Listening Section Directions This test checks how well you understand spoken En…" at bounding box center [466, 226] width 776 height 461
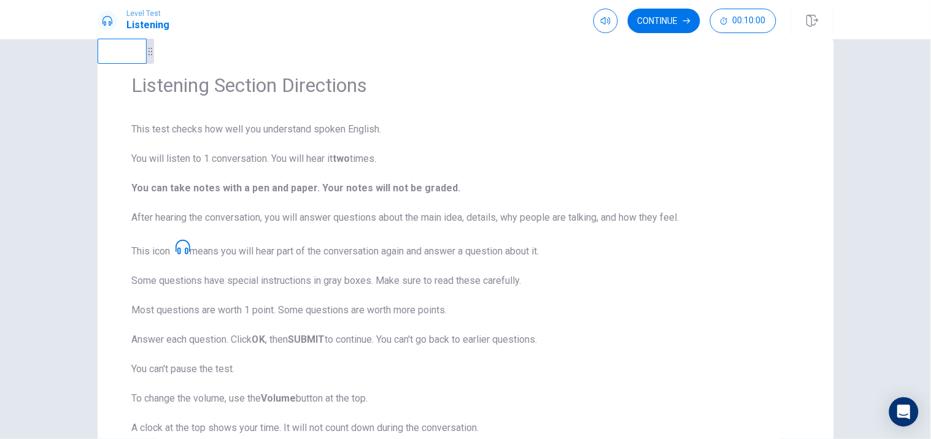
scroll to position [0, 0]
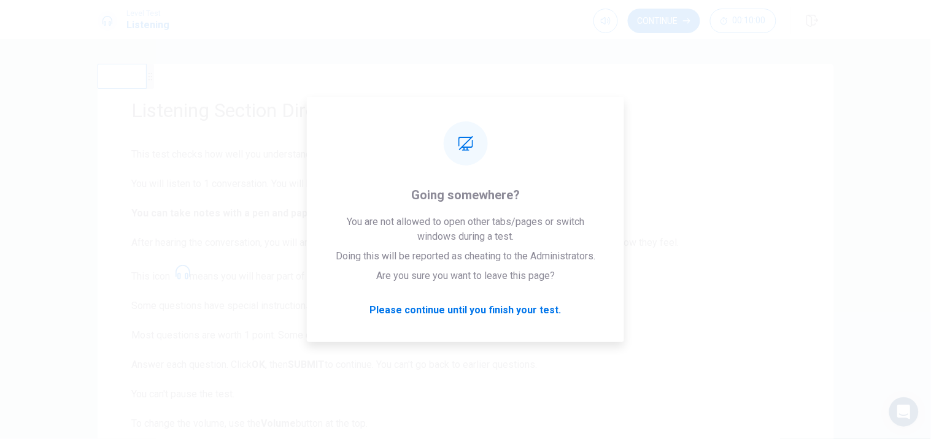
click at [698, 264] on span "This test checks how well you understand spoken English. You will listen to 1 c…" at bounding box center [466, 318] width 668 height 343
click at [531, 311] on span "This test checks how well you understand spoken English. You will listen to 1 c…" at bounding box center [466, 318] width 668 height 343
click at [458, 311] on span "This test checks how well you understand spoken English. You will listen to 1 c…" at bounding box center [466, 318] width 668 height 343
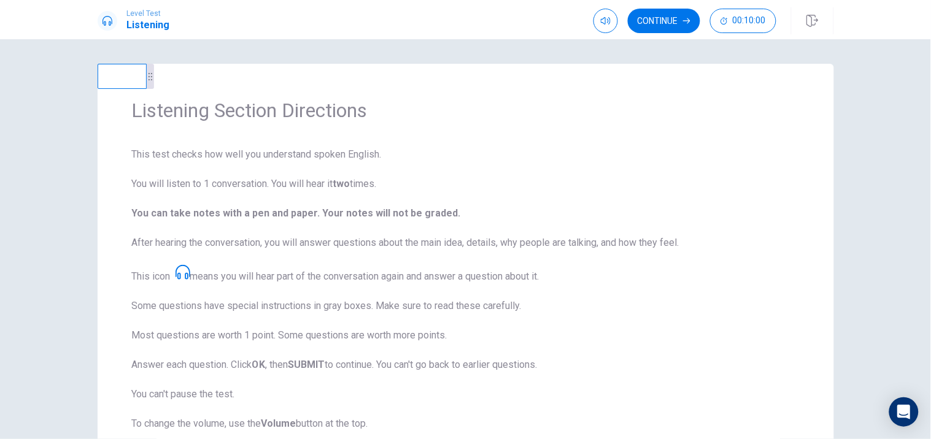
click at [242, 210] on b "You can take notes with a pen and paper. Your notes will not be graded." at bounding box center [296, 213] width 329 height 12
click at [662, 14] on button "Continue" at bounding box center [664, 21] width 72 height 25
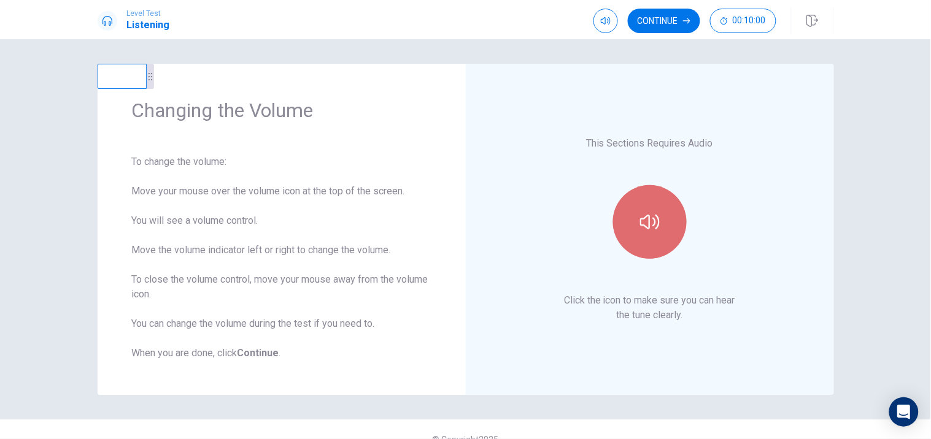
click at [663, 232] on button "button" at bounding box center [650, 222] width 74 height 74
click at [652, 236] on button "button" at bounding box center [650, 222] width 74 height 74
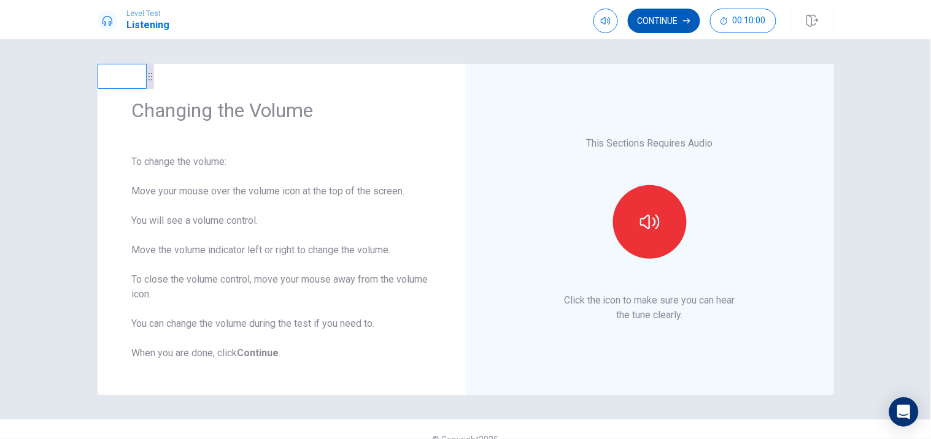
click at [657, 27] on button "Continue" at bounding box center [664, 21] width 72 height 25
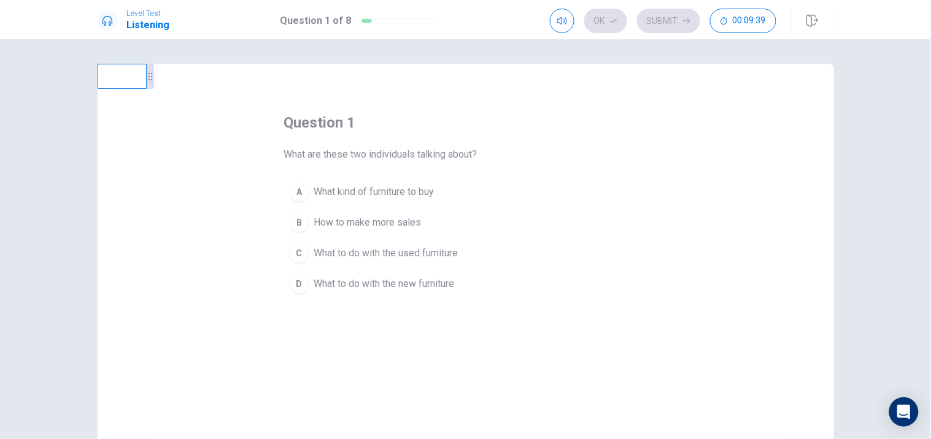
click at [371, 249] on span "What to do with the used furniture" at bounding box center [386, 253] width 144 height 15
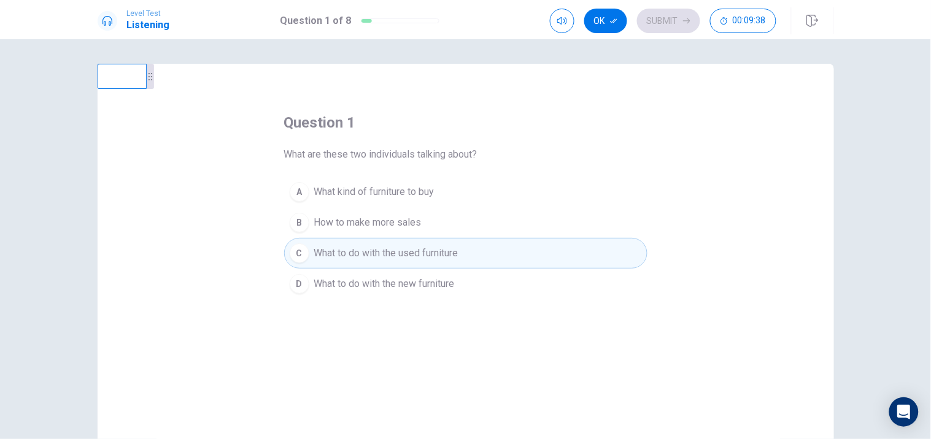
click at [377, 280] on span "What to do with the new furniture" at bounding box center [384, 284] width 141 height 15
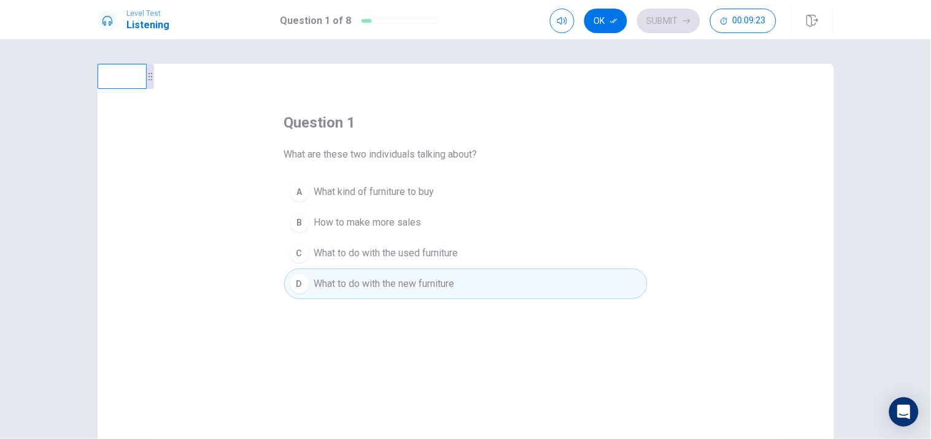
click at [376, 262] on button "C What to do with the used furniture" at bounding box center [465, 253] width 363 height 31
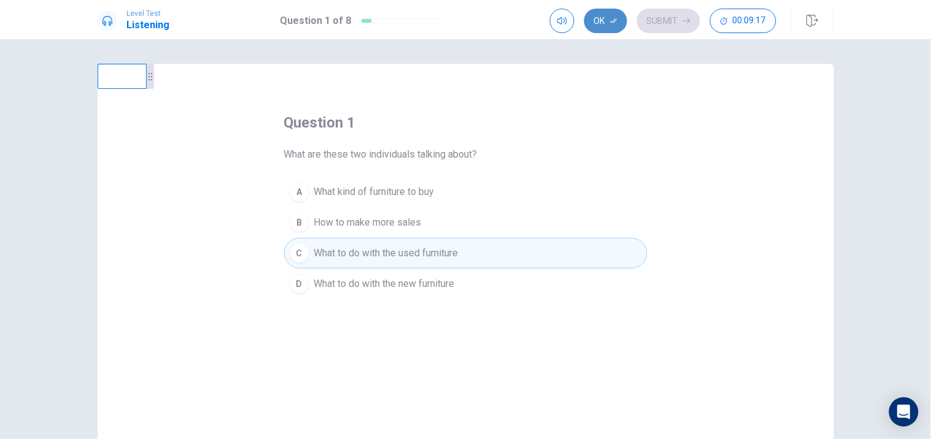
click at [611, 26] on button "Ok" at bounding box center [605, 21] width 43 height 25
click at [608, 15] on div "Ok Submit 00:09:04" at bounding box center [663, 21] width 226 height 25
click at [673, 17] on button "Submit" at bounding box center [668, 21] width 63 height 25
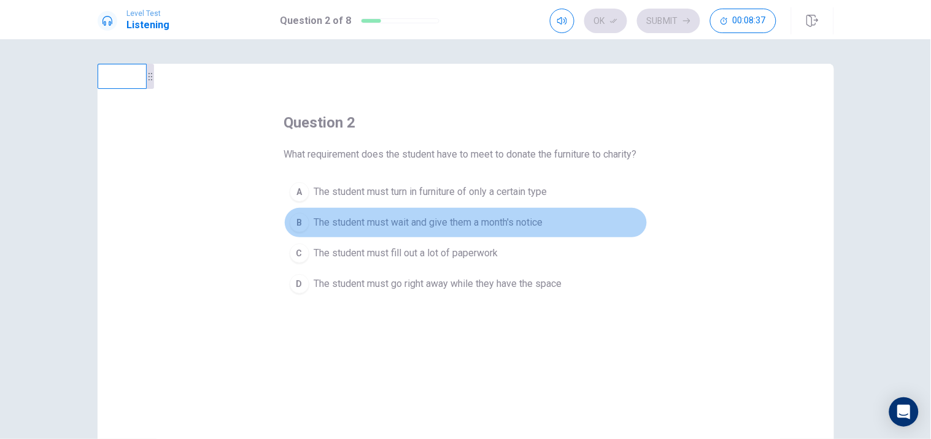
click at [360, 220] on span "The student must wait and give them a month's notice" at bounding box center [428, 222] width 229 height 15
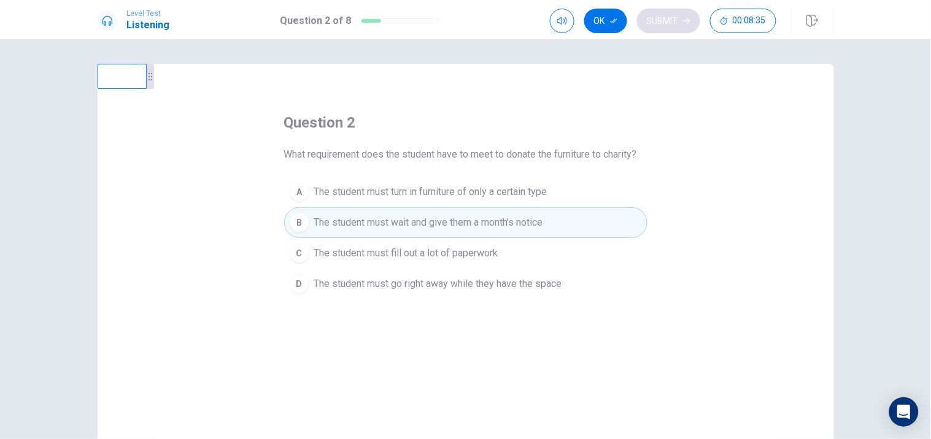
click at [608, 23] on button "Ok" at bounding box center [605, 21] width 43 height 25
click at [683, 22] on icon "button" at bounding box center [686, 20] width 7 height 7
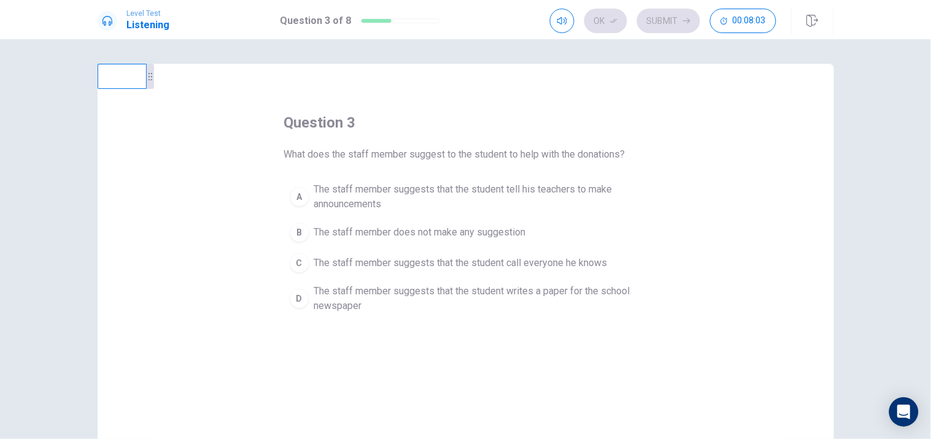
click at [481, 304] on span "The staff member suggests that the student writes a paper for the school newspa…" at bounding box center [478, 298] width 328 height 29
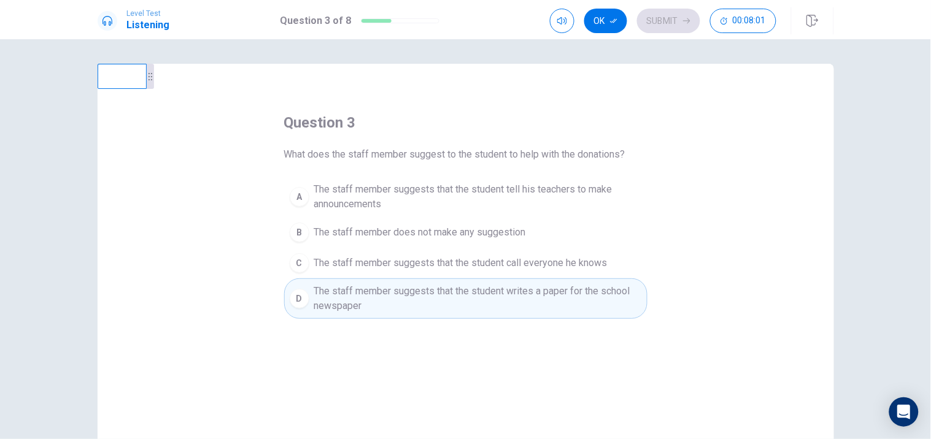
click at [611, 21] on icon "button" at bounding box center [613, 20] width 7 height 7
click at [667, 23] on button "Submit" at bounding box center [668, 21] width 63 height 25
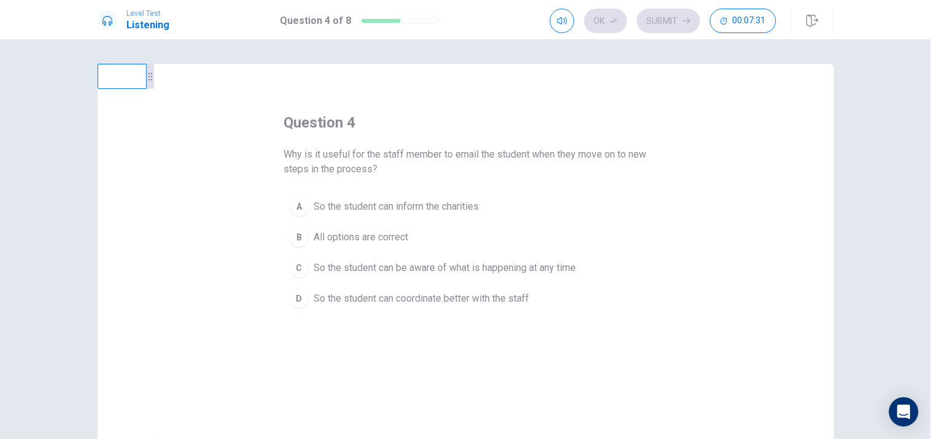
click at [387, 230] on span "All options are correct" at bounding box center [361, 237] width 95 height 15
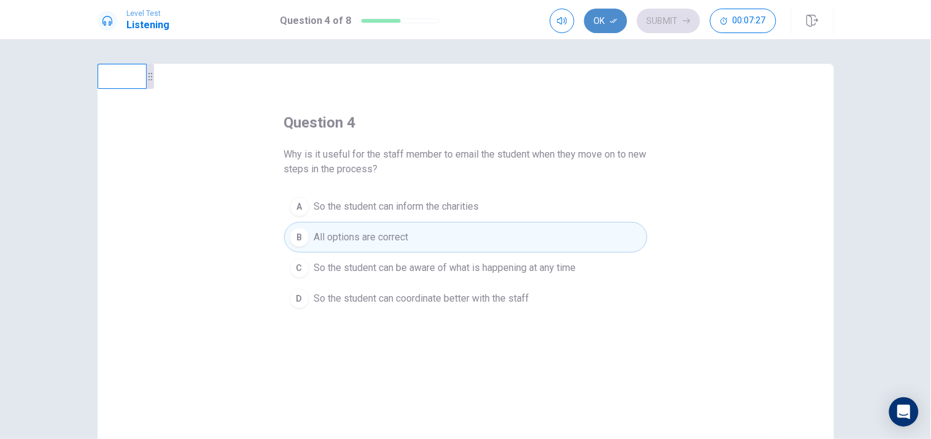
click at [600, 25] on button "Ok" at bounding box center [605, 21] width 43 height 25
click at [671, 26] on button "Submit" at bounding box center [668, 21] width 63 height 25
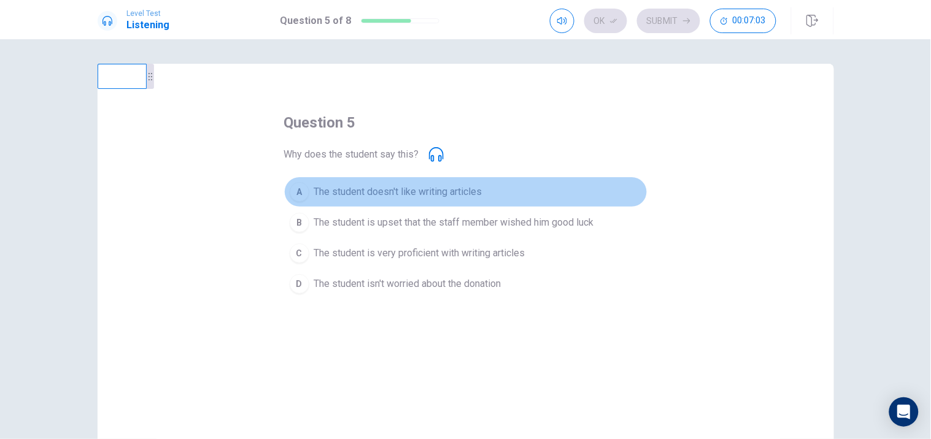
click at [438, 193] on span "The student doesn't like writing articles" at bounding box center [398, 192] width 168 height 15
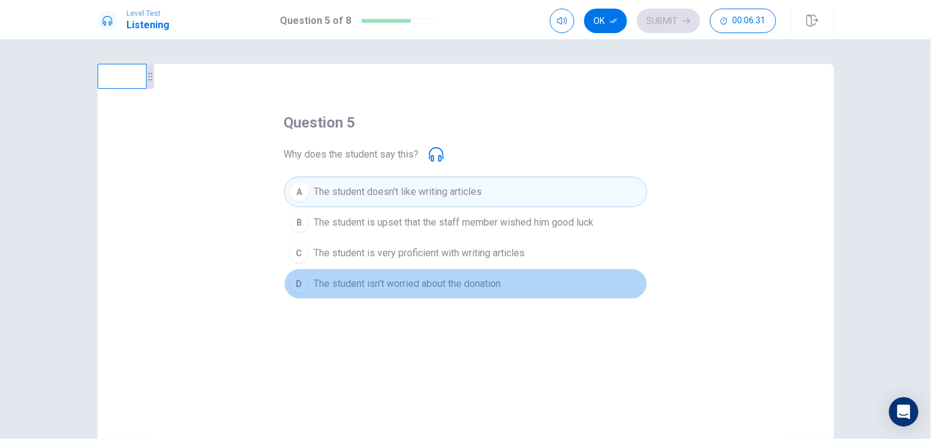
click at [415, 288] on span "The student isn't worried about the donation" at bounding box center [407, 284] width 187 height 15
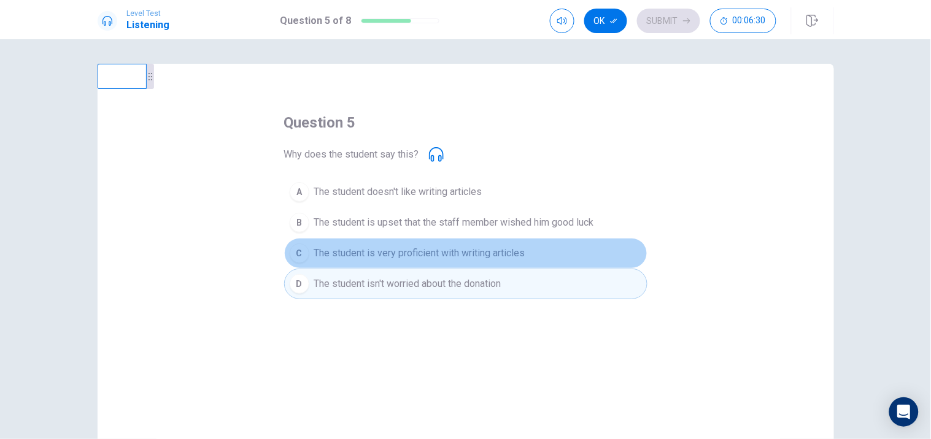
click at [420, 256] on span "The student is very proficient with writing articles" at bounding box center [419, 253] width 211 height 15
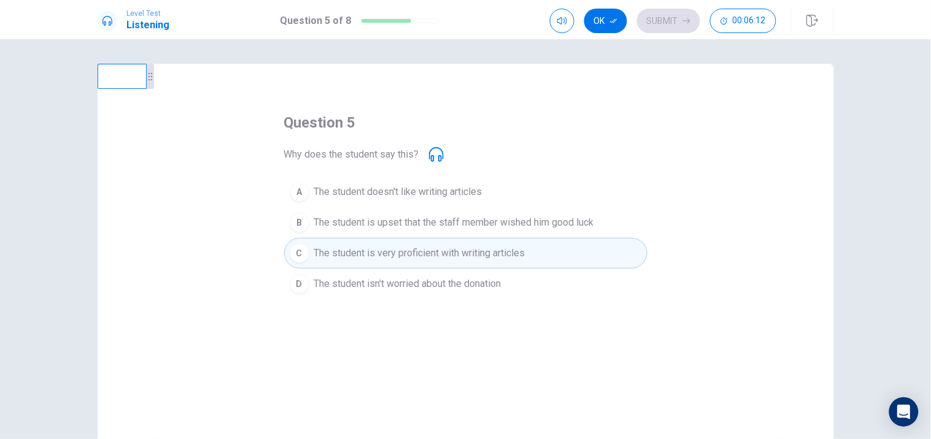
click at [444, 192] on span "The student doesn't like writing articles" at bounding box center [398, 192] width 168 height 15
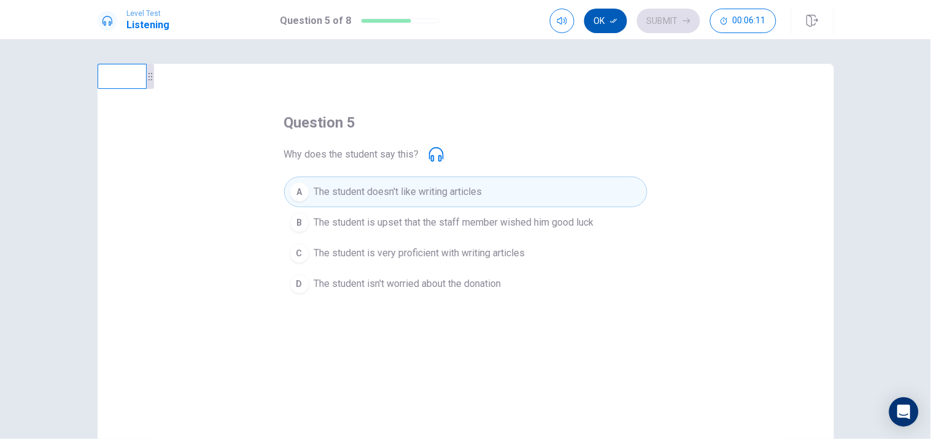
click at [615, 20] on icon "button" at bounding box center [613, 20] width 7 height 7
click at [663, 25] on button "Submit" at bounding box center [668, 21] width 63 height 25
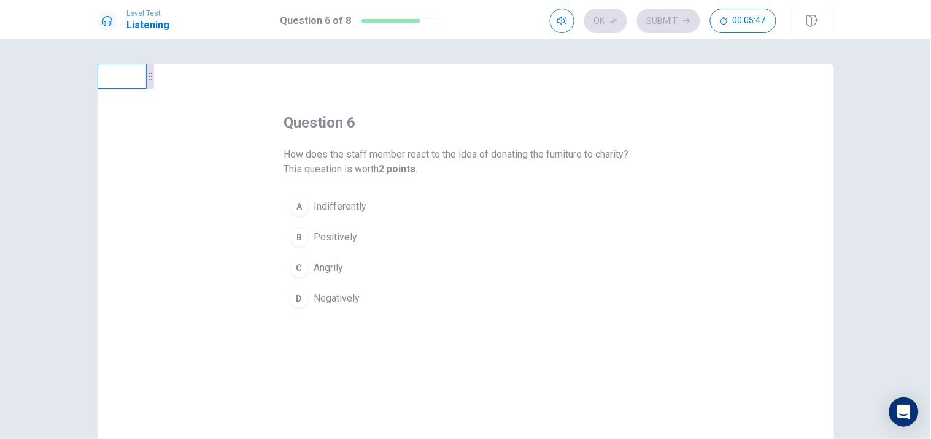
click at [342, 238] on span "Positively" at bounding box center [336, 237] width 44 height 15
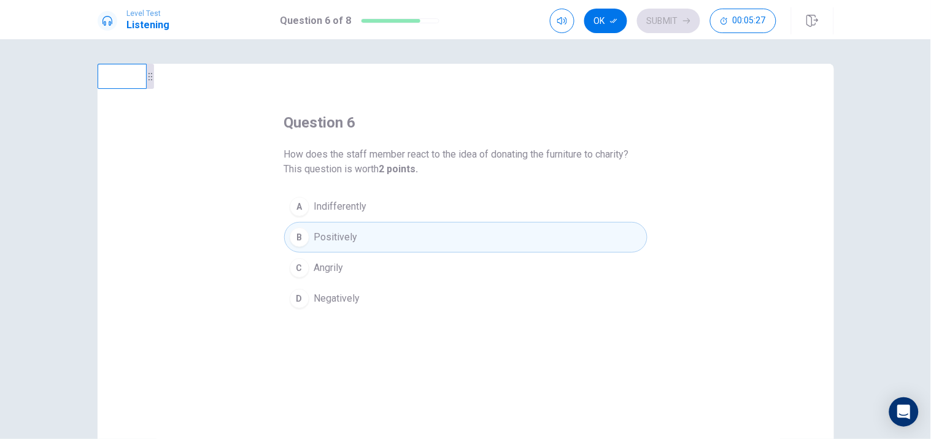
click at [397, 215] on button "A Indifferently" at bounding box center [465, 206] width 363 height 31
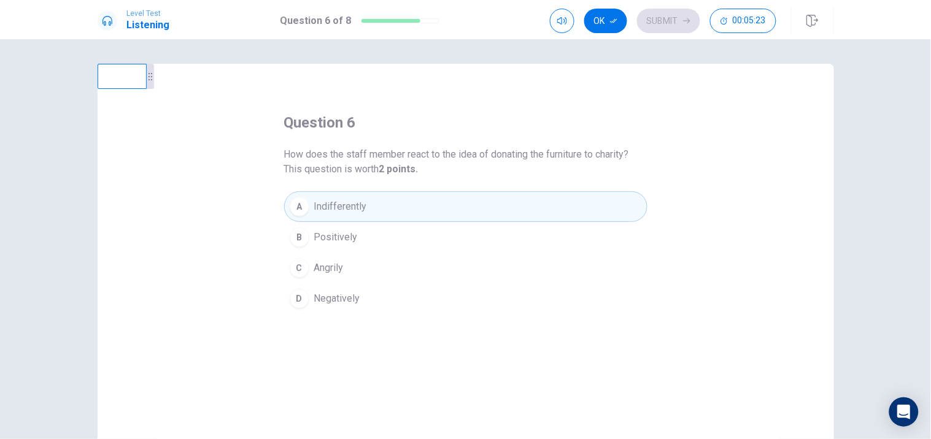
click at [369, 228] on button "B Positively" at bounding box center [465, 237] width 363 height 31
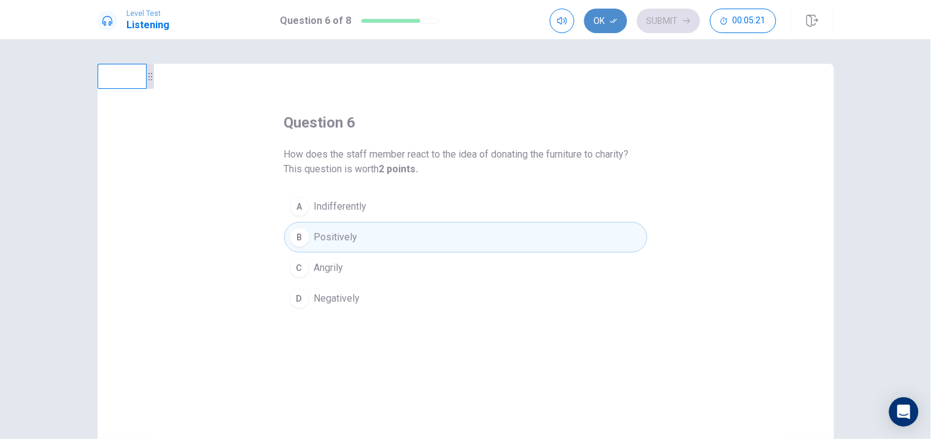
click at [598, 19] on button "Ok" at bounding box center [605, 21] width 43 height 25
click at [662, 20] on button "Submit" at bounding box center [668, 21] width 63 height 25
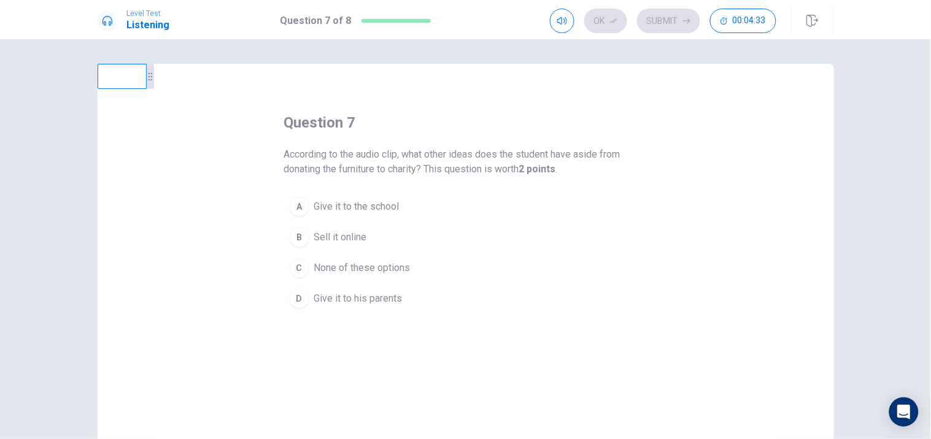
click at [339, 268] on span "None of these options" at bounding box center [362, 268] width 96 height 15
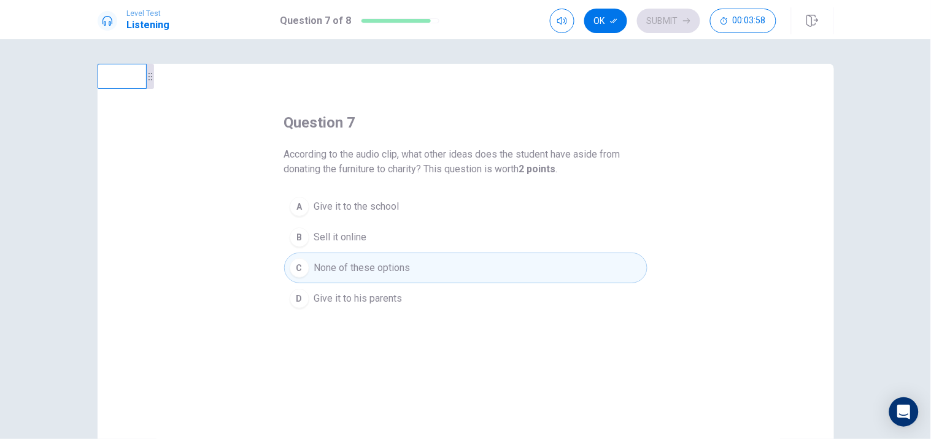
click at [445, 207] on button "A Give it to the school" at bounding box center [465, 206] width 363 height 31
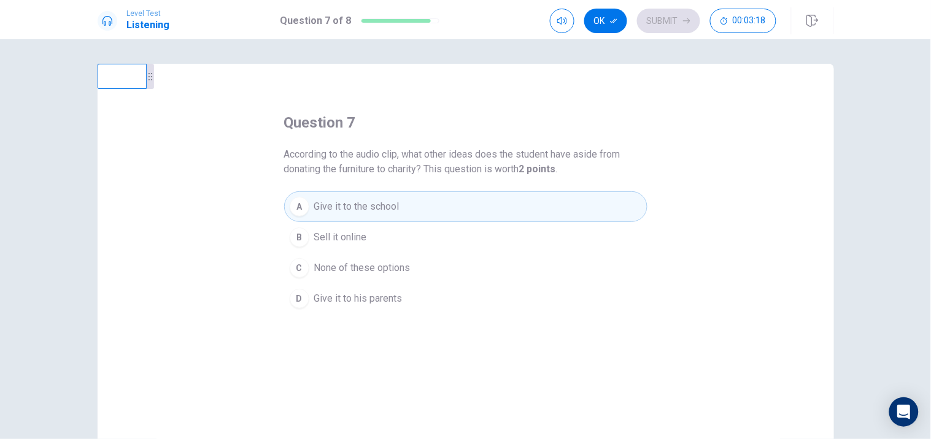
click at [394, 271] on span "None of these options" at bounding box center [362, 268] width 96 height 15
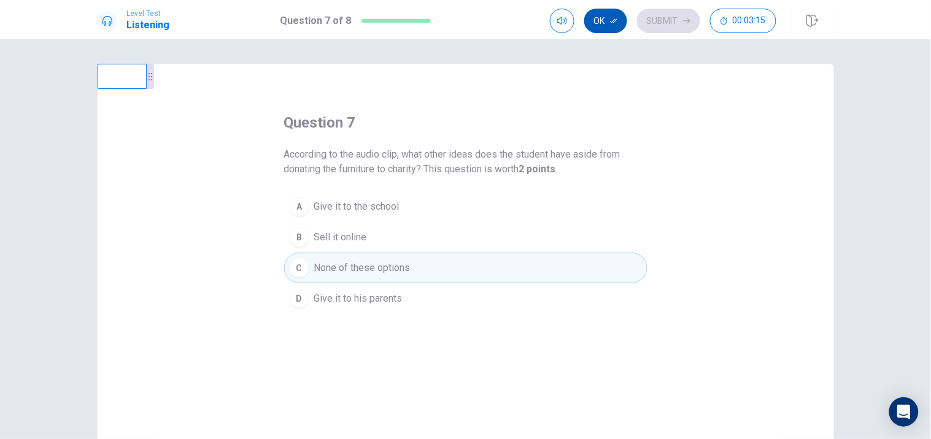
click at [594, 26] on button "Ok" at bounding box center [605, 21] width 43 height 25
click at [658, 21] on button "Submit" at bounding box center [668, 21] width 63 height 25
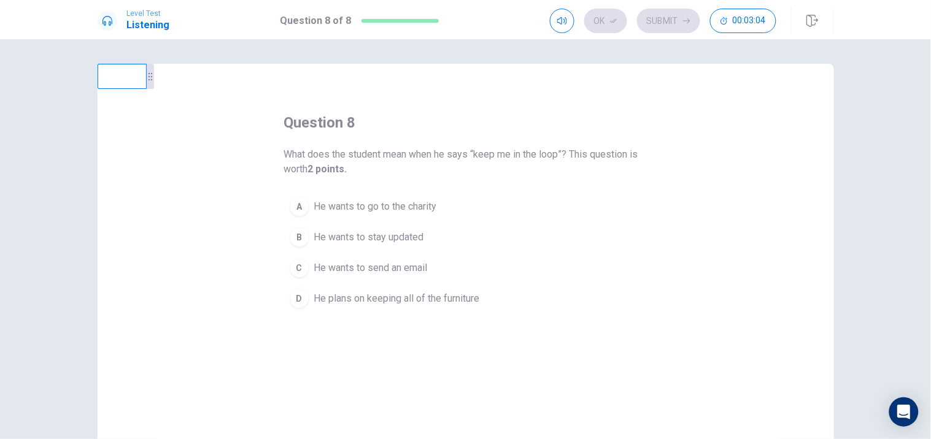
click at [393, 236] on span "He wants to stay updated" at bounding box center [369, 237] width 110 height 15
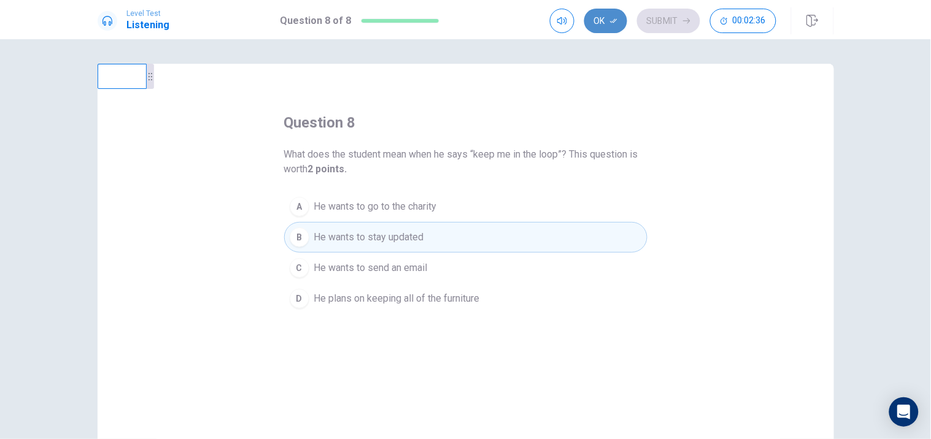
click at [596, 18] on button "Ok" at bounding box center [605, 21] width 43 height 25
click at [667, 25] on button "Submit" at bounding box center [668, 21] width 63 height 25
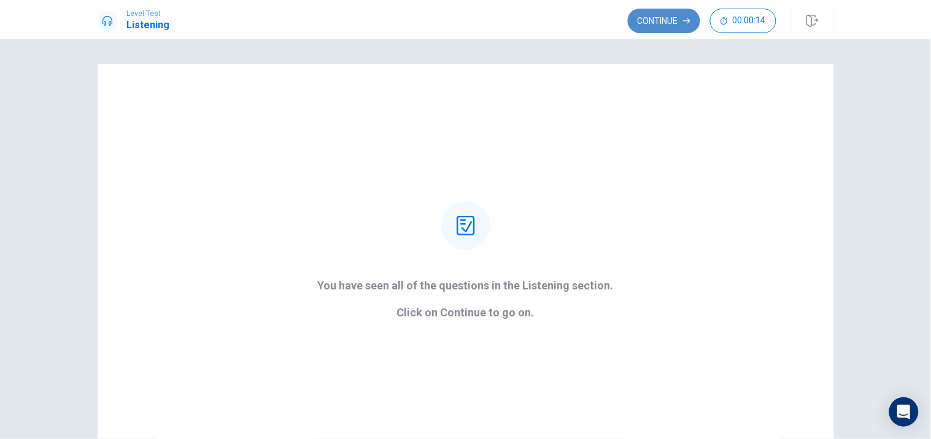
click at [655, 26] on button "Continue" at bounding box center [664, 21] width 72 height 25
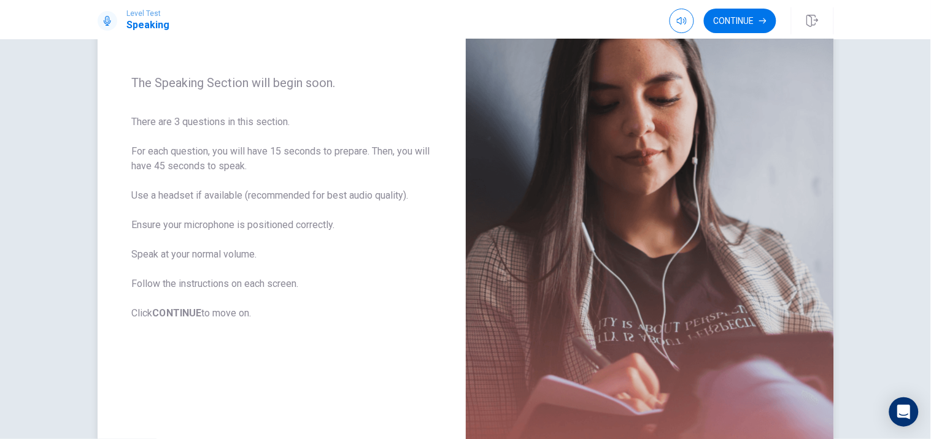
scroll to position [136, 0]
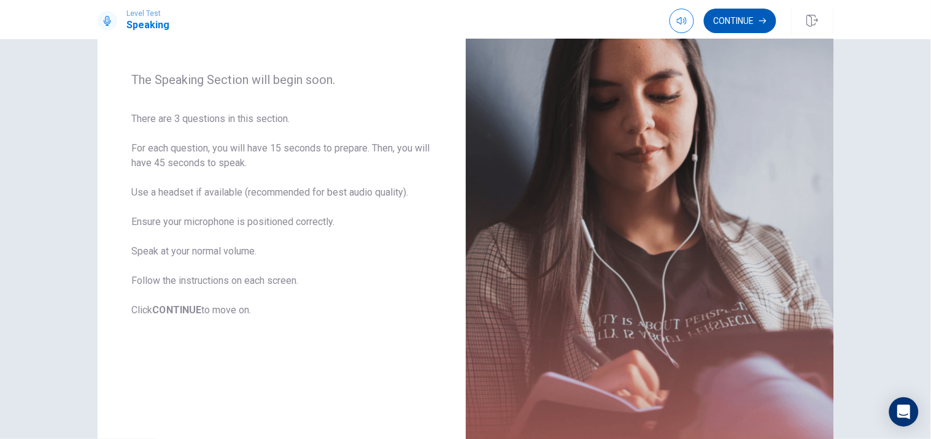
click at [749, 15] on button "Continue" at bounding box center [740, 21] width 72 height 25
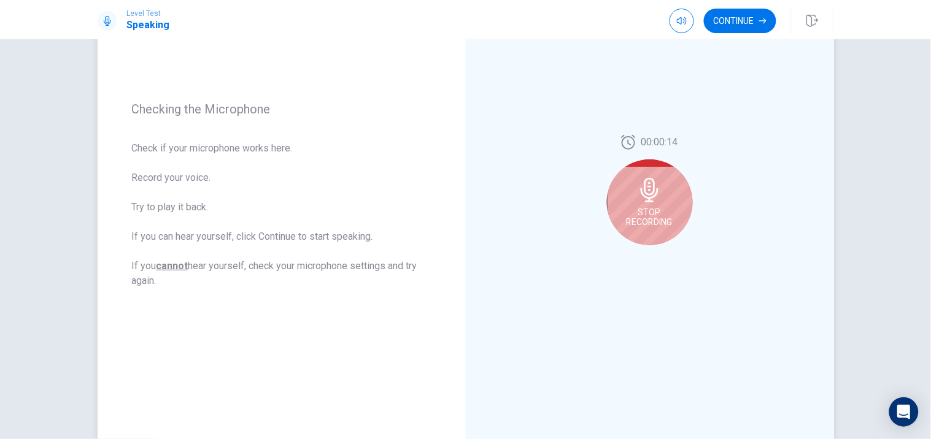
click at [655, 207] on span "Stop Recording" at bounding box center [650, 217] width 46 height 20
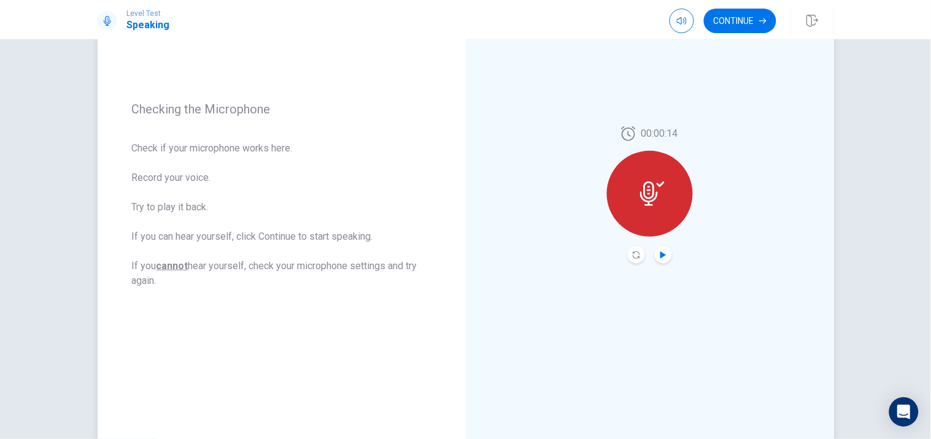
click at [660, 258] on icon "Play Audio" at bounding box center [663, 255] width 7 height 7
click at [652, 191] on icon at bounding box center [652, 194] width 25 height 25
click at [657, 260] on button "Play Audio" at bounding box center [663, 255] width 17 height 17
click at [635, 255] on icon "Record Again" at bounding box center [636, 255] width 7 height 7
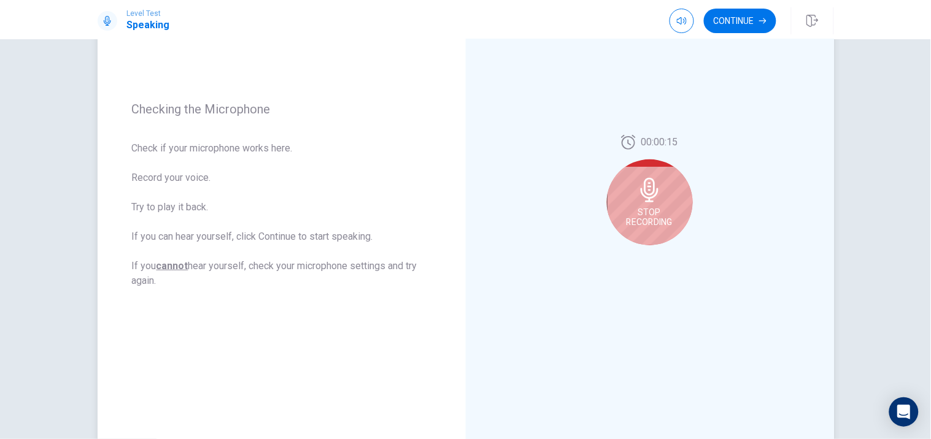
click at [652, 199] on icon at bounding box center [650, 190] width 25 height 25
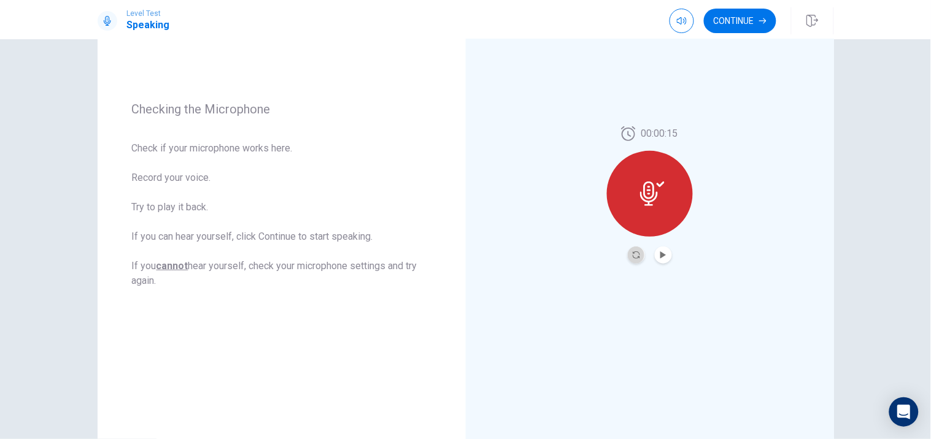
click at [628, 253] on button "Record Again" at bounding box center [636, 255] width 17 height 17
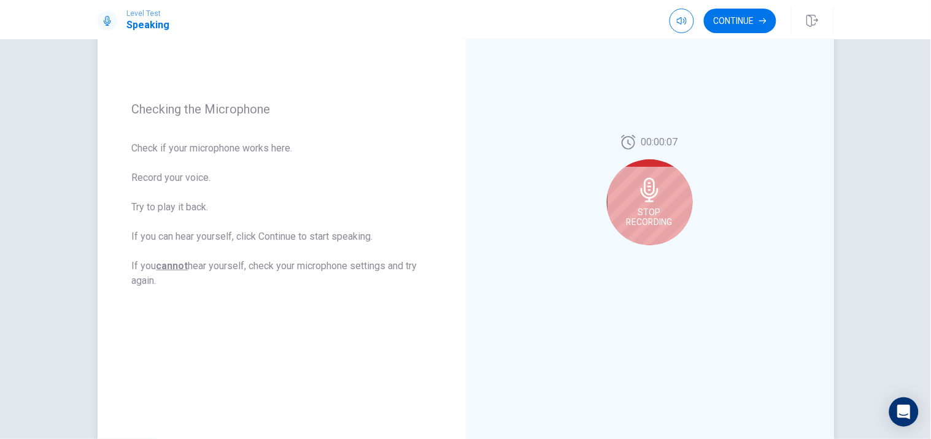
click at [663, 207] on span "Stop Recording" at bounding box center [650, 217] width 46 height 20
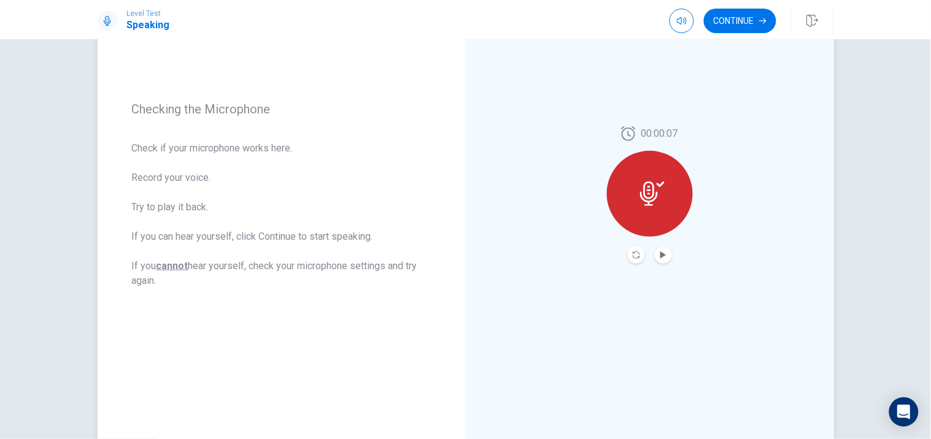
click at [655, 260] on button "Play Audio" at bounding box center [663, 255] width 17 height 17
click at [633, 252] on icon "Record Again" at bounding box center [636, 255] width 7 height 7
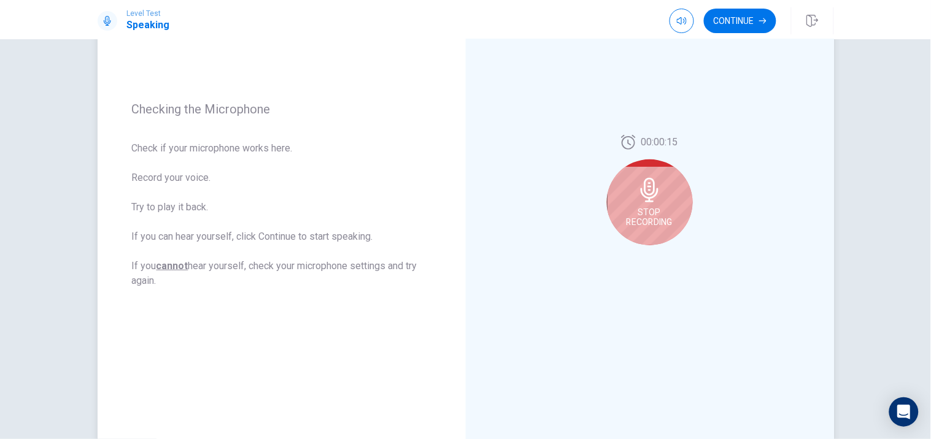
click at [643, 195] on icon at bounding box center [650, 190] width 25 height 25
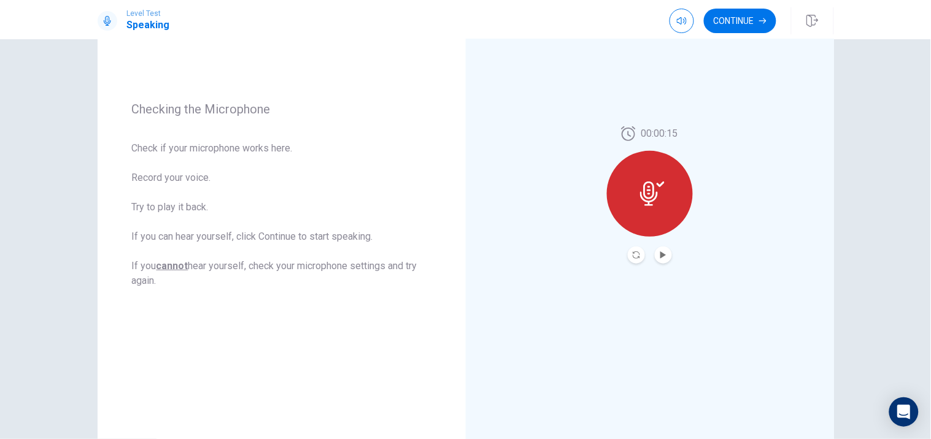
click at [638, 260] on button "Record Again" at bounding box center [636, 255] width 17 height 17
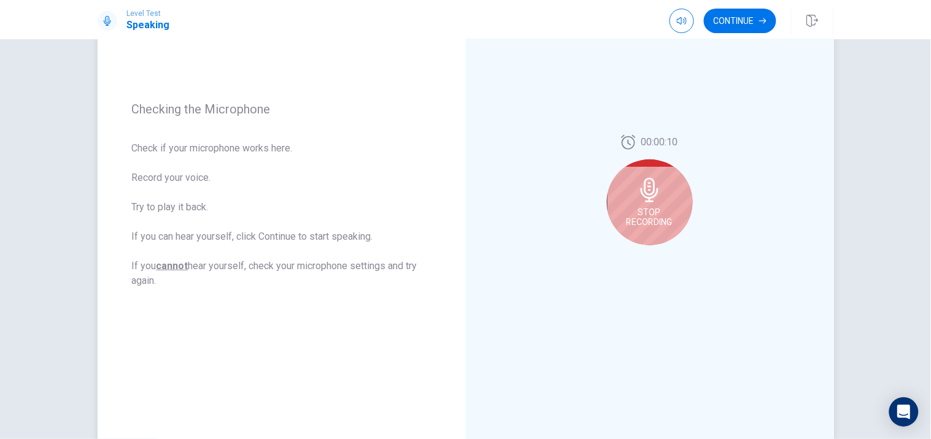
click at [652, 197] on icon at bounding box center [650, 190] width 18 height 25
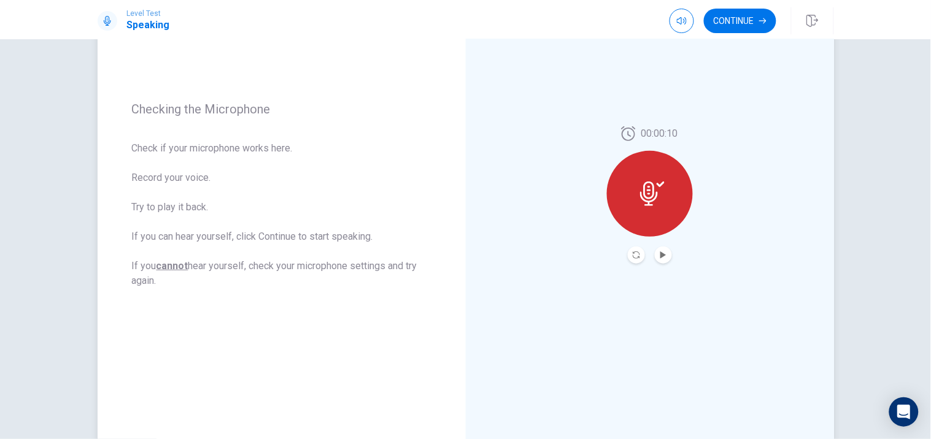
click at [665, 252] on button "Play Audio" at bounding box center [663, 255] width 17 height 17
click at [633, 258] on icon "Record Again" at bounding box center [636, 255] width 7 height 7
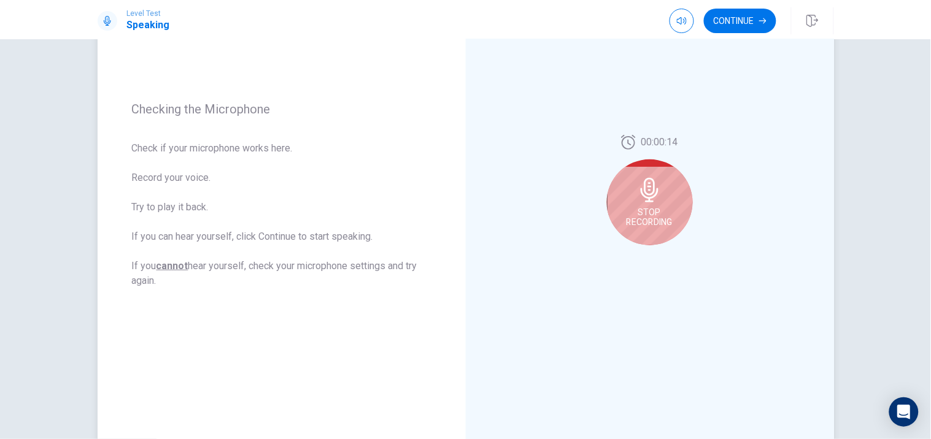
click at [646, 205] on div "Stop Recording" at bounding box center [650, 203] width 86 height 86
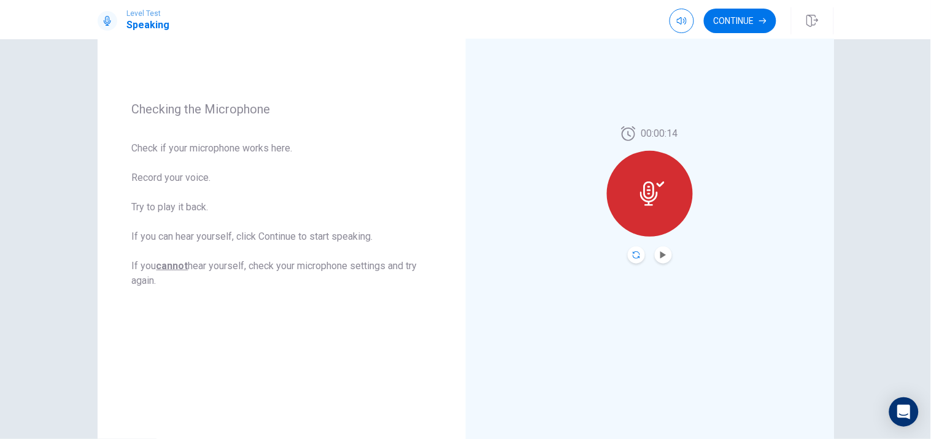
click at [633, 255] on icon "Record Again" at bounding box center [636, 255] width 7 height 7
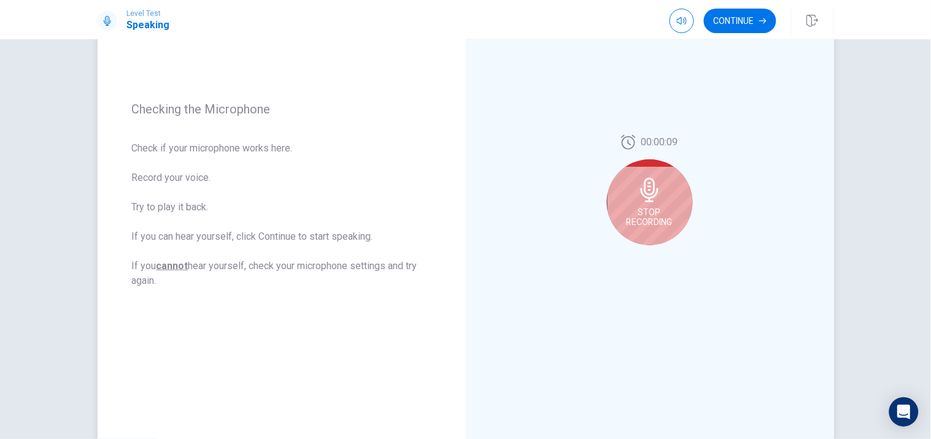
click at [652, 204] on div "Stop Recording" at bounding box center [650, 203] width 86 height 86
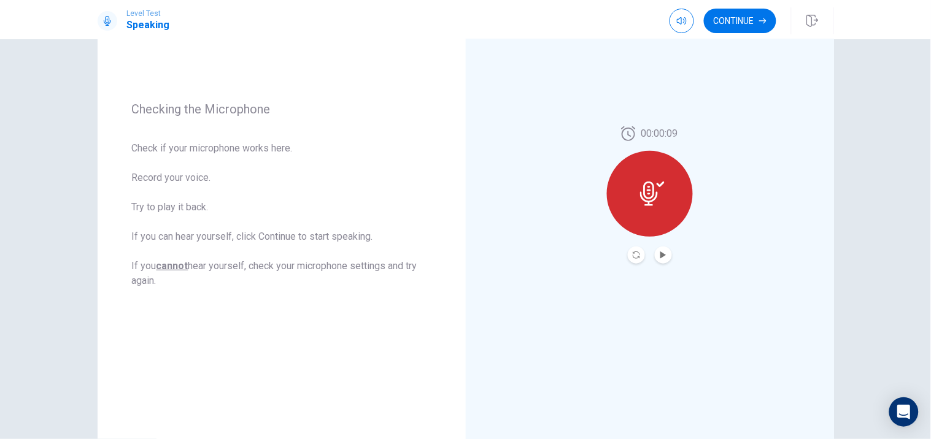
click at [665, 260] on button "Play Audio" at bounding box center [663, 255] width 17 height 17
click at [630, 260] on button "Record Again" at bounding box center [636, 255] width 17 height 17
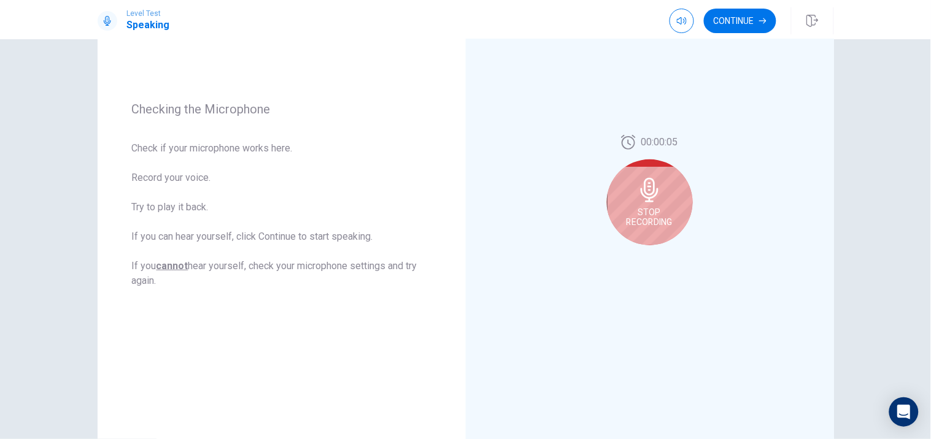
click at [657, 204] on div "Stop Recording" at bounding box center [650, 203] width 86 height 86
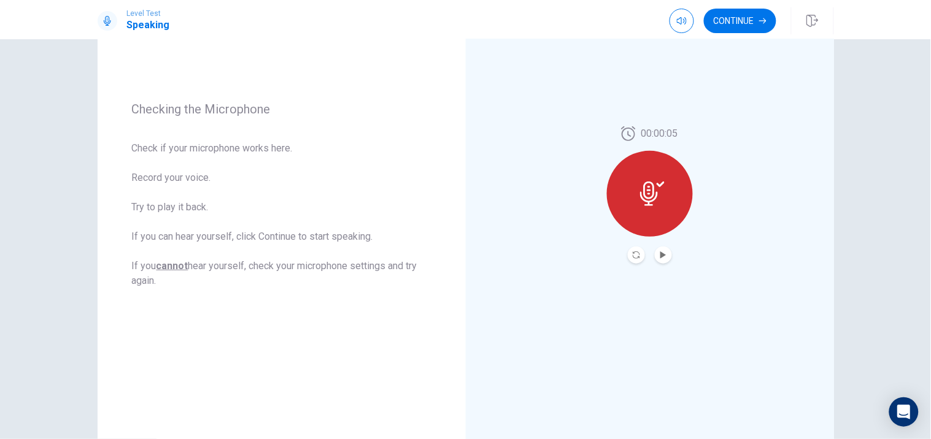
click at [657, 265] on div "00:00:05" at bounding box center [650, 195] width 368 height 535
click at [658, 261] on button "Play Audio" at bounding box center [663, 255] width 17 height 17
click at [628, 260] on div at bounding box center [650, 255] width 44 height 17
click at [628, 260] on button "Record Again" at bounding box center [636, 255] width 17 height 17
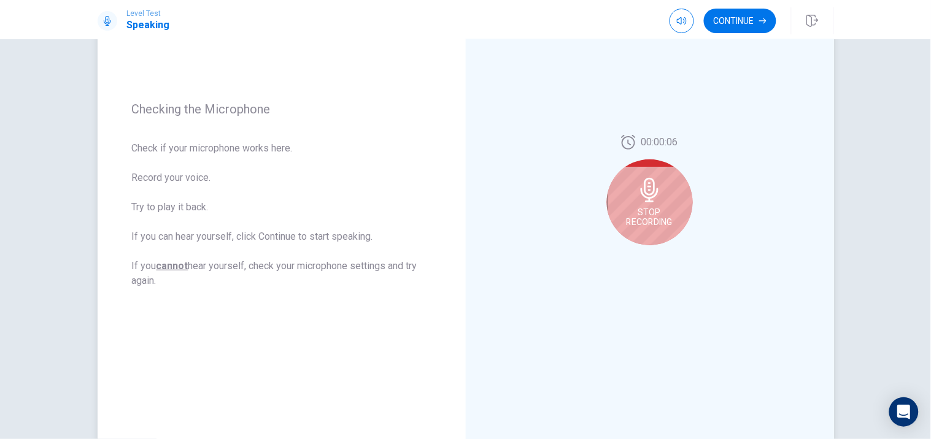
click at [649, 216] on span "Stop Recording" at bounding box center [650, 217] width 46 height 20
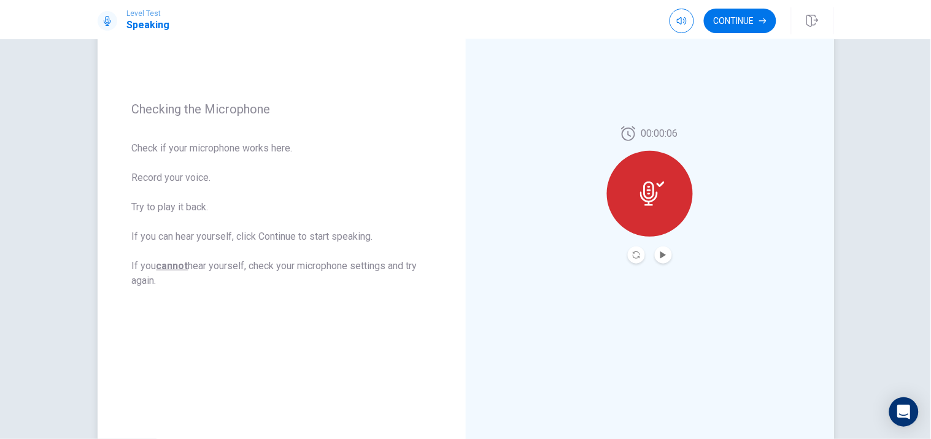
click at [655, 258] on button "Play Audio" at bounding box center [663, 255] width 17 height 17
click at [633, 254] on icon "Record Again" at bounding box center [636, 255] width 7 height 7
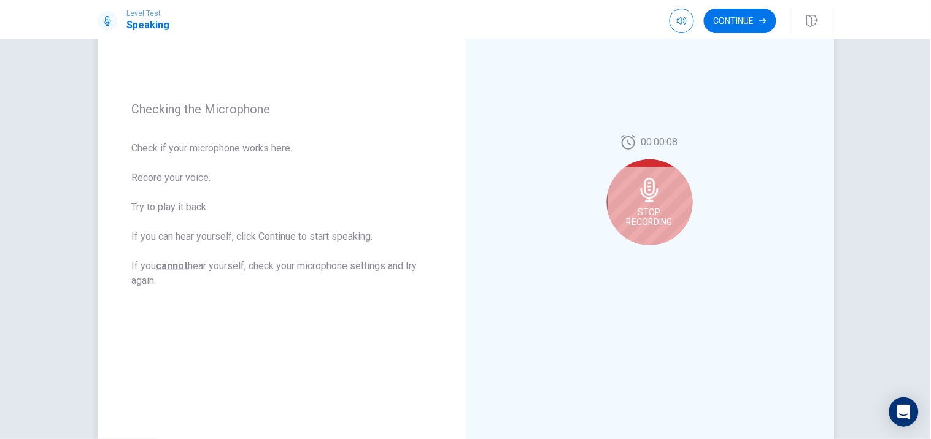
click at [660, 215] on span "Stop Recording" at bounding box center [650, 217] width 46 height 20
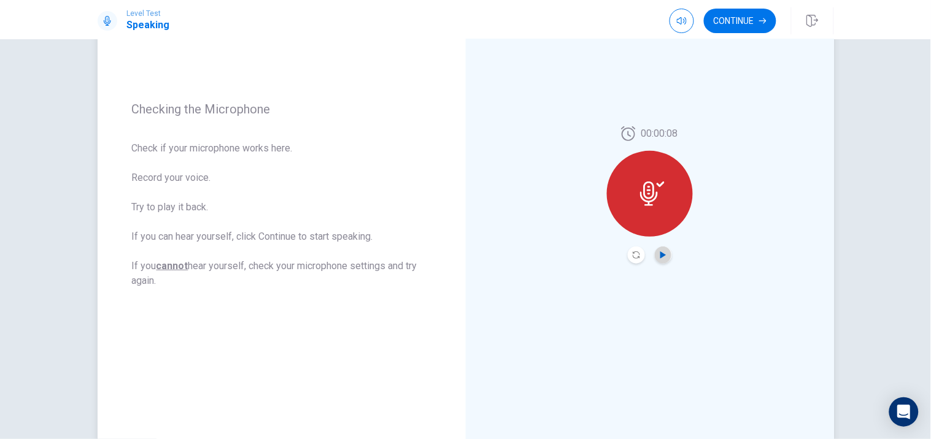
click at [660, 257] on icon "Play Audio" at bounding box center [663, 255] width 6 height 7
click at [634, 258] on icon "Record Again" at bounding box center [636, 255] width 7 height 7
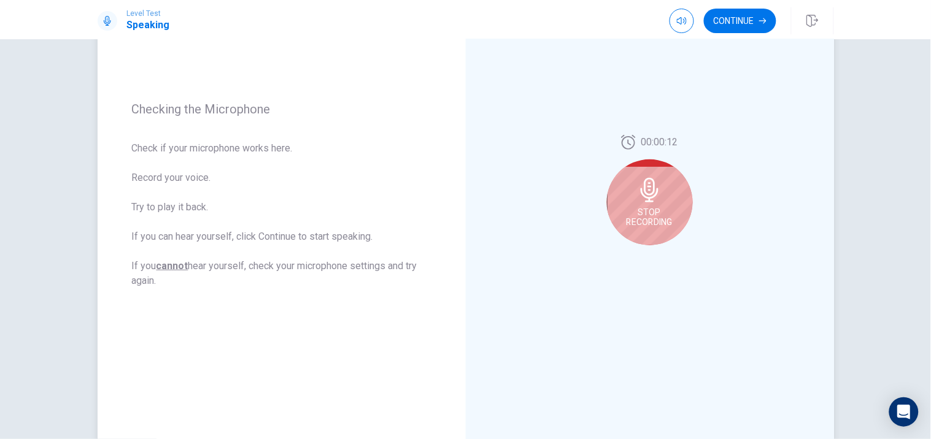
click at [653, 189] on icon at bounding box center [650, 190] width 18 height 25
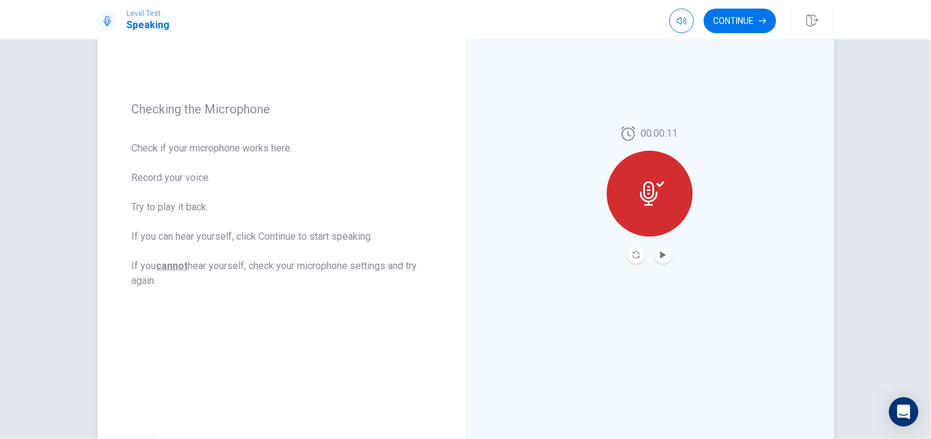
click at [658, 260] on button "Play Audio" at bounding box center [663, 255] width 17 height 17
click at [744, 16] on button "Continue" at bounding box center [740, 21] width 72 height 25
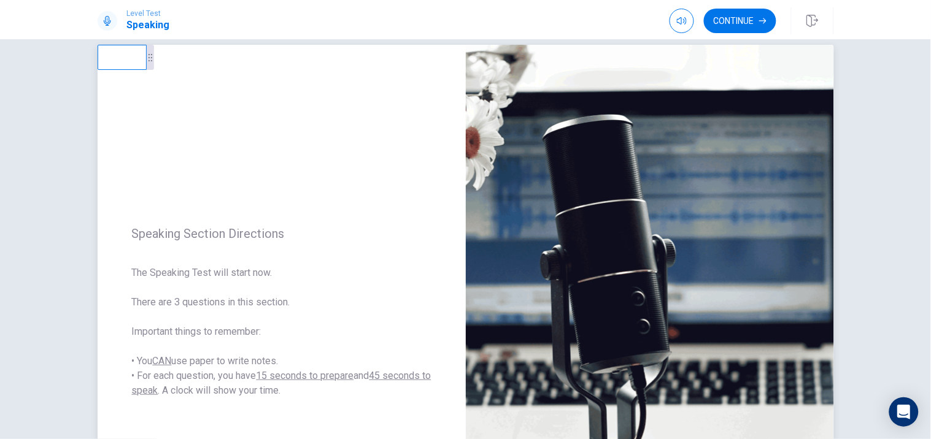
scroll to position [18, 0]
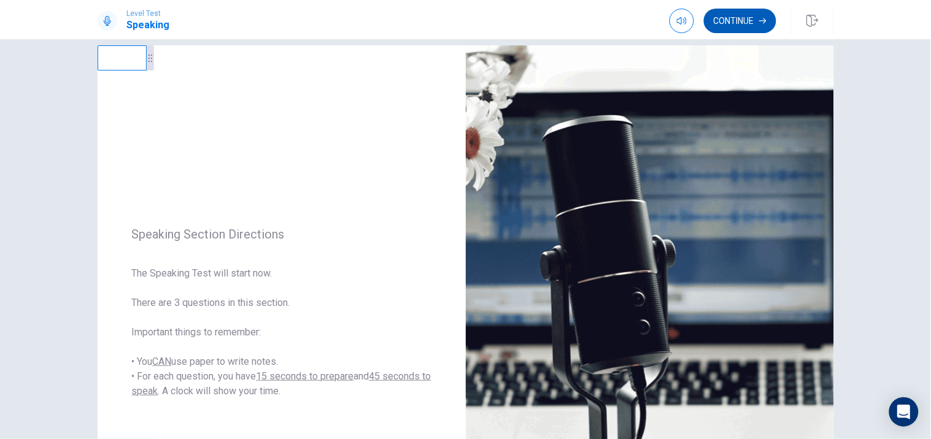
click at [740, 18] on button "Continue" at bounding box center [740, 21] width 72 height 25
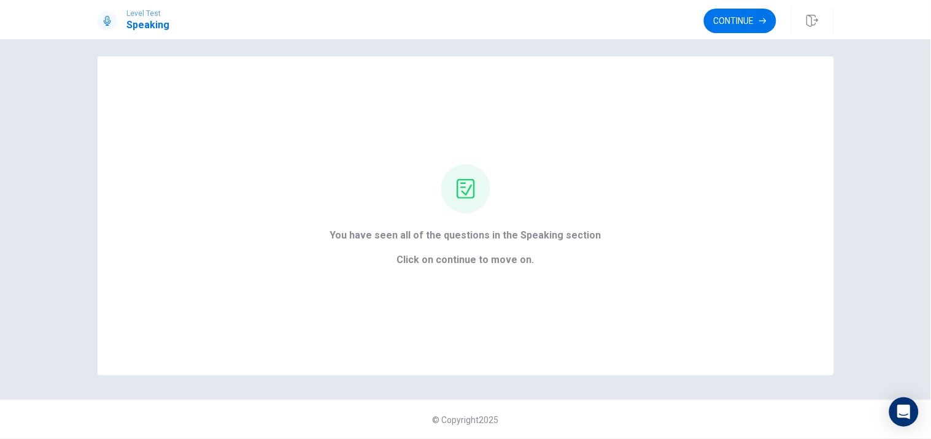
scroll to position [7, 0]
click at [732, 26] on button "Continue" at bounding box center [740, 21] width 72 height 25
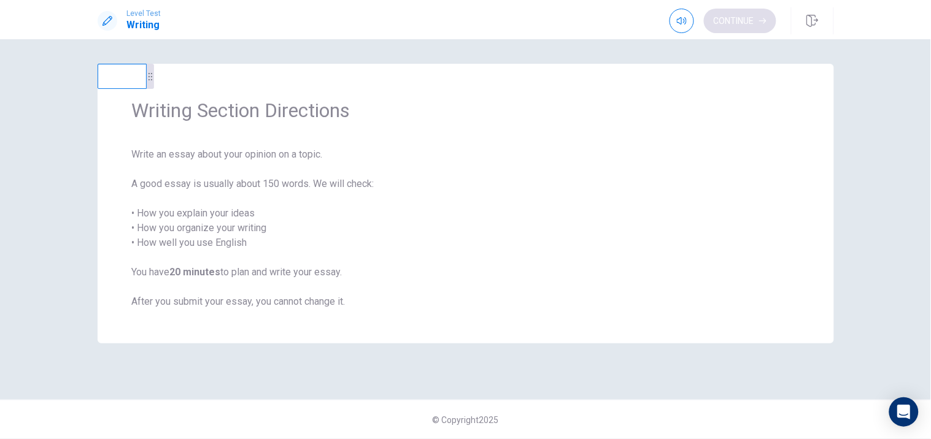
scroll to position [0, 0]
click at [729, 23] on button "Continue" at bounding box center [740, 21] width 72 height 25
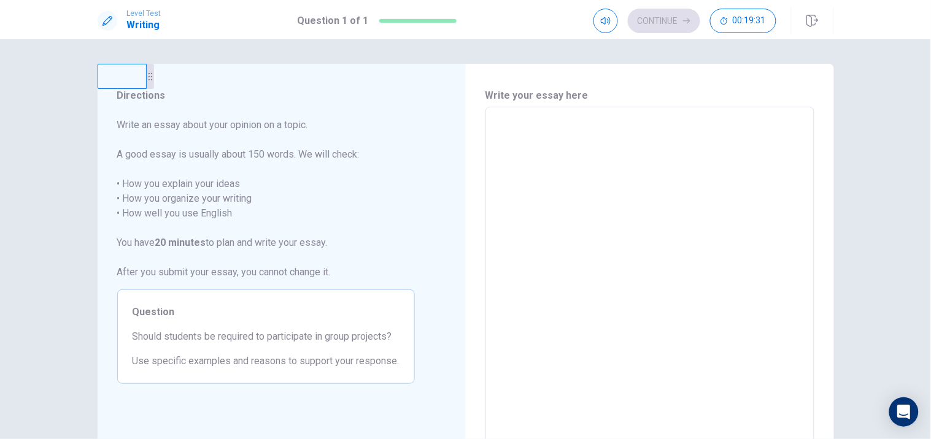
click at [530, 120] on textarea at bounding box center [650, 276] width 312 height 319
type textarea "*"
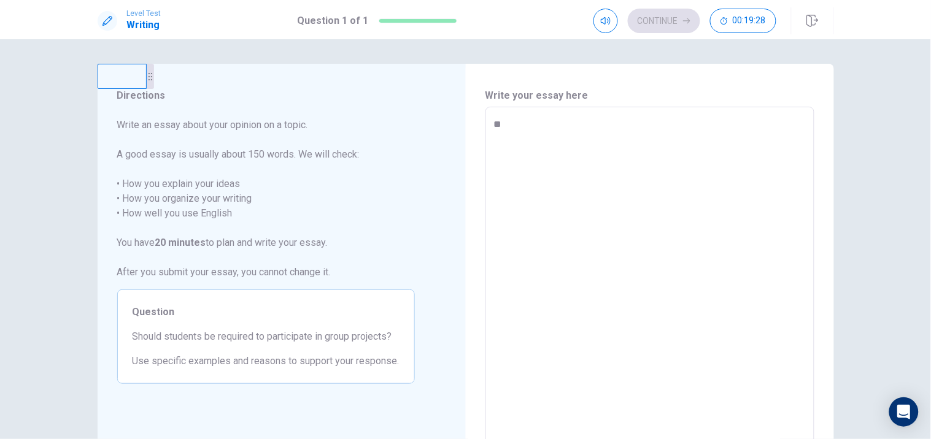
type textarea "**"
type textarea "*"
type textarea "****"
type textarea "*"
type textarea "*****"
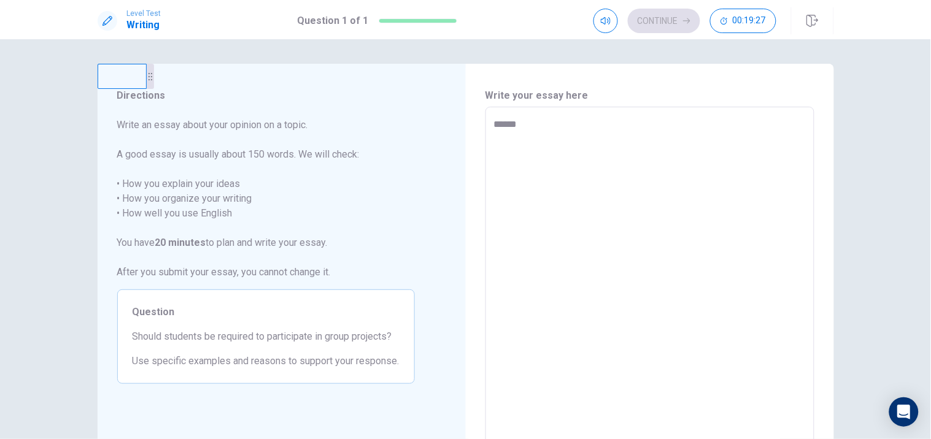
type textarea "*"
type textarea "********"
type textarea "*"
type textarea "*********"
type textarea "*"
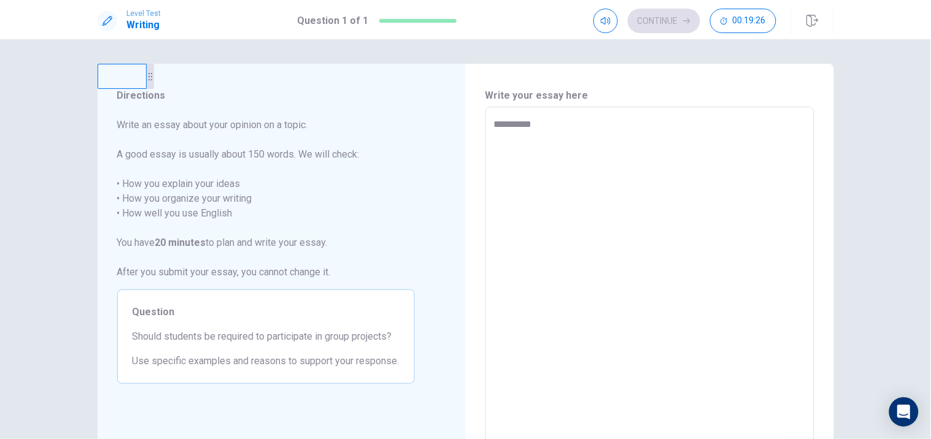
type textarea "**********"
type textarea "*"
type textarea "**********"
type textarea "*"
type textarea "**********"
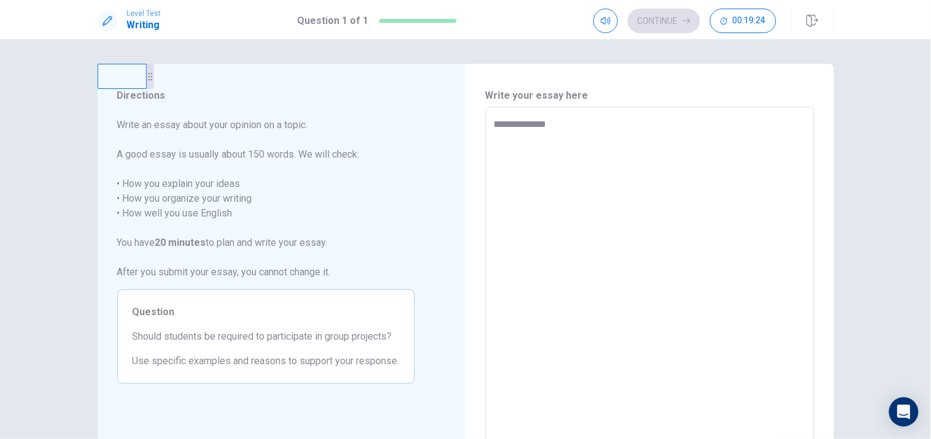
type textarea "*"
type textarea "**********"
type textarea "*"
type textarea "**********"
type textarea "*"
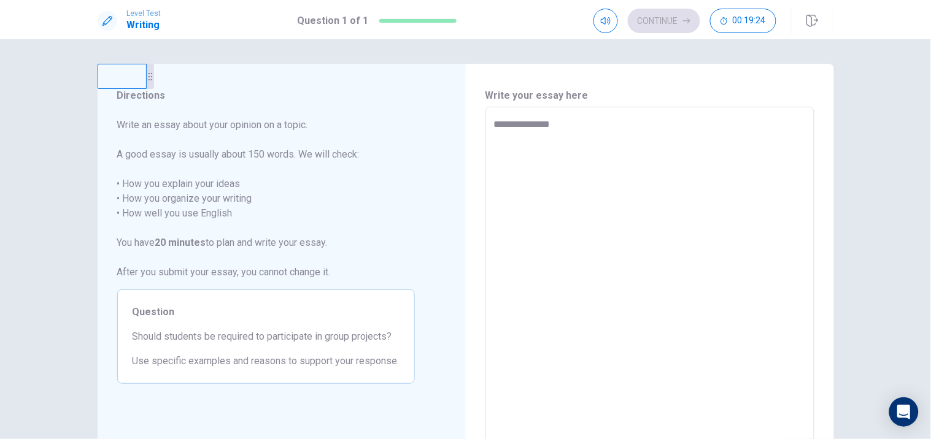
type textarea "**********"
type textarea "*"
type textarea "**********"
type textarea "*"
type textarea "**********"
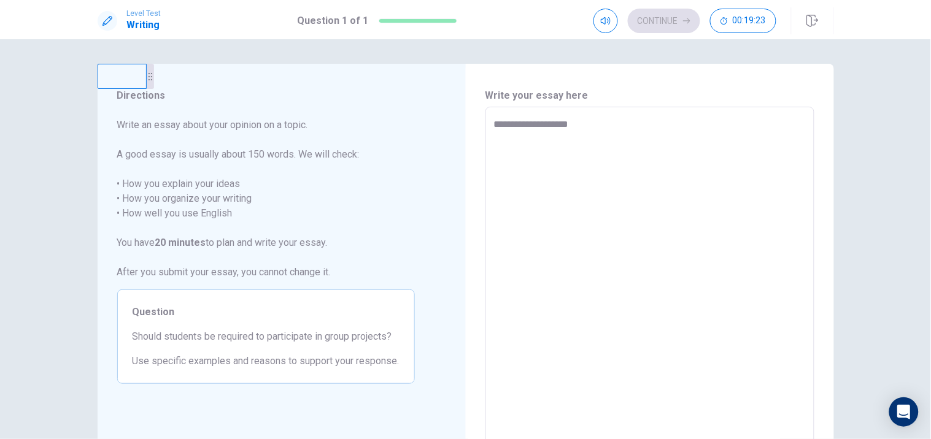
type textarea "*"
type textarea "**********"
type textarea "*"
type textarea "**********"
type textarea "*"
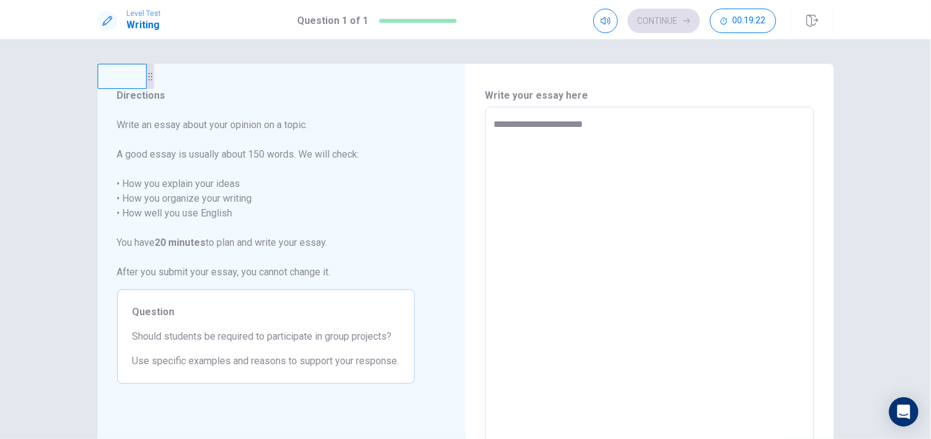
type textarea "**********"
type textarea "*"
type textarea "**********"
type textarea "*"
type textarea "**********"
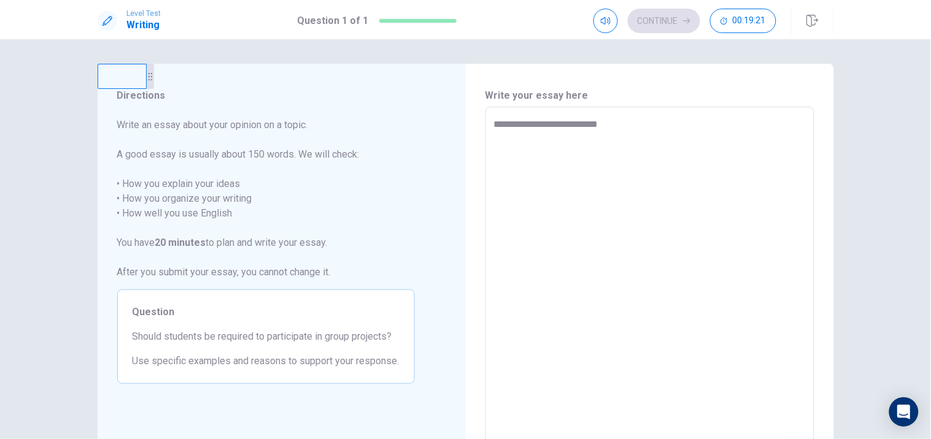
type textarea "*"
type textarea "**********"
type textarea "*"
type textarea "**********"
type textarea "*"
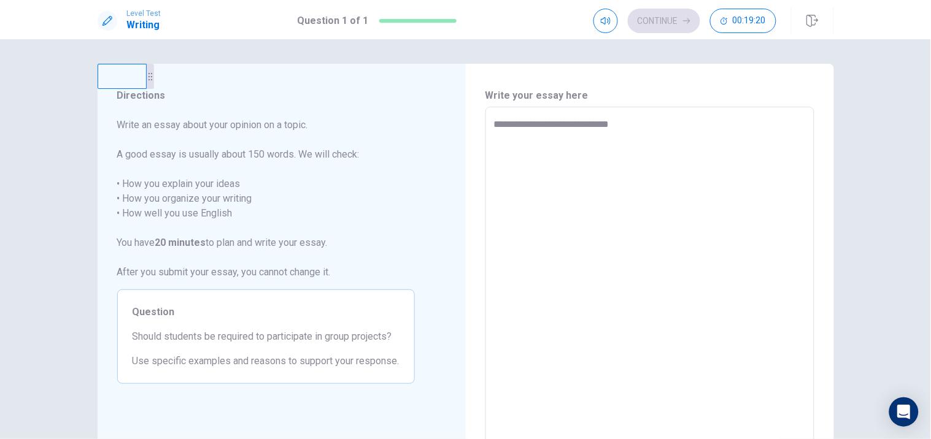
type textarea "**********"
type textarea "*"
type textarea "**********"
type textarea "*"
type textarea "**********"
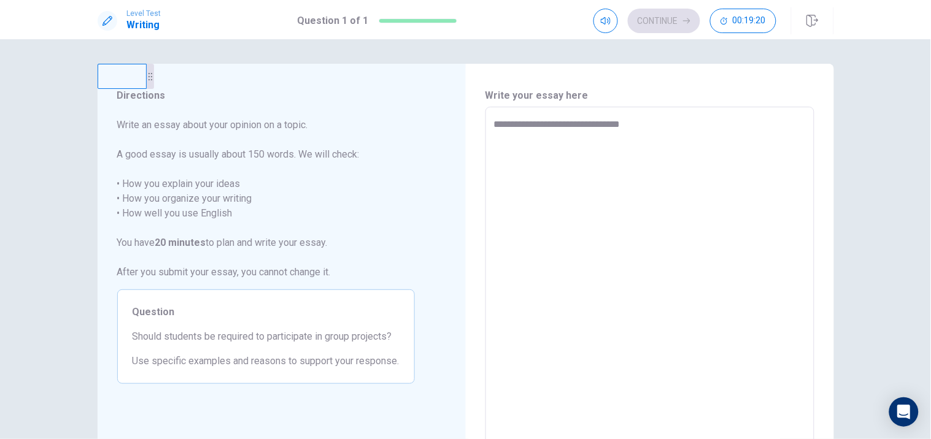
type textarea "*"
type textarea "**********"
type textarea "*"
type textarea "**********"
type textarea "*"
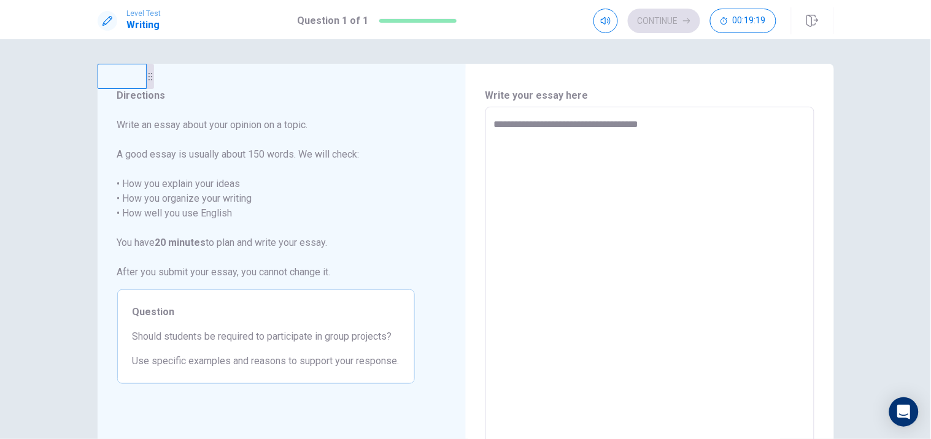
type textarea "**********"
type textarea "*"
type textarea "**********"
type textarea "*"
type textarea "**********"
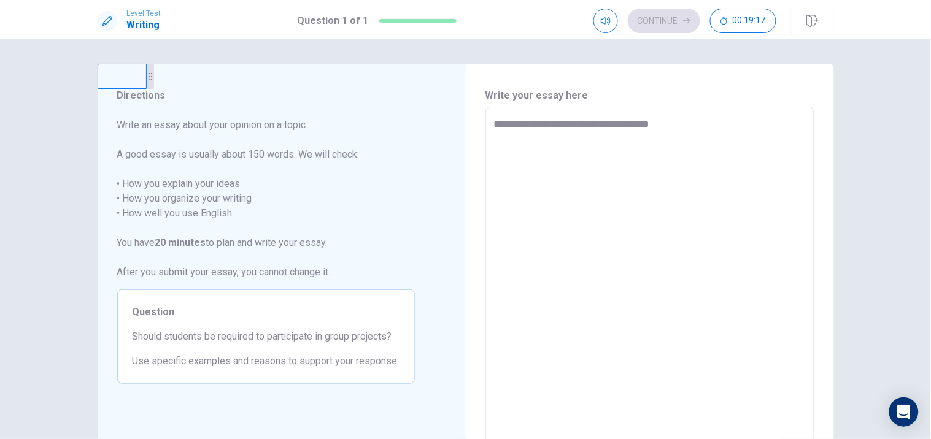
type textarea "*"
type textarea "**********"
type textarea "*"
type textarea "**********"
type textarea "*"
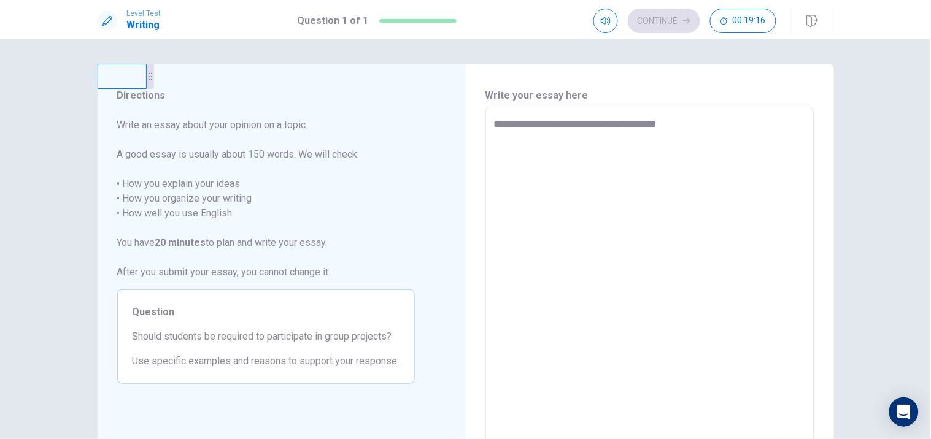
type textarea "**********"
type textarea "*"
type textarea "**********"
type textarea "*"
type textarea "**********"
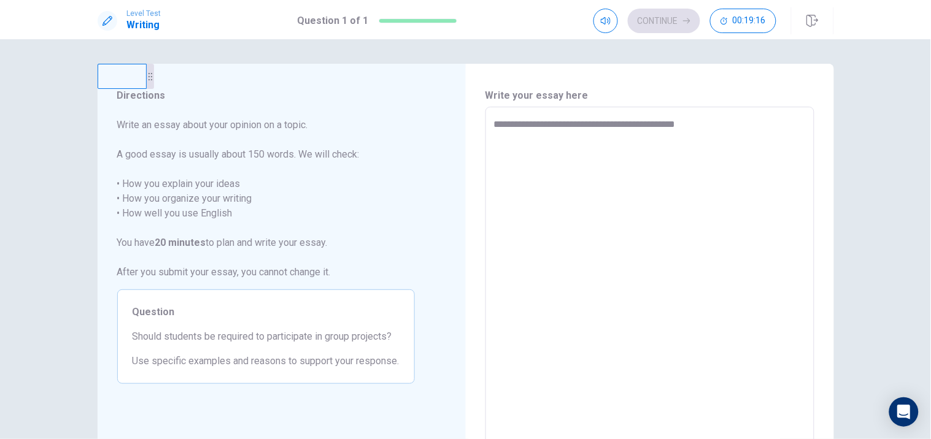
type textarea "*"
type textarea "**********"
type textarea "*"
type textarea "**********"
type textarea "*"
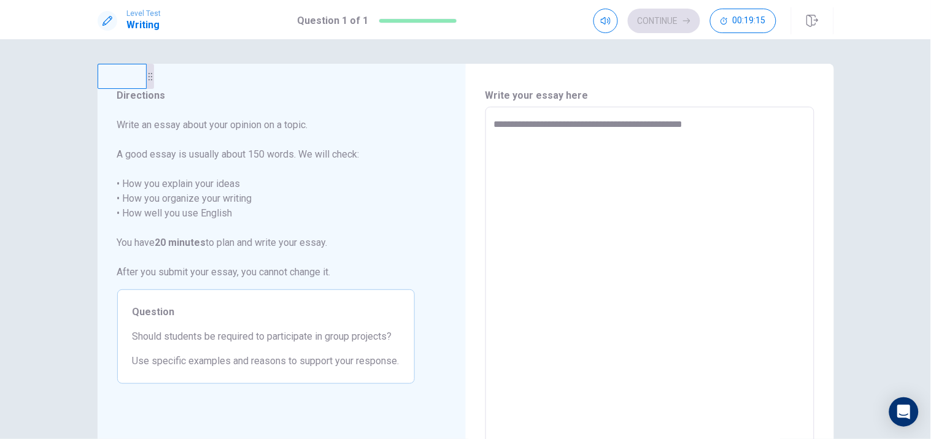
type textarea "**********"
type textarea "*"
type textarea "**********"
type textarea "*"
type textarea "**********"
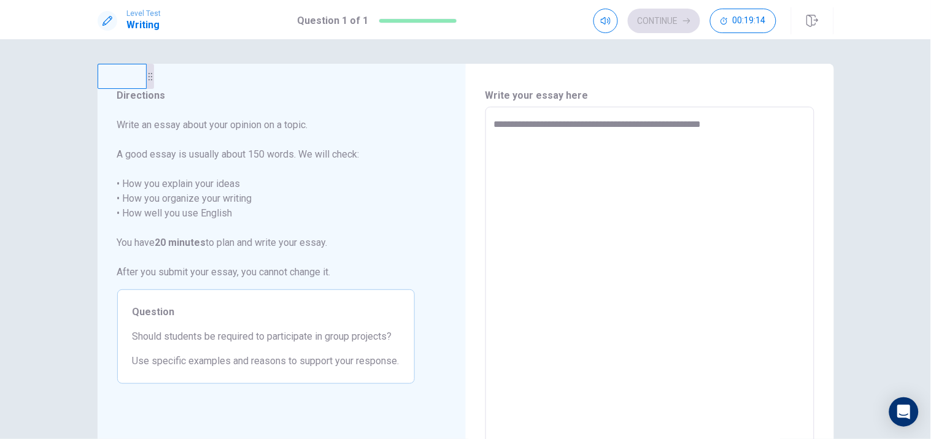
type textarea "*"
type textarea "**********"
type textarea "*"
type textarea "**********"
type textarea "*"
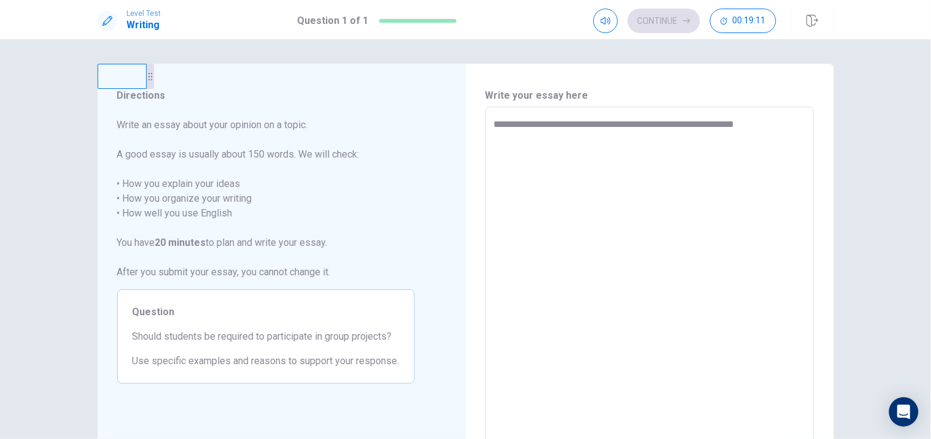
type textarea "**********"
type textarea "*"
type textarea "**********"
type textarea "*"
type textarea "**********"
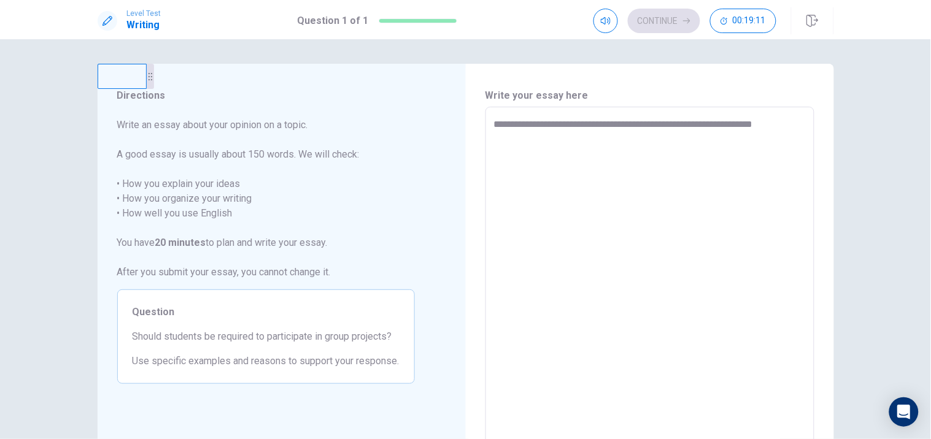
type textarea "*"
type textarea "**********"
type textarea "*"
type textarea "**********"
type textarea "*"
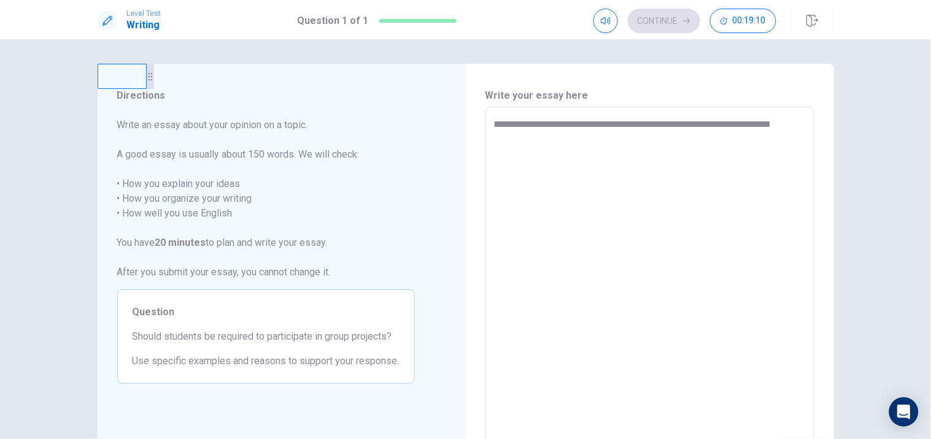
type textarea "**********"
type textarea "*"
type textarea "**********"
type textarea "*"
type textarea "**********"
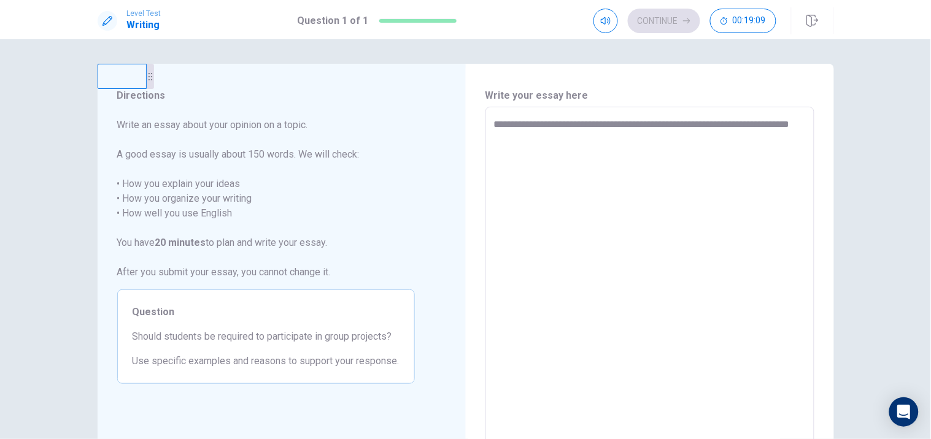
type textarea "*"
type textarea "**********"
type textarea "*"
type textarea "**********"
type textarea "*"
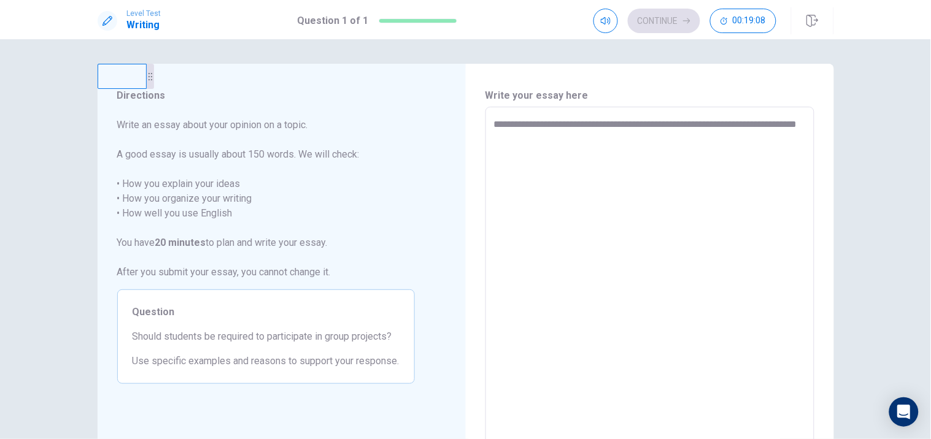
type textarea "**********"
type textarea "*"
type textarea "**********"
type textarea "*"
type textarea "**********"
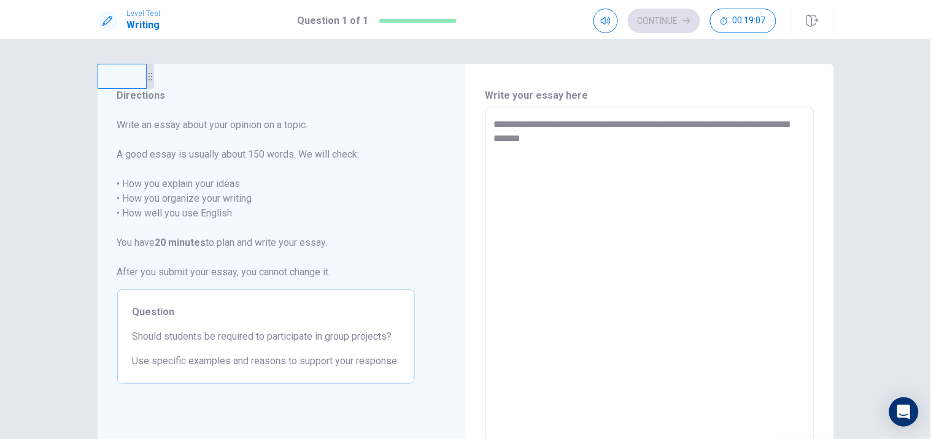
type textarea "*"
type textarea "**********"
type textarea "*"
type textarea "**********"
type textarea "*"
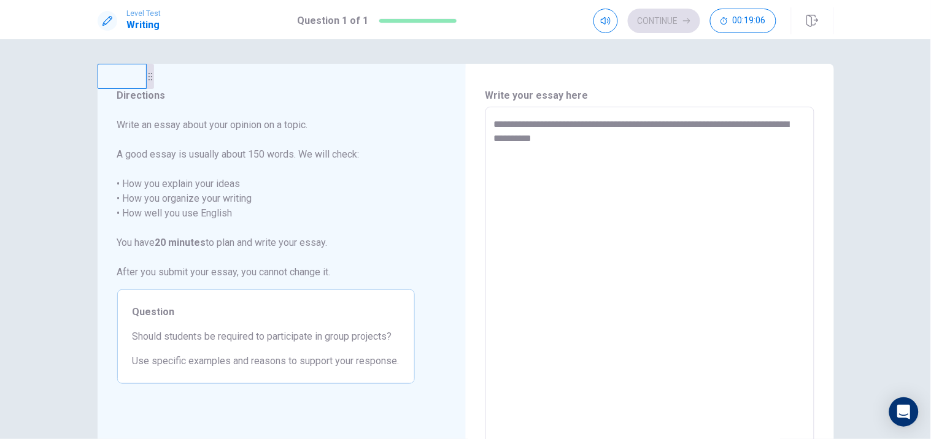
type textarea "**********"
type textarea "*"
type textarea "**********"
type textarea "*"
type textarea "**********"
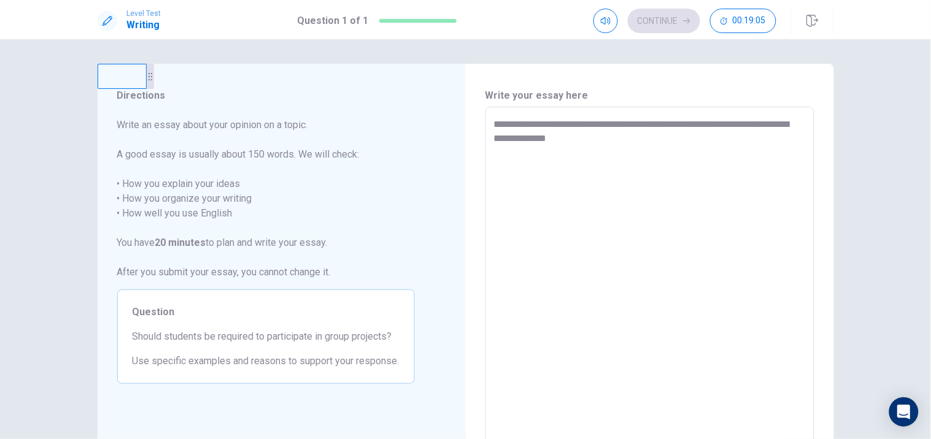
type textarea "*"
type textarea "**********"
type textarea "*"
type textarea "**********"
type textarea "*"
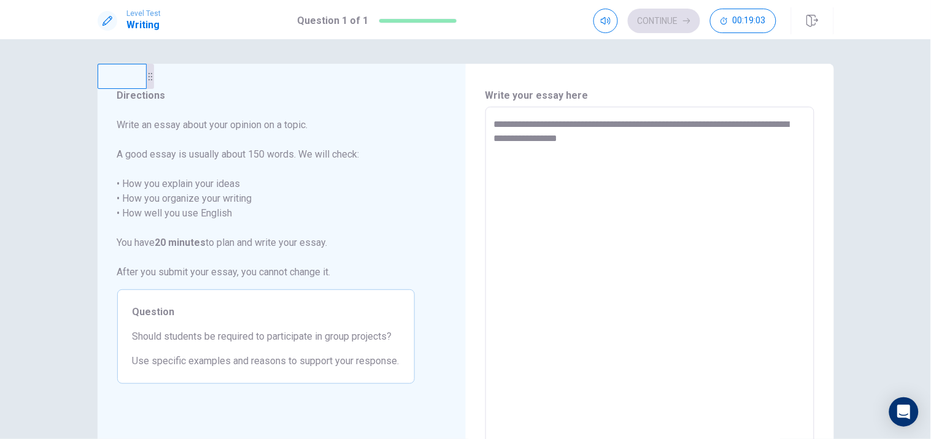
type textarea "**********"
type textarea "*"
type textarea "**********"
type textarea "*"
type textarea "**********"
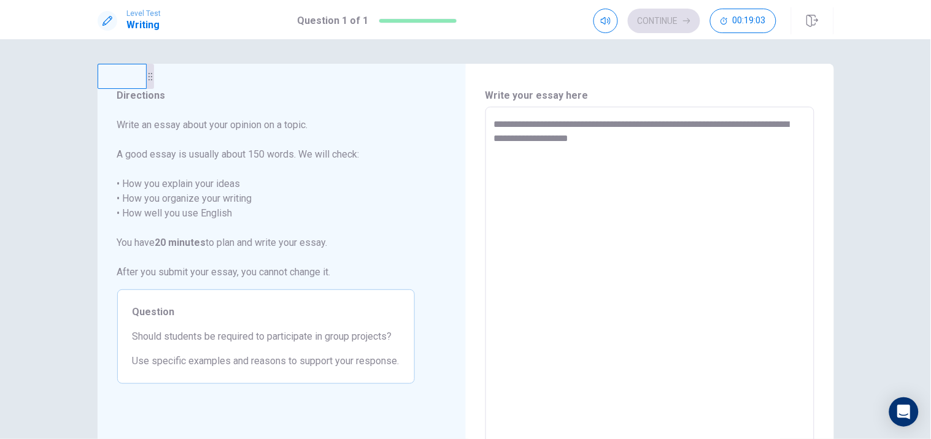
type textarea "*"
type textarea "**********"
type textarea "*"
type textarea "**********"
type textarea "*"
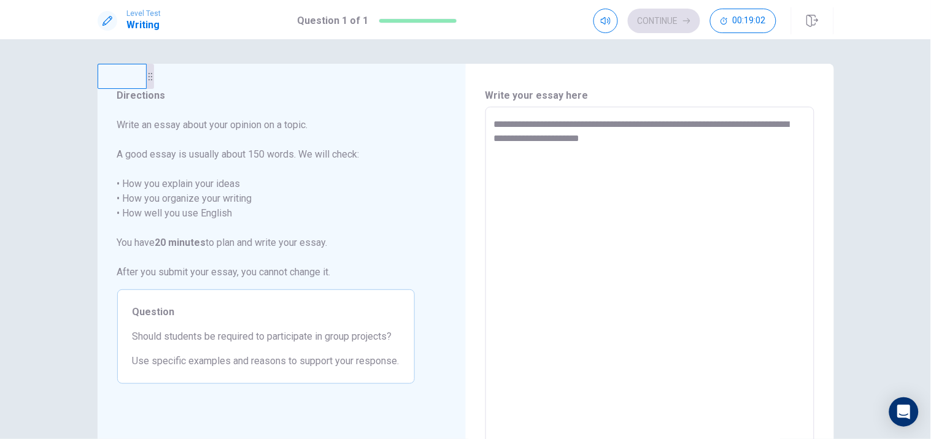
type textarea "**********"
type textarea "*"
type textarea "**********"
type textarea "*"
type textarea "**********"
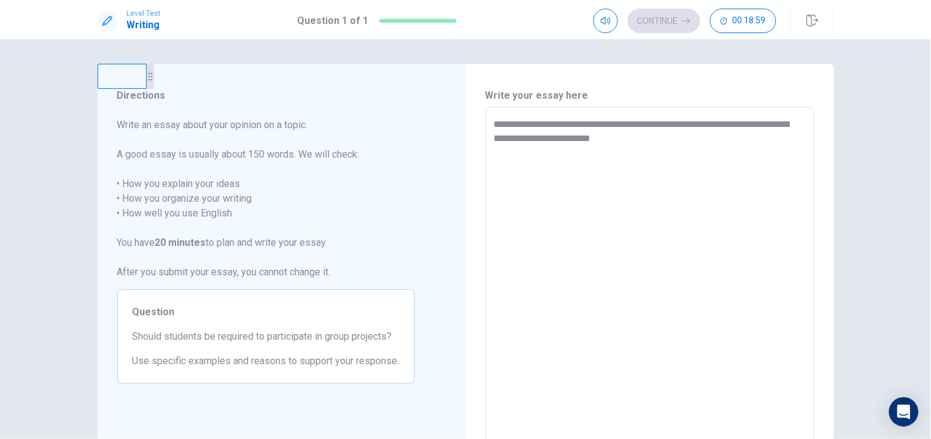
type textarea "*"
type textarea "**********"
type textarea "*"
type textarea "**********"
type textarea "*"
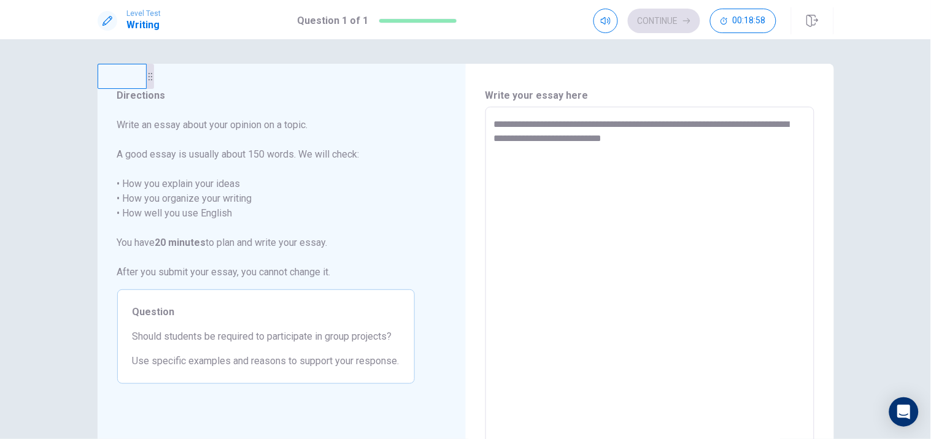
type textarea "**********"
type textarea "*"
type textarea "**********"
type textarea "*"
type textarea "**********"
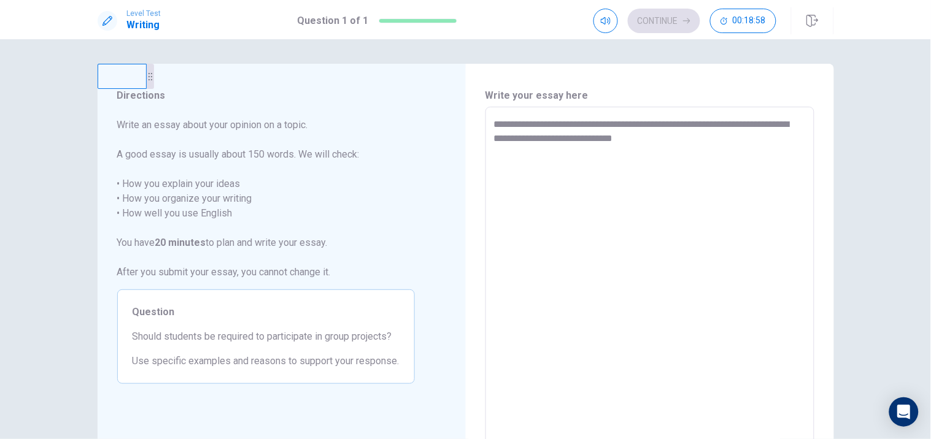
type textarea "*"
type textarea "**********"
type textarea "*"
type textarea "**********"
type textarea "*"
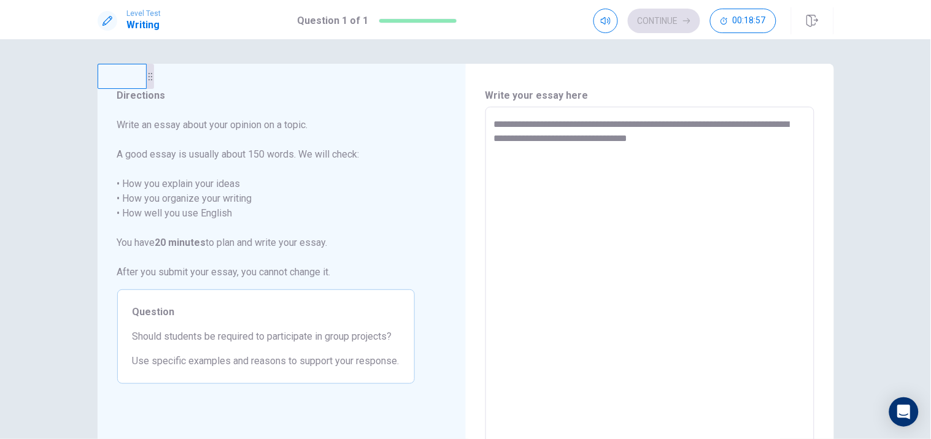
type textarea "**********"
type textarea "*"
type textarea "**********"
type textarea "*"
type textarea "**********"
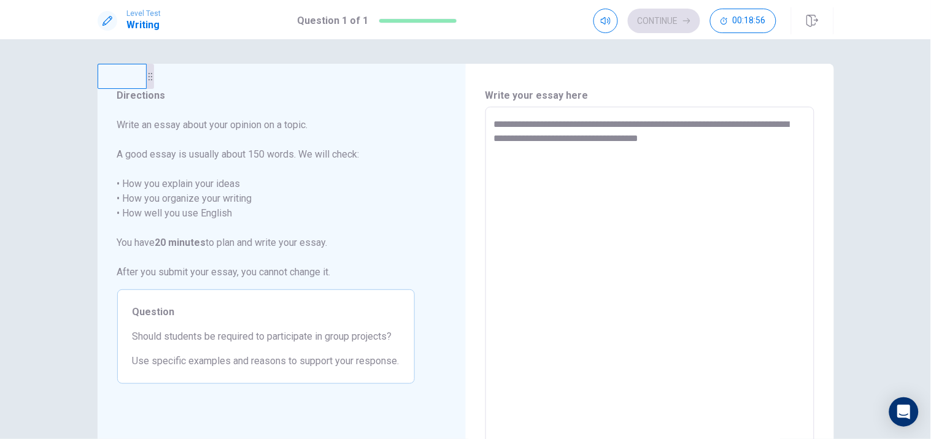
type textarea "*"
type textarea "**********"
type textarea "*"
type textarea "**********"
type textarea "*"
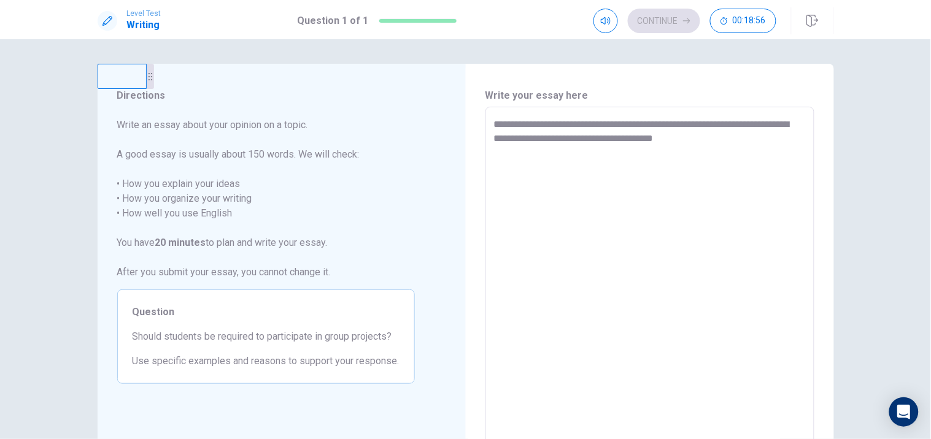
type textarea "**********"
type textarea "*"
type textarea "**********"
type textarea "*"
type textarea "**********"
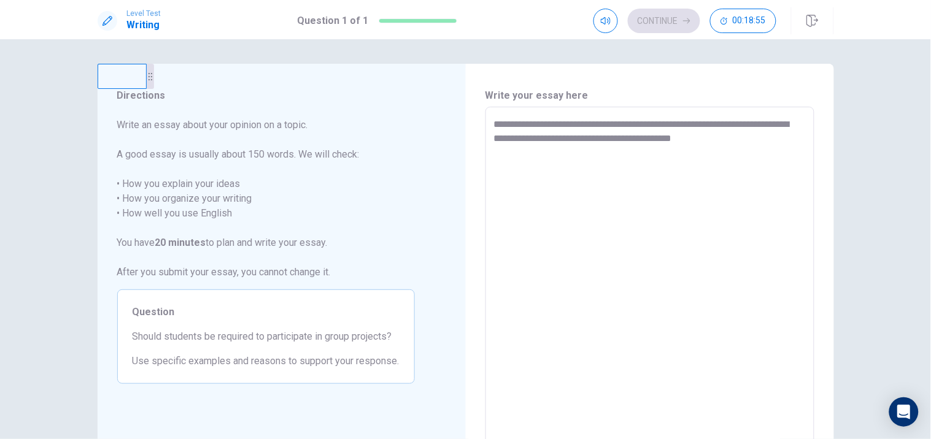
type textarea "*"
type textarea "**********"
type textarea "*"
type textarea "**********"
type textarea "*"
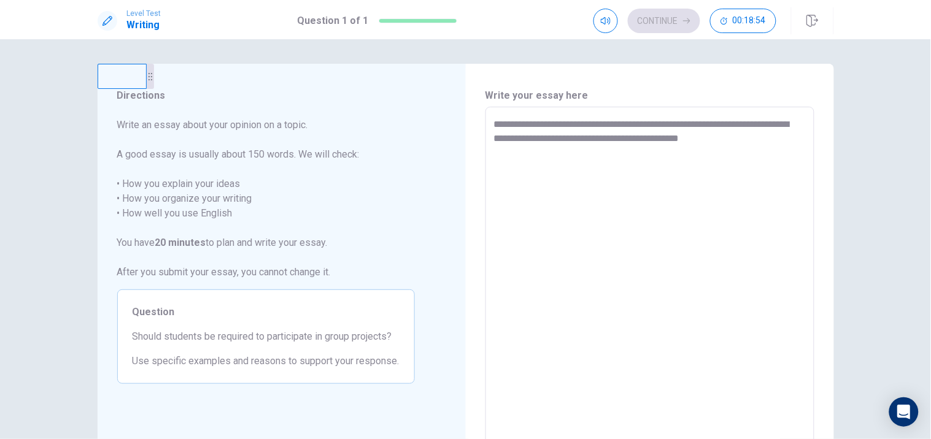
type textarea "**********"
type textarea "*"
type textarea "**********"
type textarea "*"
type textarea "**********"
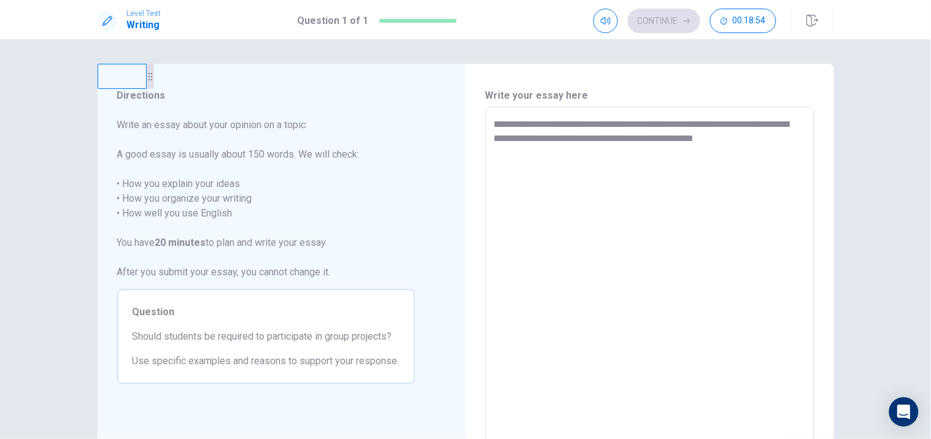
type textarea "*"
type textarea "**********"
type textarea "*"
type textarea "**********"
type textarea "*"
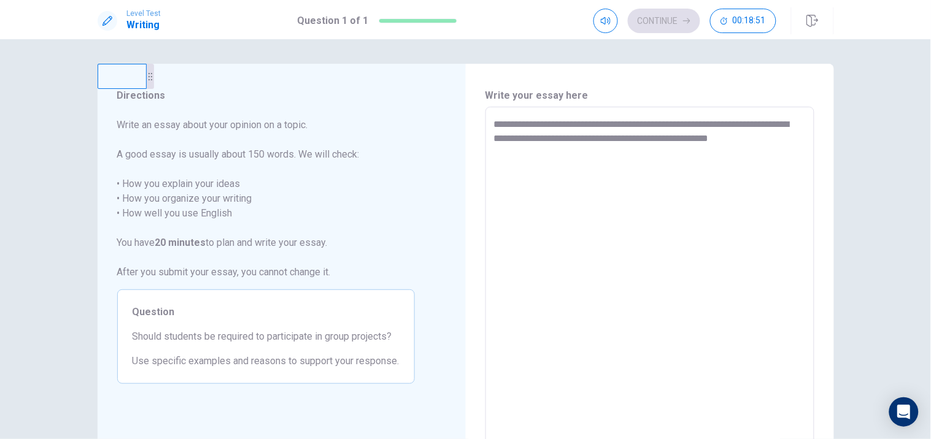
type textarea "**********"
type textarea "*"
type textarea "**********"
type textarea "*"
type textarea "**********"
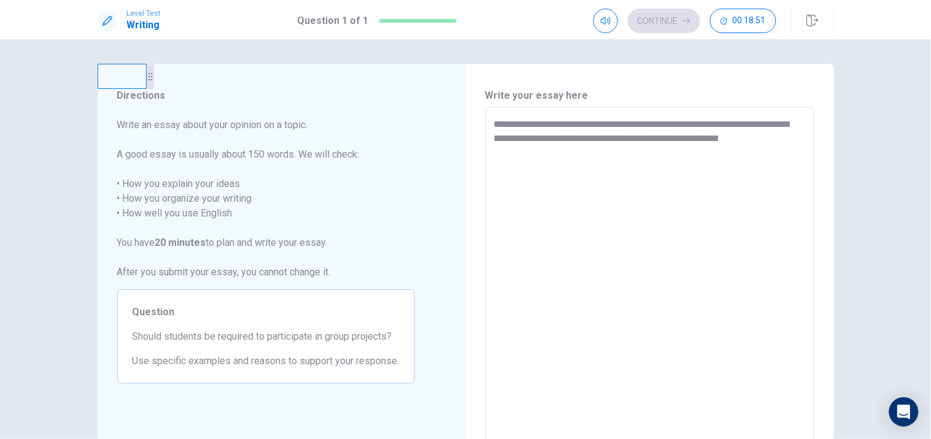
type textarea "*"
type textarea "**********"
type textarea "*"
type textarea "**********"
type textarea "*"
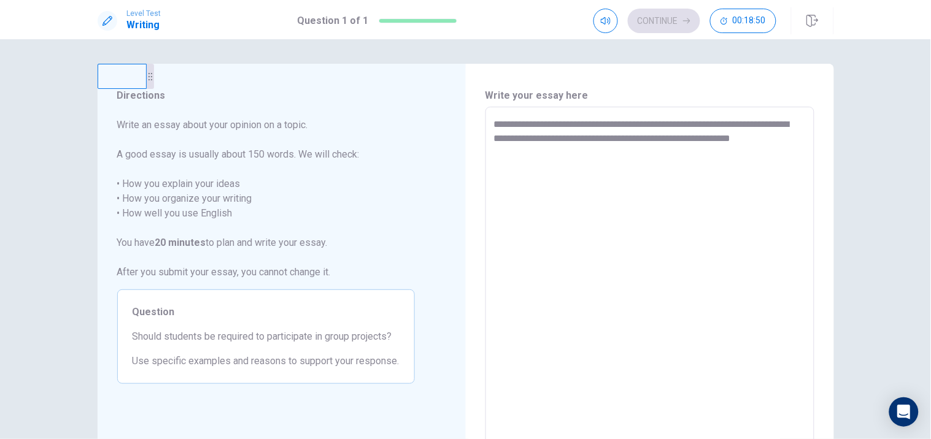
type textarea "**********"
type textarea "*"
type textarea "**********"
type textarea "*"
type textarea "**********"
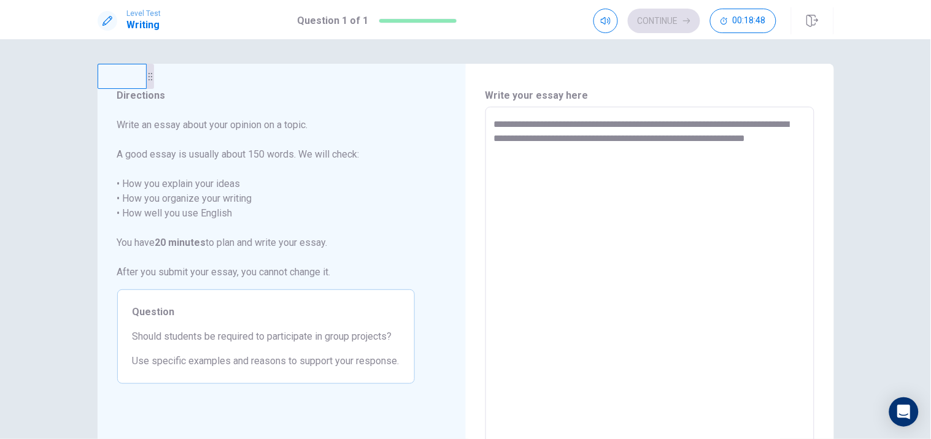
type textarea "*"
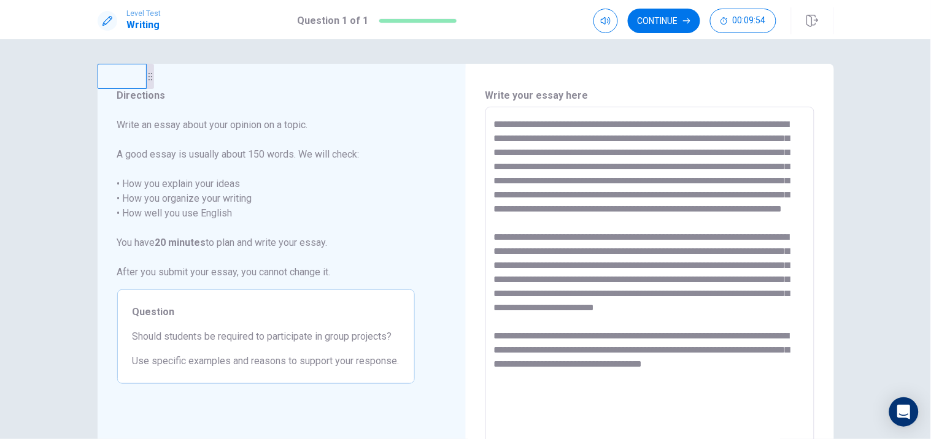
click at [738, 127] on textarea at bounding box center [650, 276] width 312 height 319
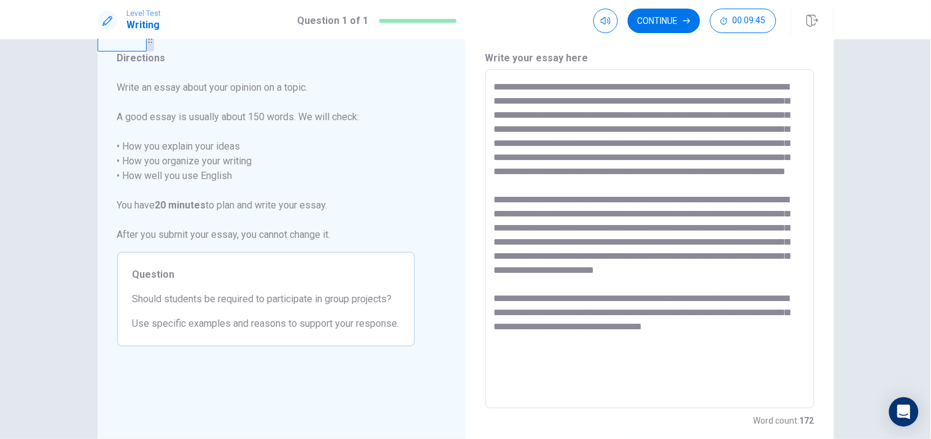
scroll to position [38, 0]
click at [627, 193] on textarea at bounding box center [650, 238] width 312 height 319
click at [618, 150] on textarea at bounding box center [650, 238] width 312 height 319
click at [709, 162] on textarea at bounding box center [650, 238] width 312 height 319
click at [640, 248] on textarea at bounding box center [650, 238] width 312 height 319
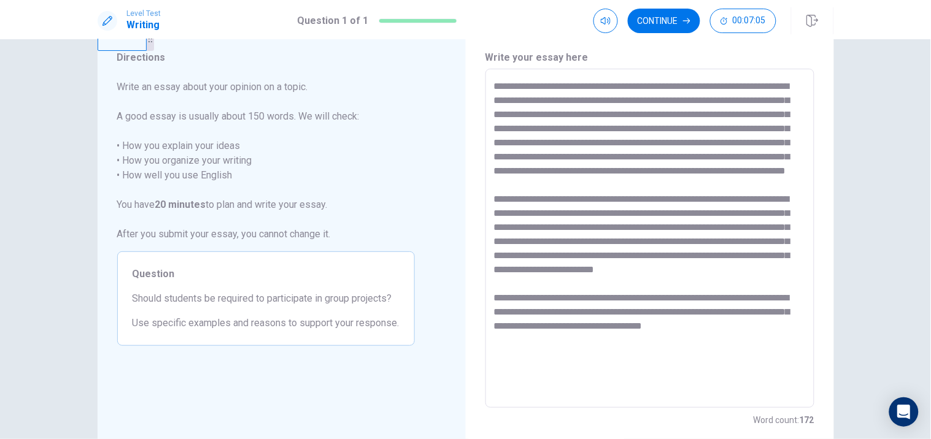
click at [571, 259] on textarea at bounding box center [650, 238] width 312 height 319
click at [619, 268] on textarea at bounding box center [650, 238] width 312 height 319
click at [682, 268] on textarea at bounding box center [650, 238] width 312 height 319
click at [746, 266] on textarea at bounding box center [650, 238] width 312 height 319
click at [547, 272] on textarea at bounding box center [650, 238] width 312 height 319
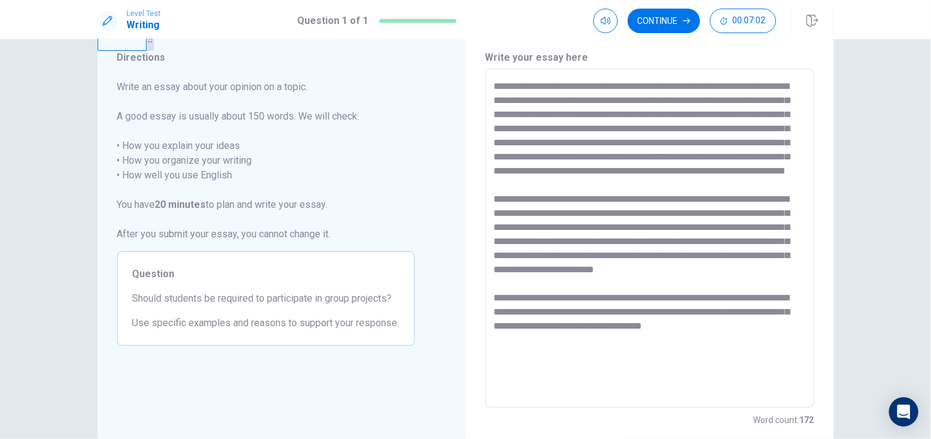
click at [506, 283] on textarea at bounding box center [650, 238] width 312 height 319
click at [538, 283] on textarea at bounding box center [650, 238] width 312 height 319
click at [581, 283] on textarea at bounding box center [650, 238] width 312 height 319
click at [635, 279] on textarea at bounding box center [650, 238] width 312 height 319
click at [678, 291] on textarea at bounding box center [650, 238] width 312 height 319
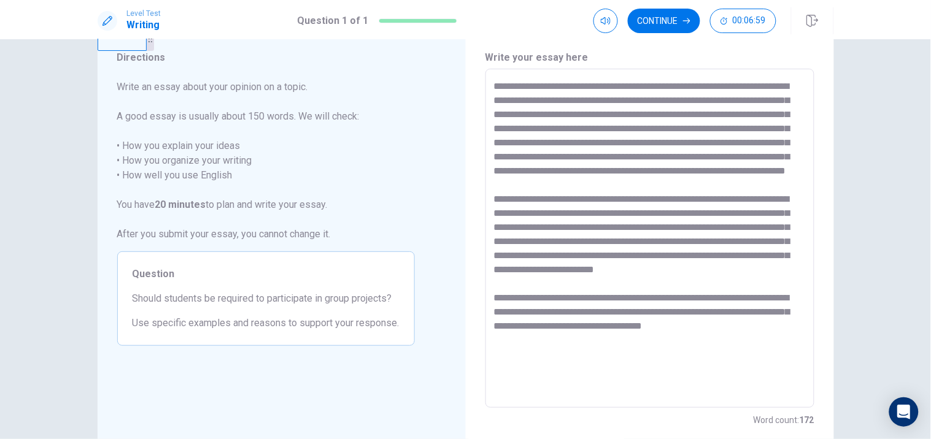
click at [719, 287] on textarea at bounding box center [650, 238] width 312 height 319
click at [739, 281] on textarea at bounding box center [650, 238] width 312 height 319
click at [766, 286] on textarea at bounding box center [650, 238] width 312 height 319
click at [481, 296] on div "Write your essay here * ​ Word count : 172" at bounding box center [650, 239] width 368 height 427
click at [504, 295] on textarea at bounding box center [650, 238] width 312 height 319
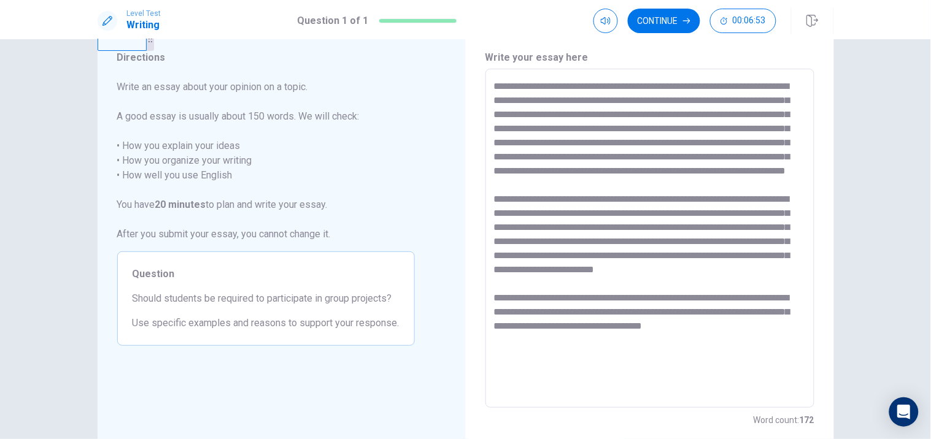
click at [528, 296] on textarea at bounding box center [650, 238] width 312 height 319
click at [578, 297] on textarea at bounding box center [650, 238] width 312 height 319
click at [611, 297] on textarea at bounding box center [650, 238] width 312 height 319
click at [624, 297] on textarea at bounding box center [650, 238] width 312 height 319
click at [649, 296] on textarea at bounding box center [650, 238] width 312 height 319
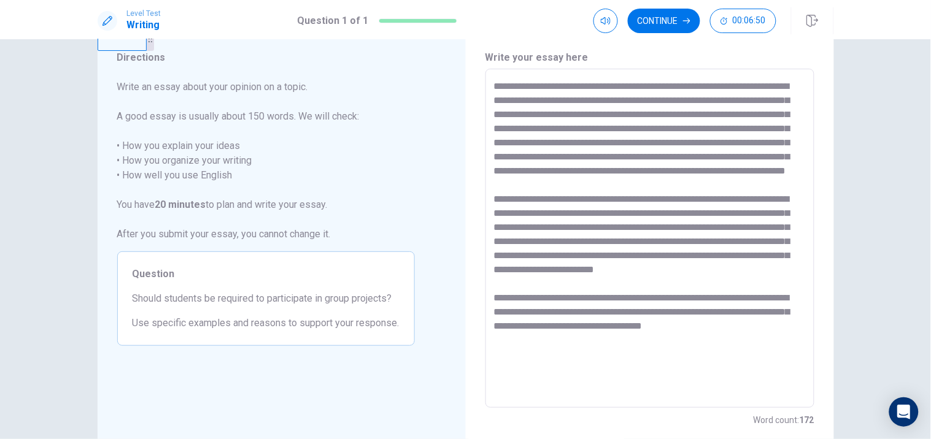
click at [682, 296] on textarea at bounding box center [650, 238] width 312 height 319
drag, startPoint x: 689, startPoint y: 296, endPoint x: 706, endPoint y: 296, distance: 17.2
click at [697, 296] on textarea at bounding box center [650, 238] width 312 height 319
click at [706, 296] on textarea at bounding box center [650, 238] width 312 height 319
click at [740, 300] on textarea at bounding box center [650, 238] width 312 height 319
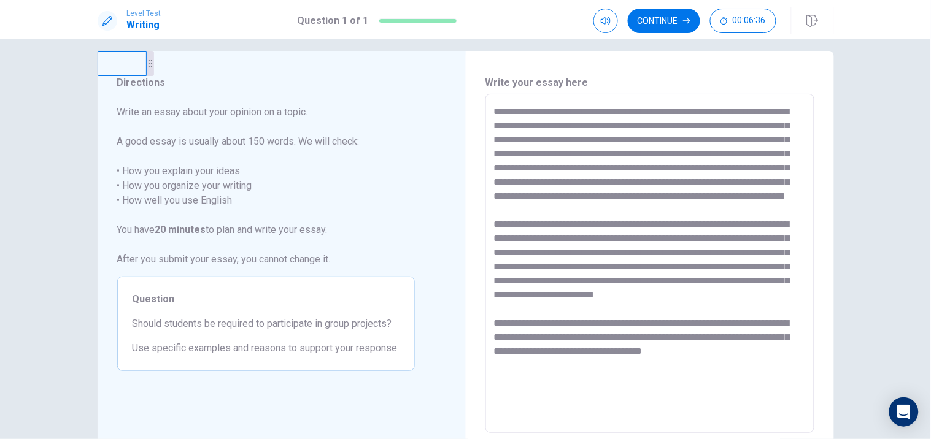
scroll to position [0, 0]
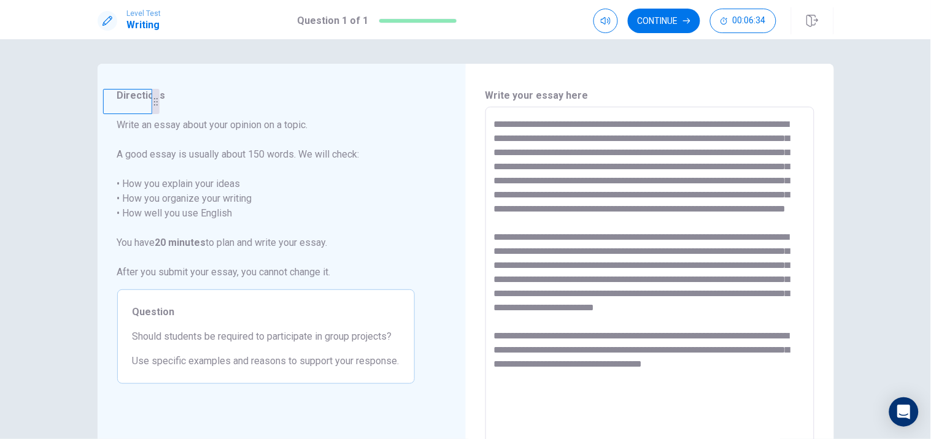
click at [106, 89] on video at bounding box center [126, 101] width 49 height 25
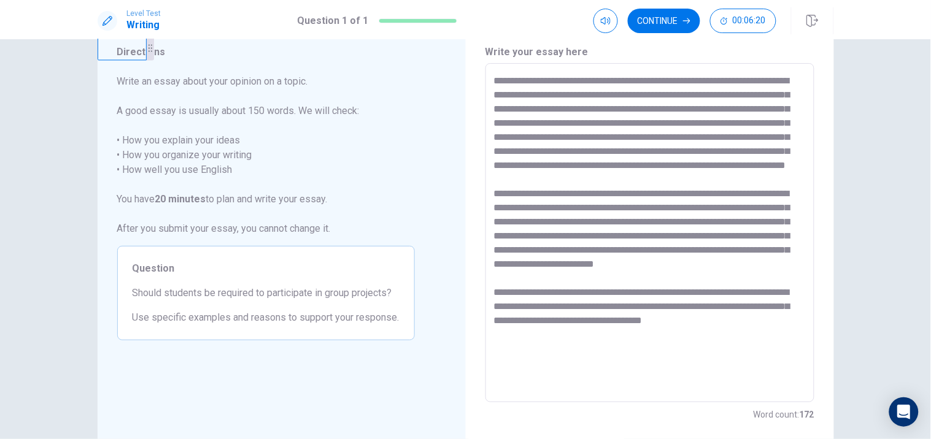
scroll to position [29, 0]
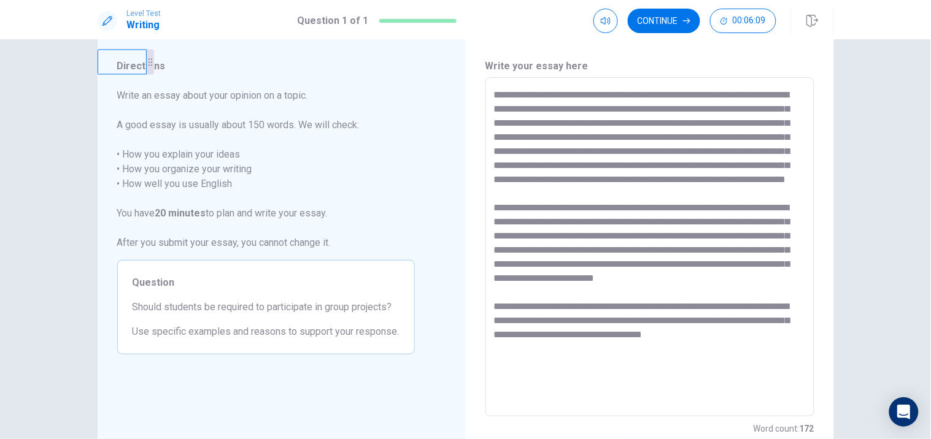
click at [612, 156] on textarea at bounding box center [650, 247] width 312 height 319
click at [560, 154] on textarea at bounding box center [650, 247] width 312 height 319
click at [567, 166] on textarea at bounding box center [650, 247] width 312 height 319
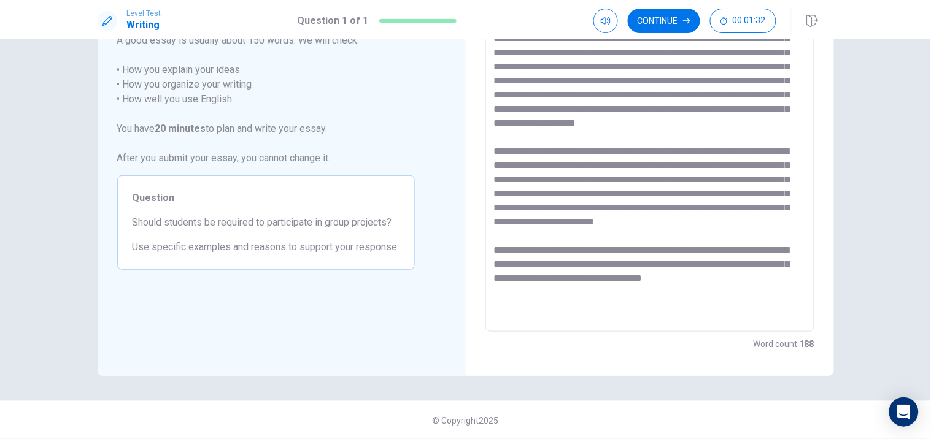
scroll to position [46, 0]
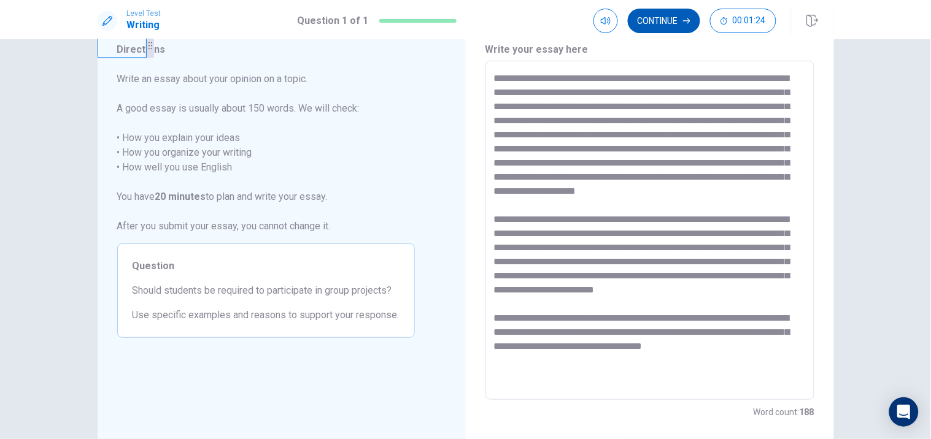
click at [661, 29] on button "Continue" at bounding box center [664, 21] width 72 height 25
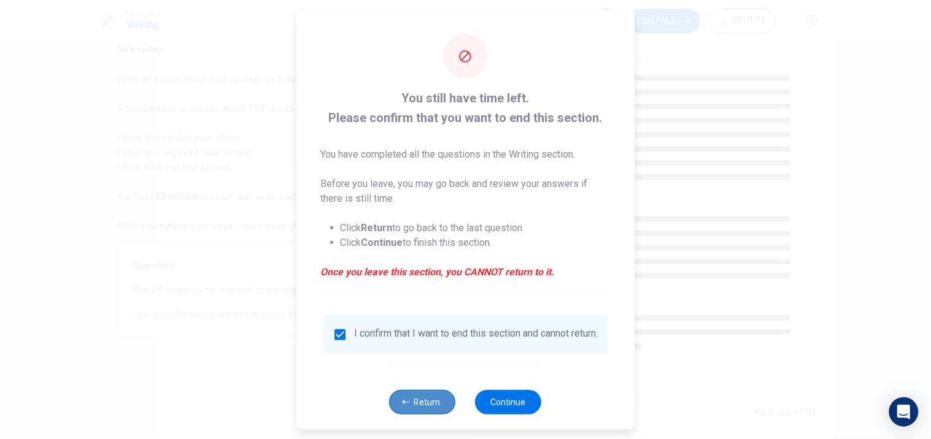
click at [424, 410] on button "Return" at bounding box center [423, 402] width 66 height 25
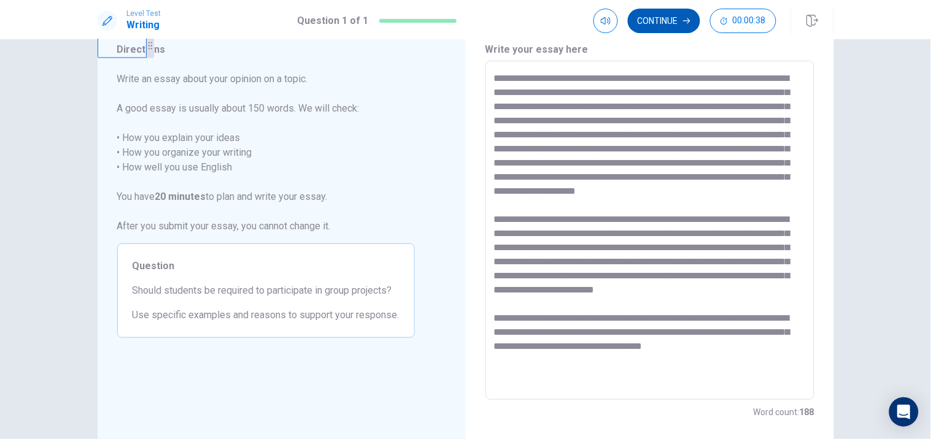
click at [676, 15] on button "Continue" at bounding box center [664, 21] width 72 height 25
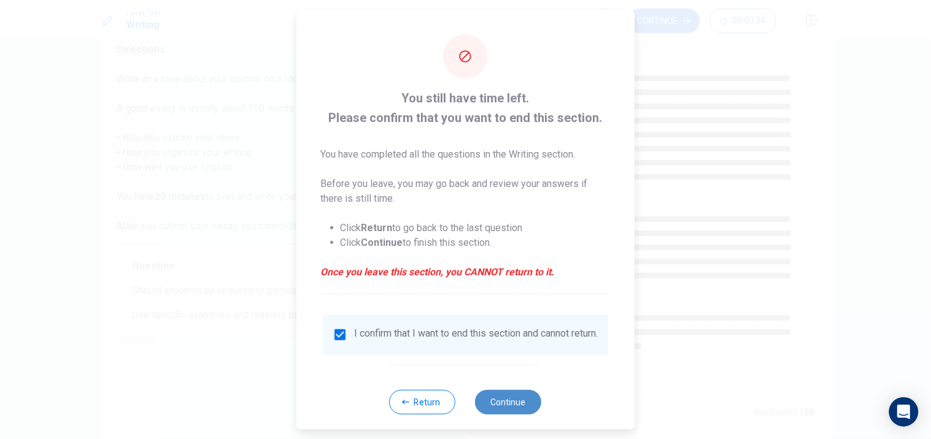
click at [497, 407] on button "Continue" at bounding box center [509, 402] width 66 height 25
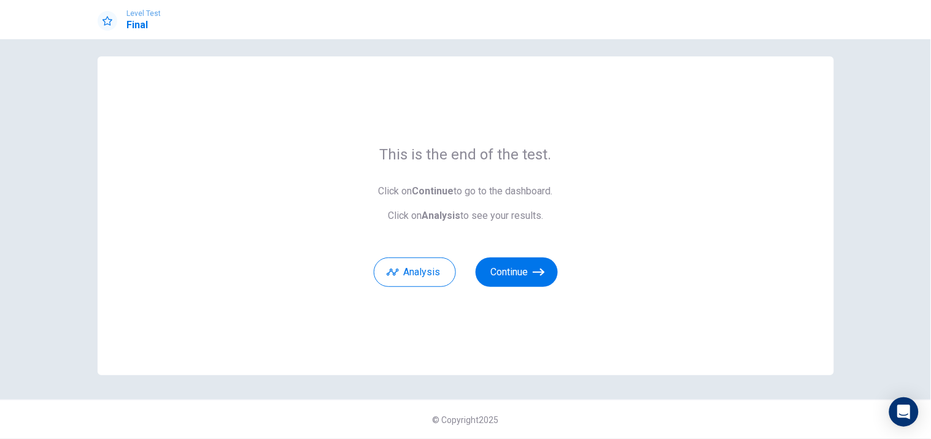
scroll to position [7, 0]
click at [424, 270] on button "Analysis" at bounding box center [415, 272] width 82 height 29
